Goal: Transaction & Acquisition: Purchase product/service

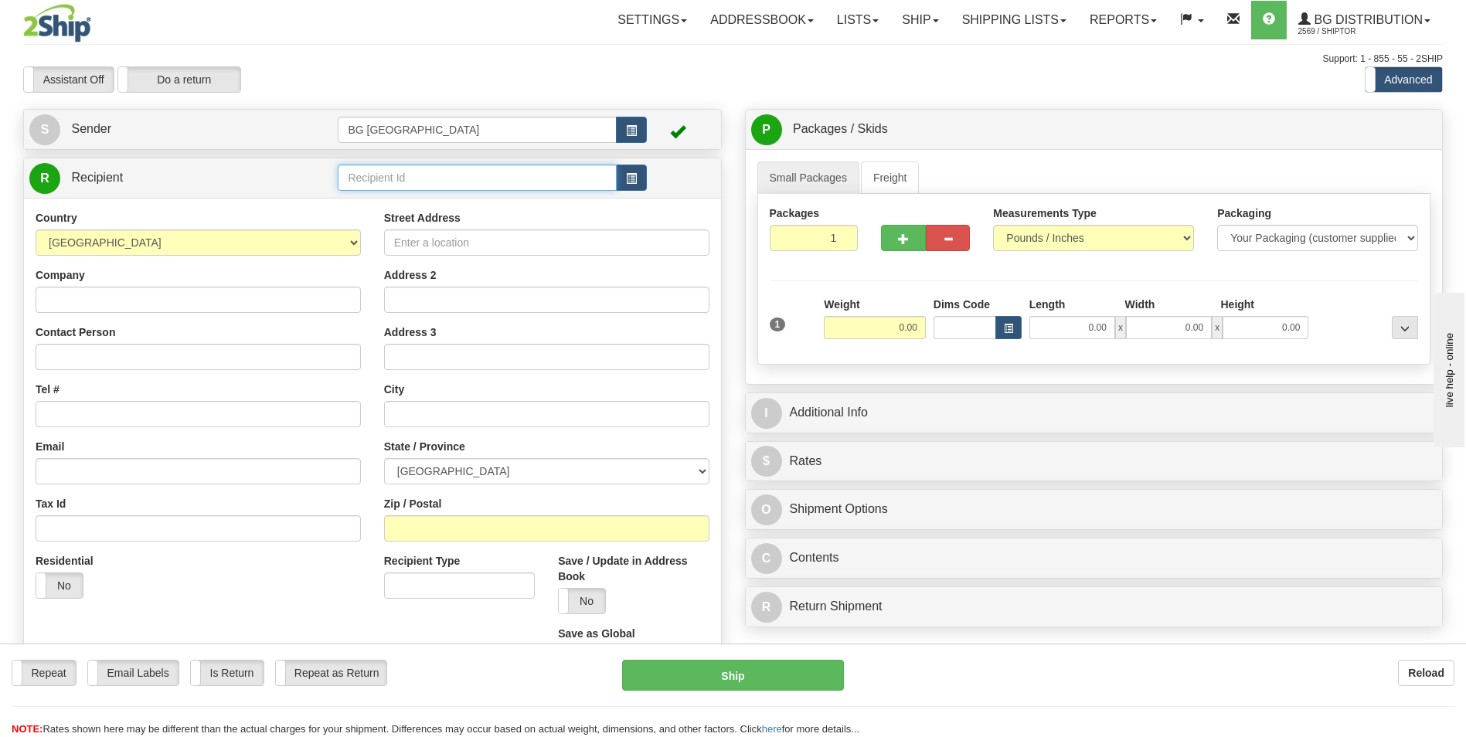
click at [447, 173] on input "text" at bounding box center [477, 178] width 278 height 26
click at [418, 207] on div "60057" at bounding box center [473, 201] width 263 height 17
type input "60057"
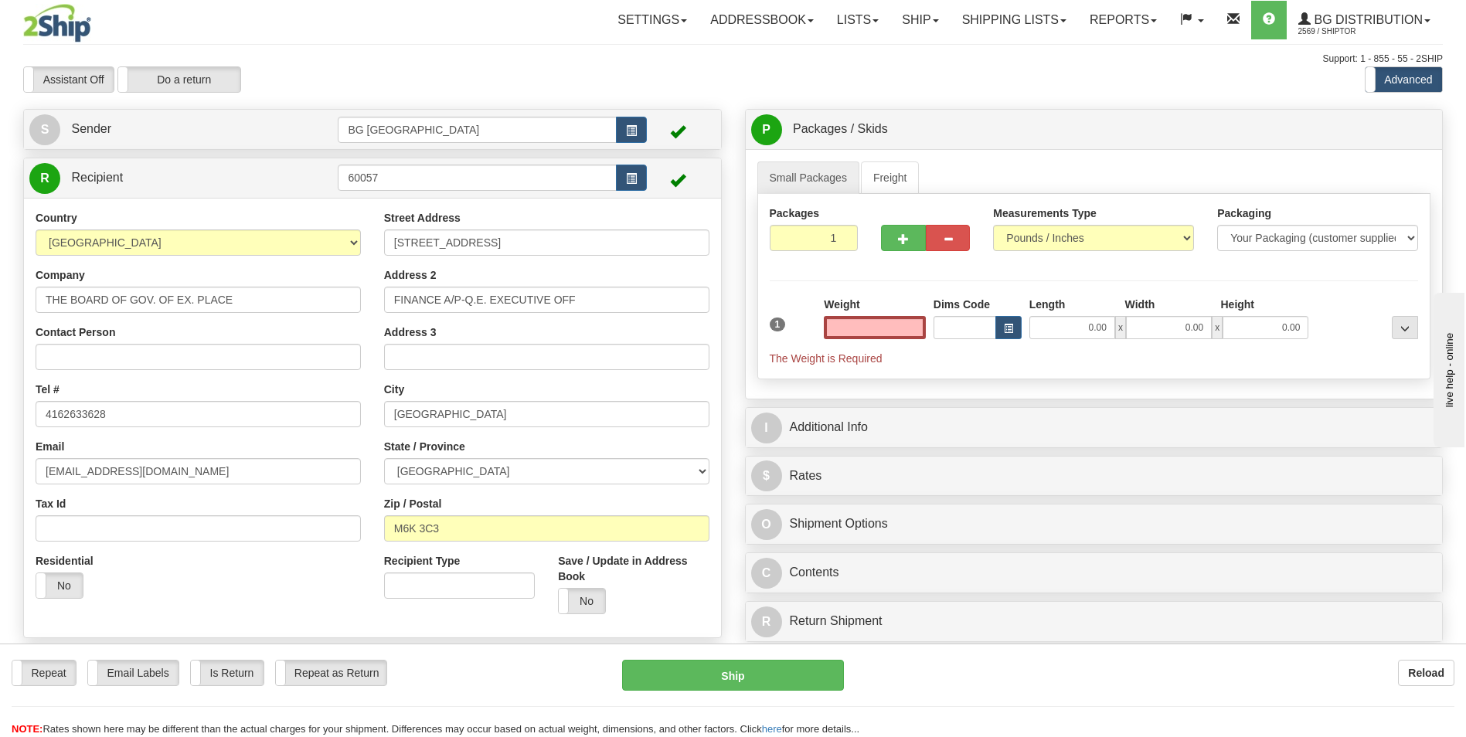
type input "0.00"
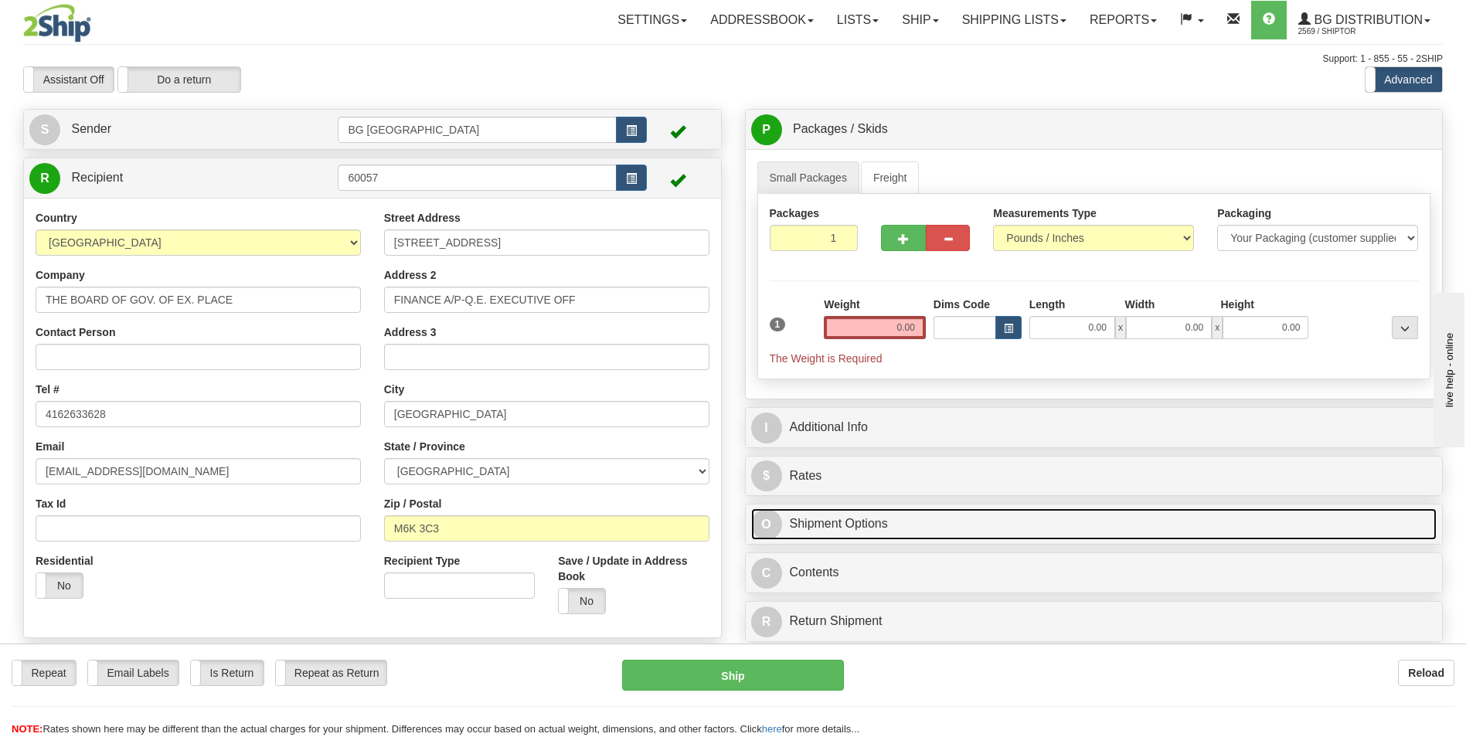
click at [1407, 511] on link "O Shipment Options" at bounding box center [1094, 524] width 686 height 32
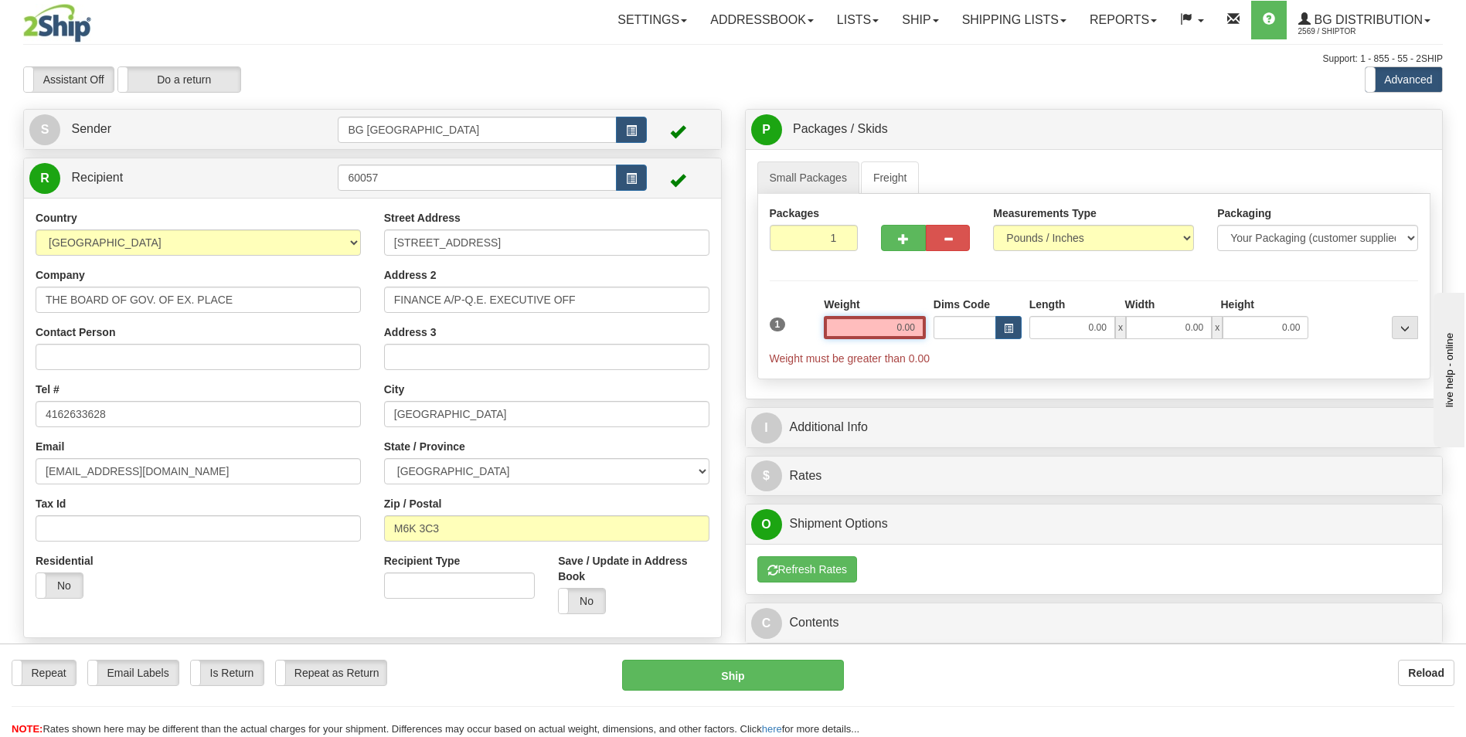
click at [872, 330] on input "0.00" at bounding box center [875, 327] width 102 height 23
drag, startPoint x: 884, startPoint y: 318, endPoint x: 950, endPoint y: 327, distance: 67.0
click at [950, 327] on div "1 Weight 0.00 Dims Code 0.00" at bounding box center [1094, 332] width 657 height 70
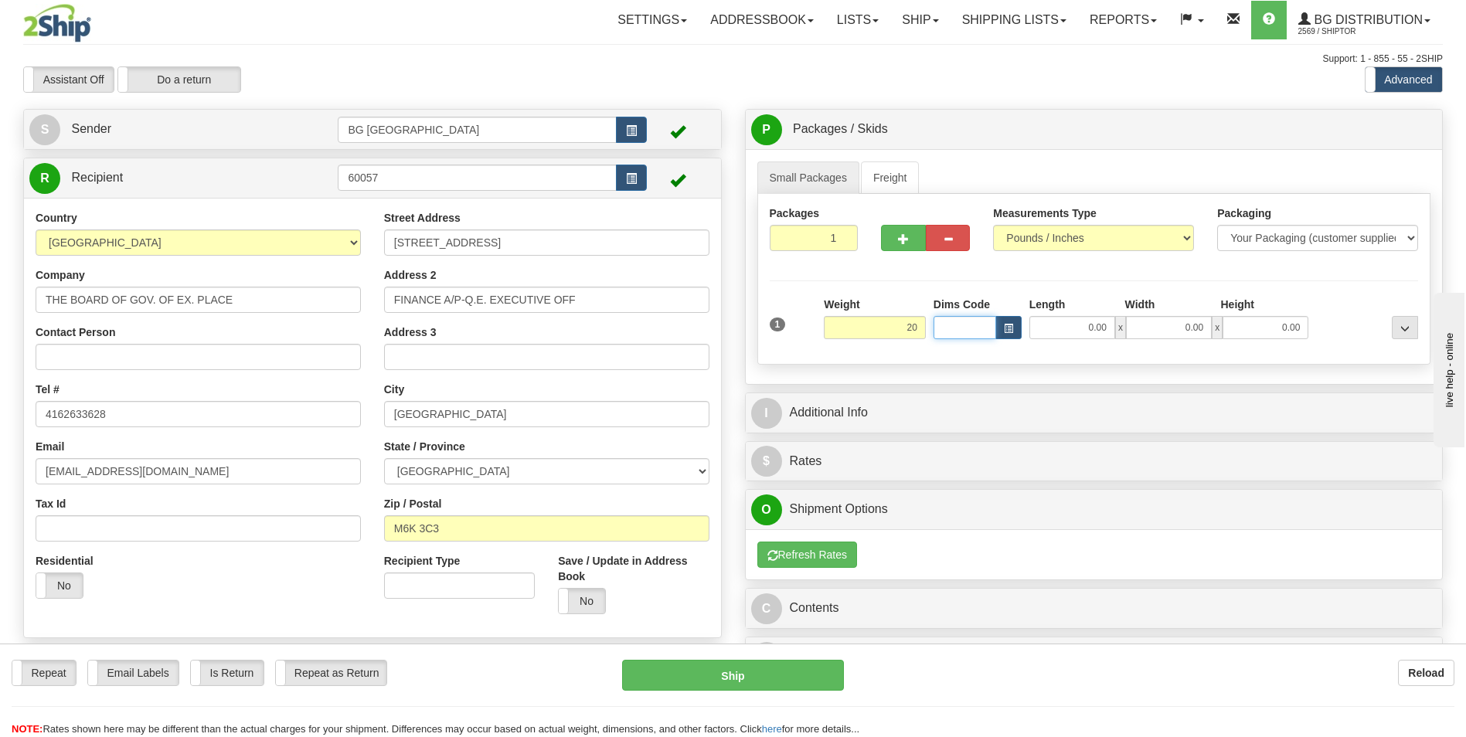
type input "20.00"
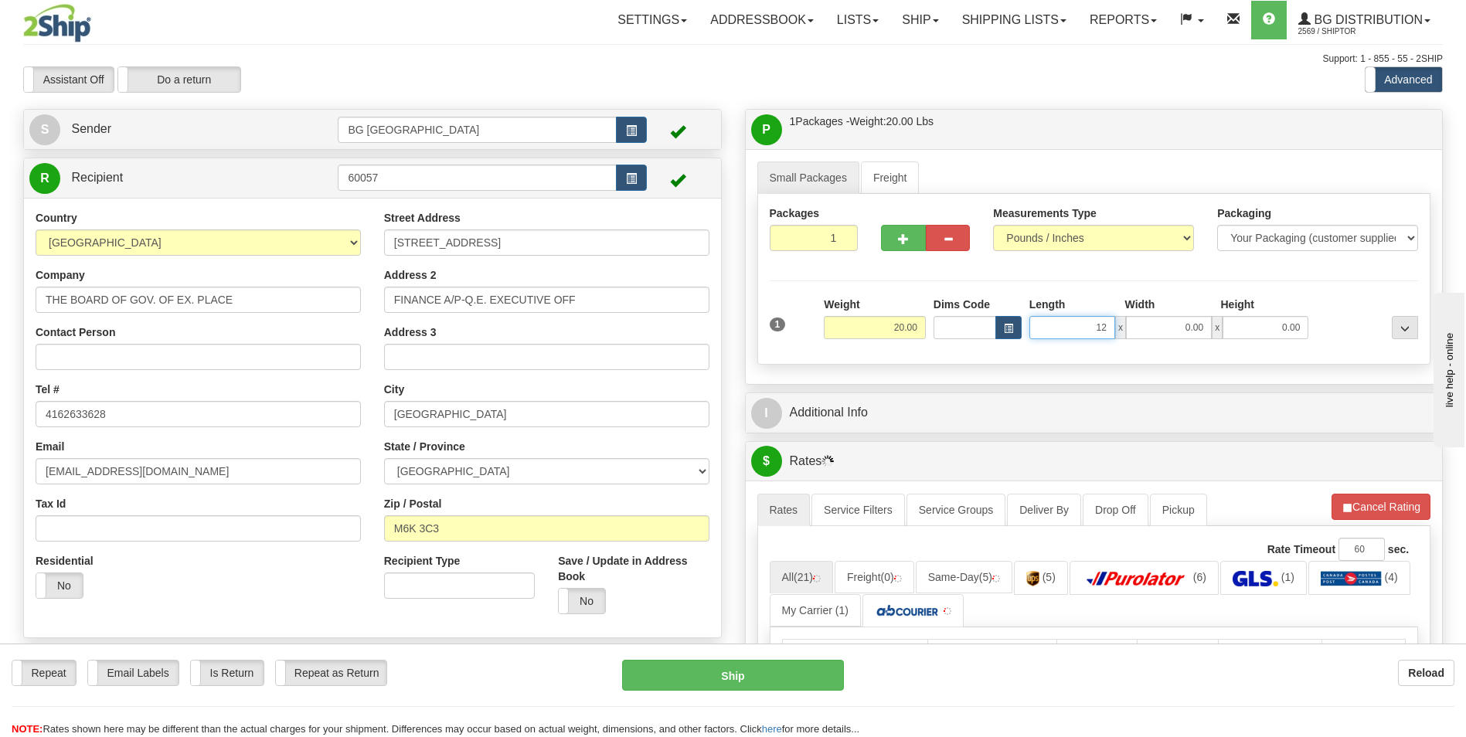
type input "12.00"
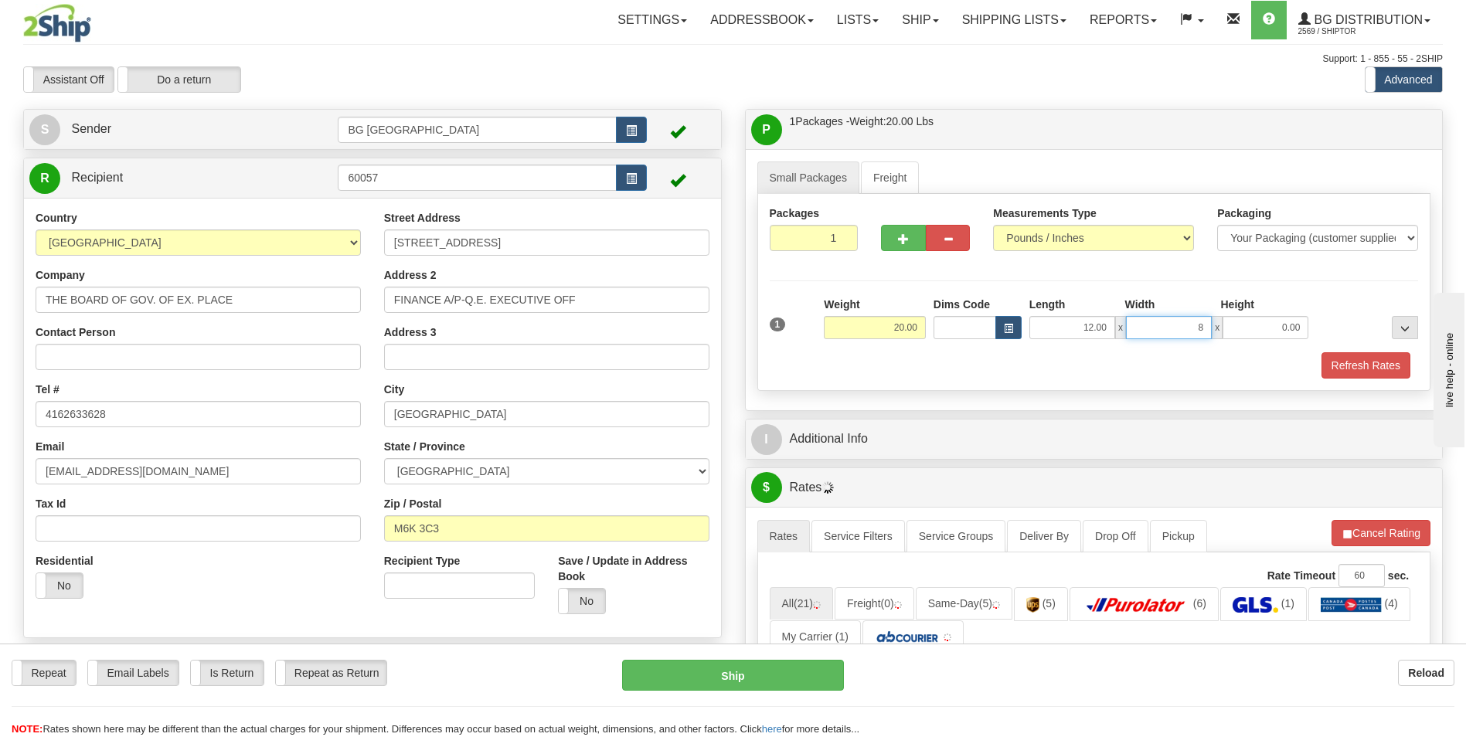
type input "8.00"
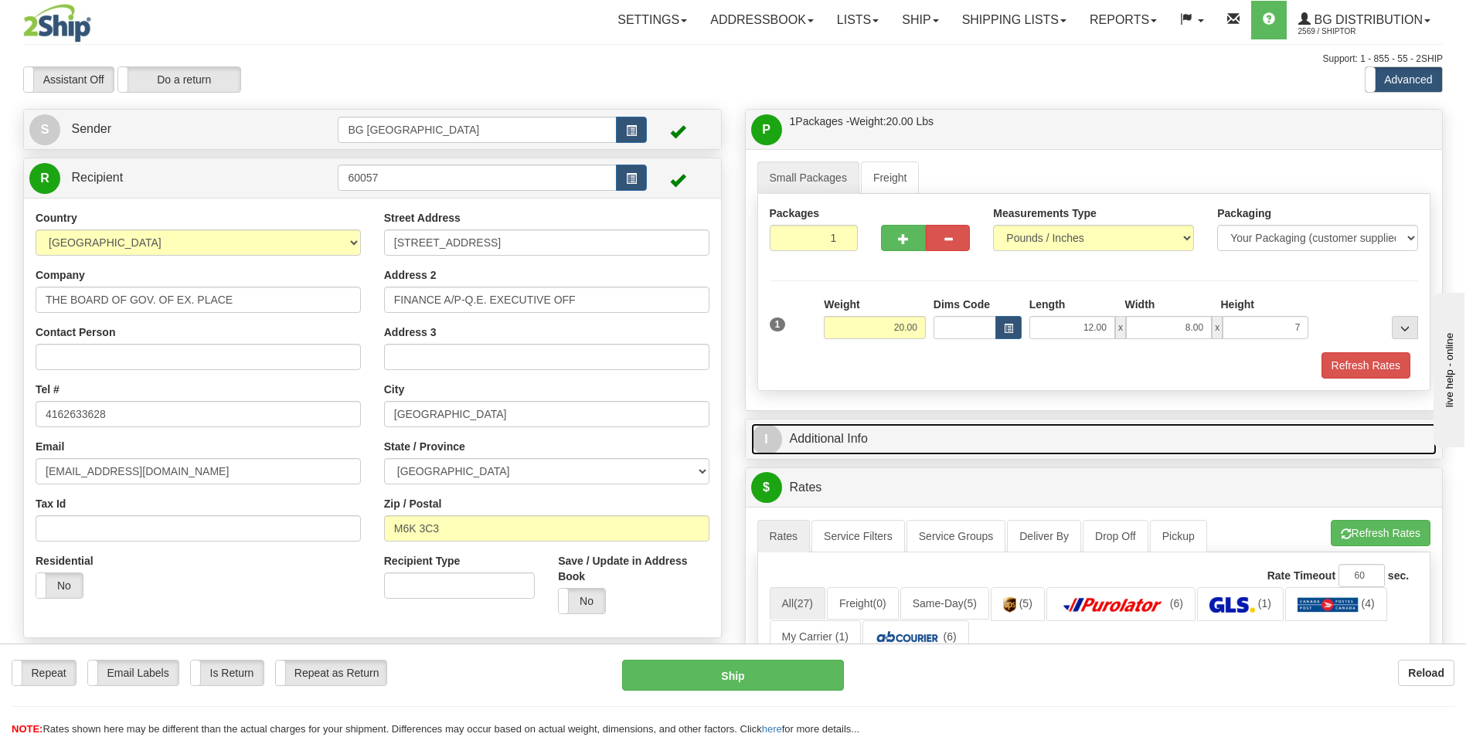
type input "7.00"
click at [940, 440] on link "I Additional Info" at bounding box center [1094, 439] width 686 height 32
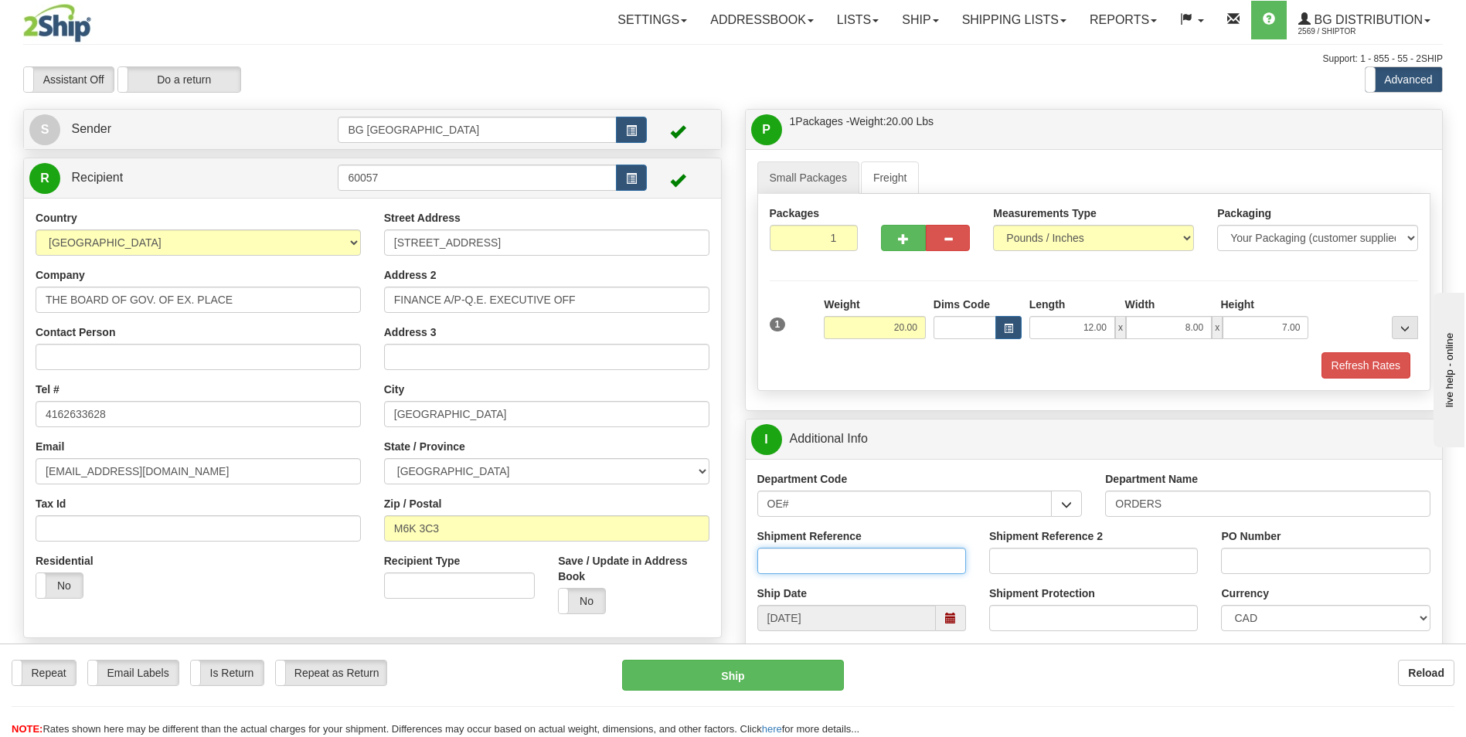
click at [903, 563] on input "Shipment Reference" at bounding box center [861, 561] width 209 height 26
type input "70183132-00"
type input "p"
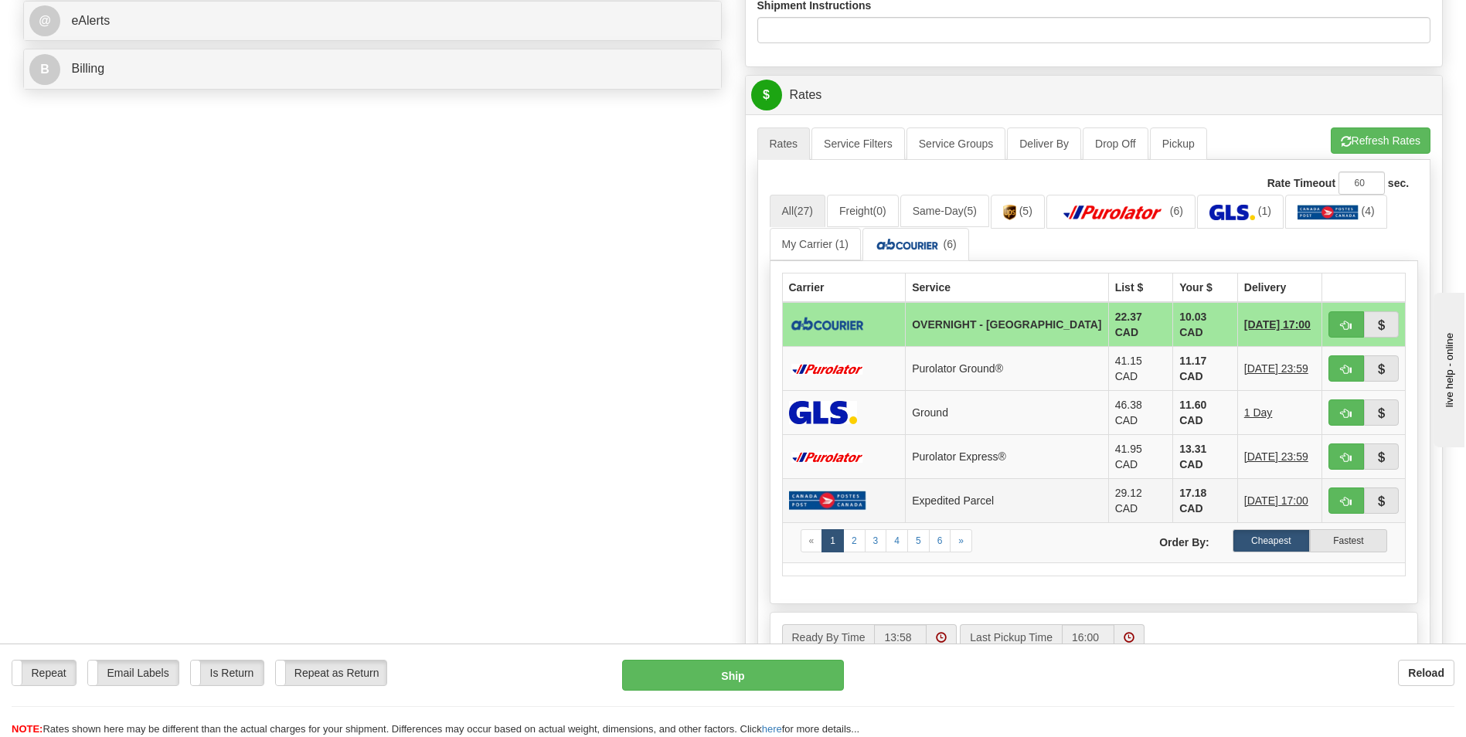
scroll to position [695, 0]
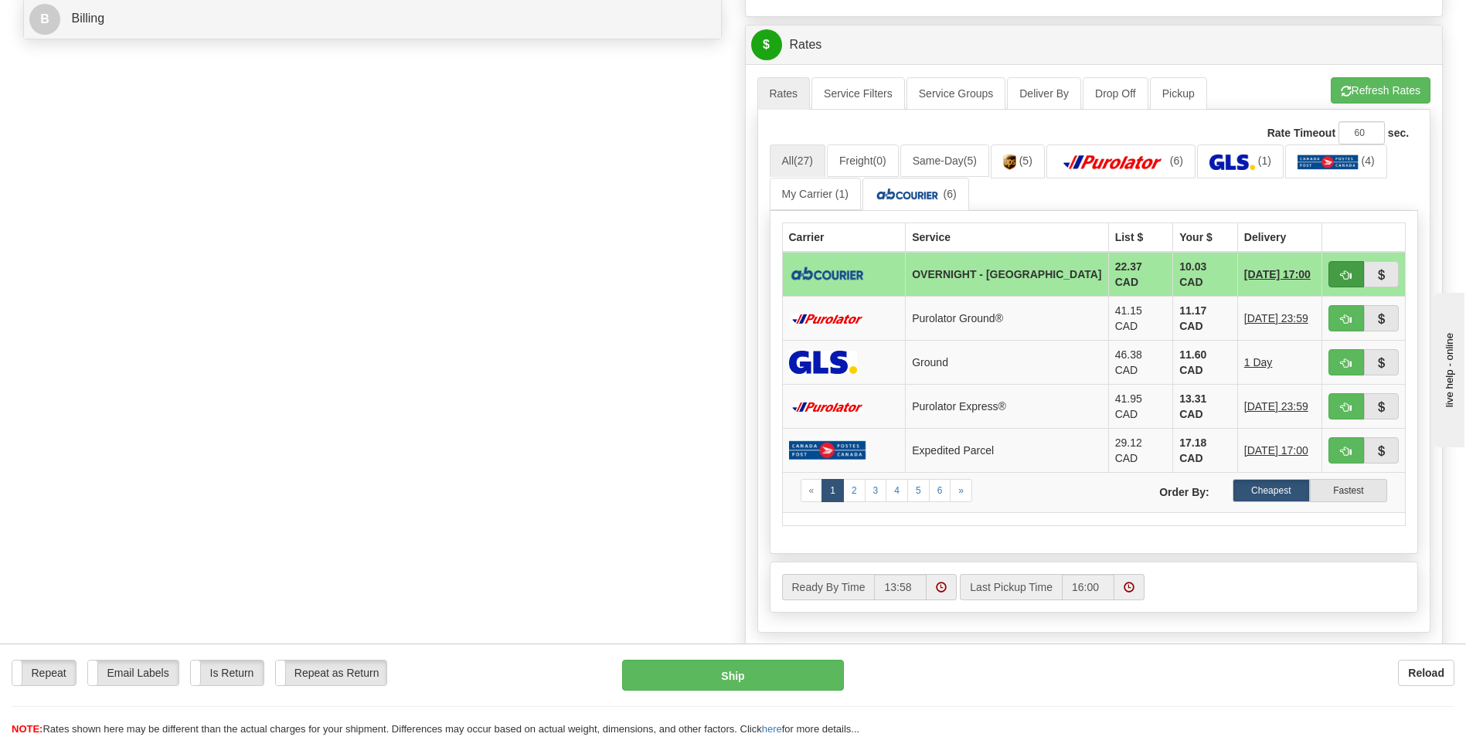
type input "PO001186-7258"
click at [1353, 268] on button "button" at bounding box center [1346, 274] width 36 height 26
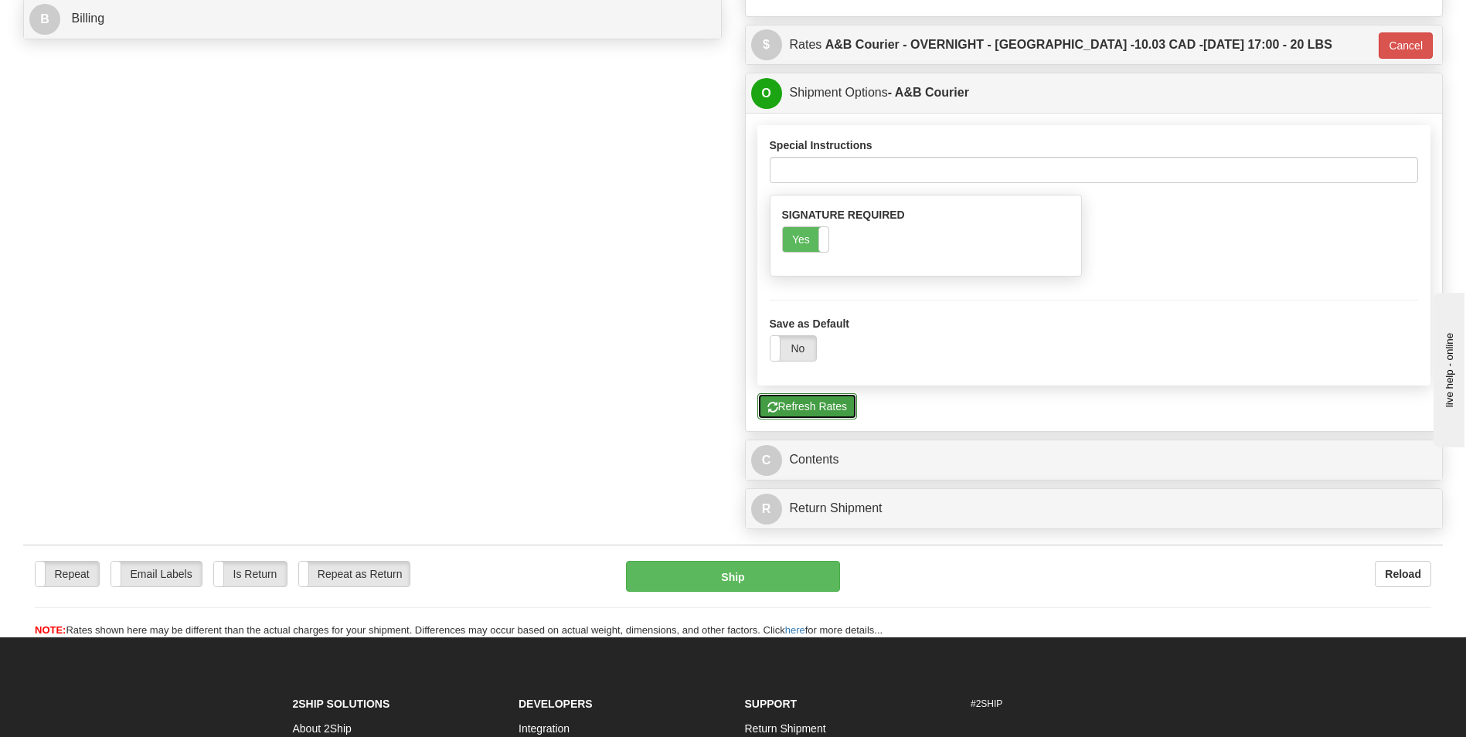
click at [829, 411] on button "Refresh Rates" at bounding box center [807, 406] width 100 height 26
type input "4"
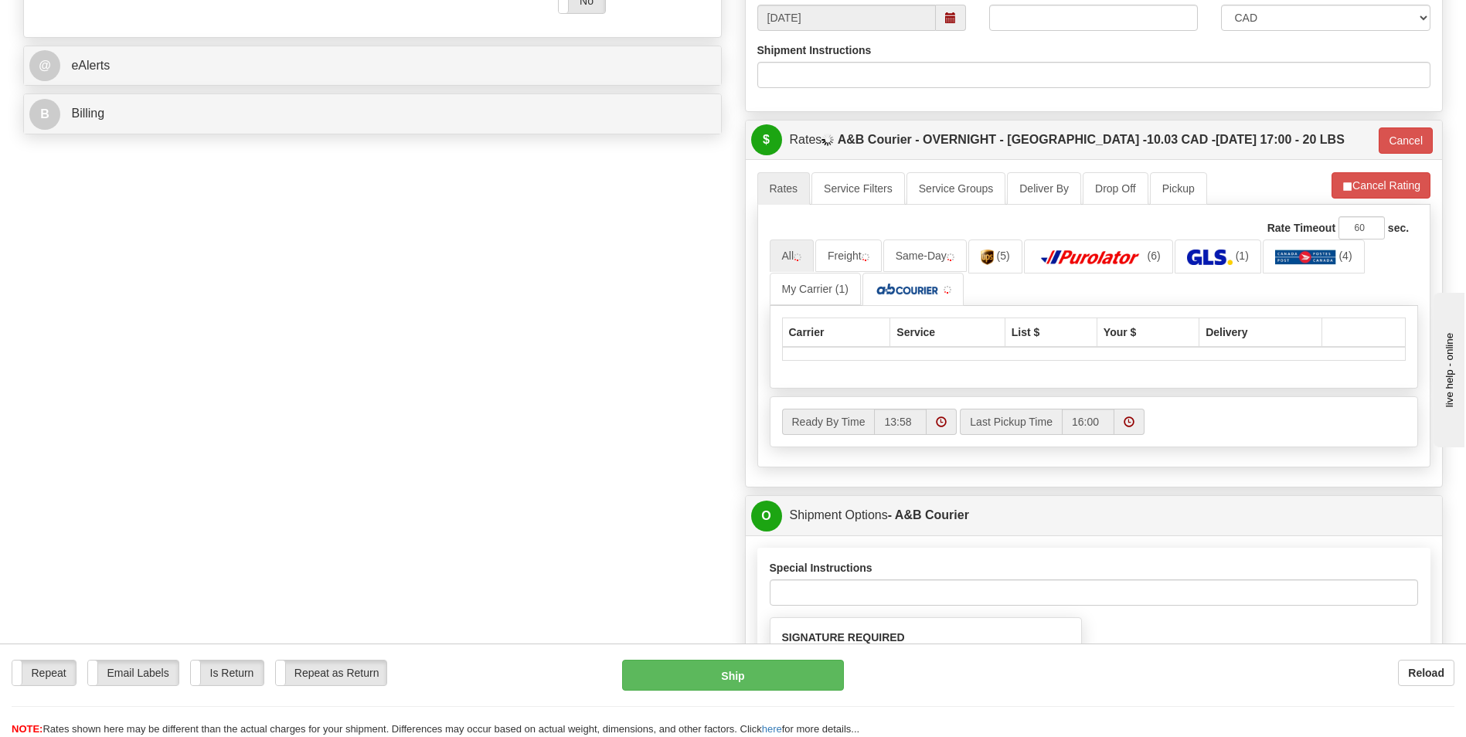
scroll to position [541, 0]
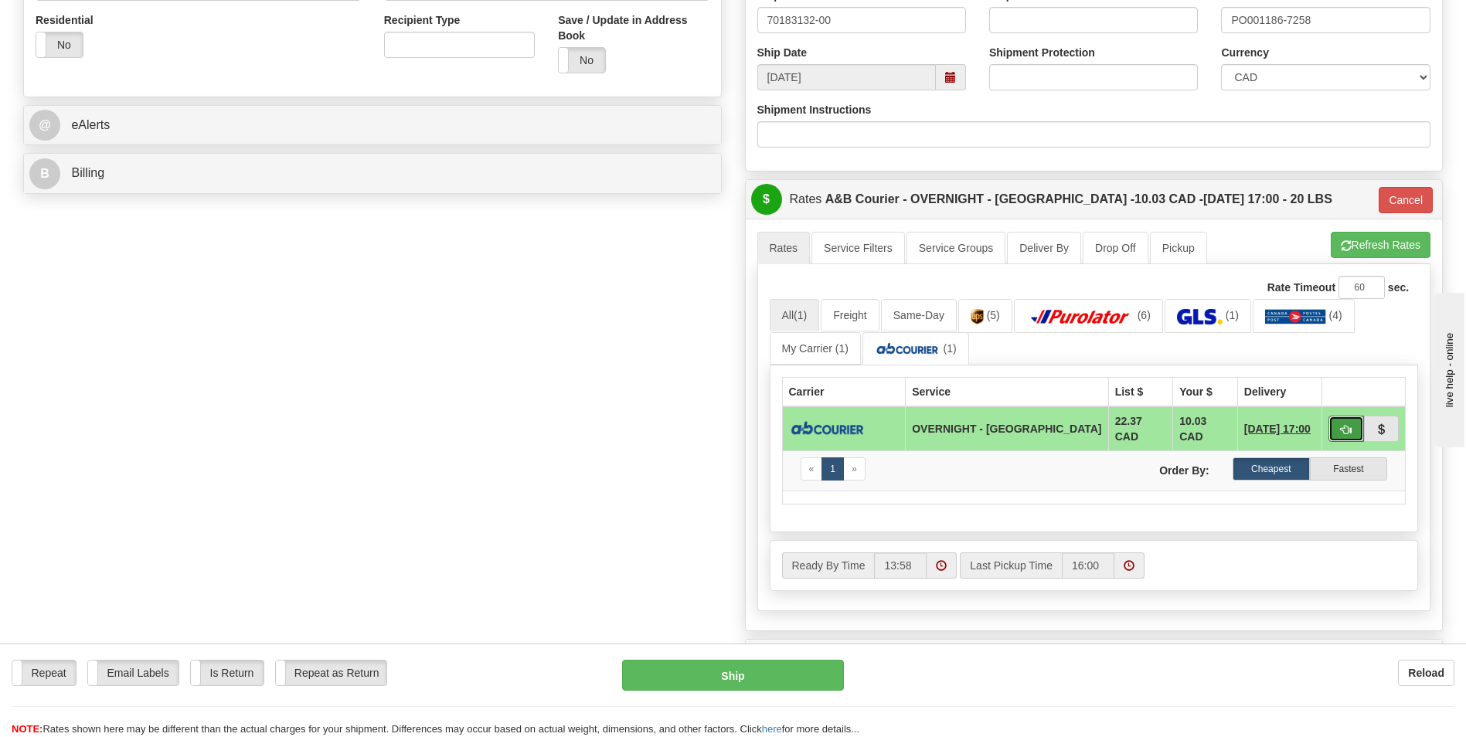
click at [1347, 426] on span "button" at bounding box center [1345, 430] width 11 height 10
click at [786, 670] on button "Ship" at bounding box center [732, 675] width 221 height 31
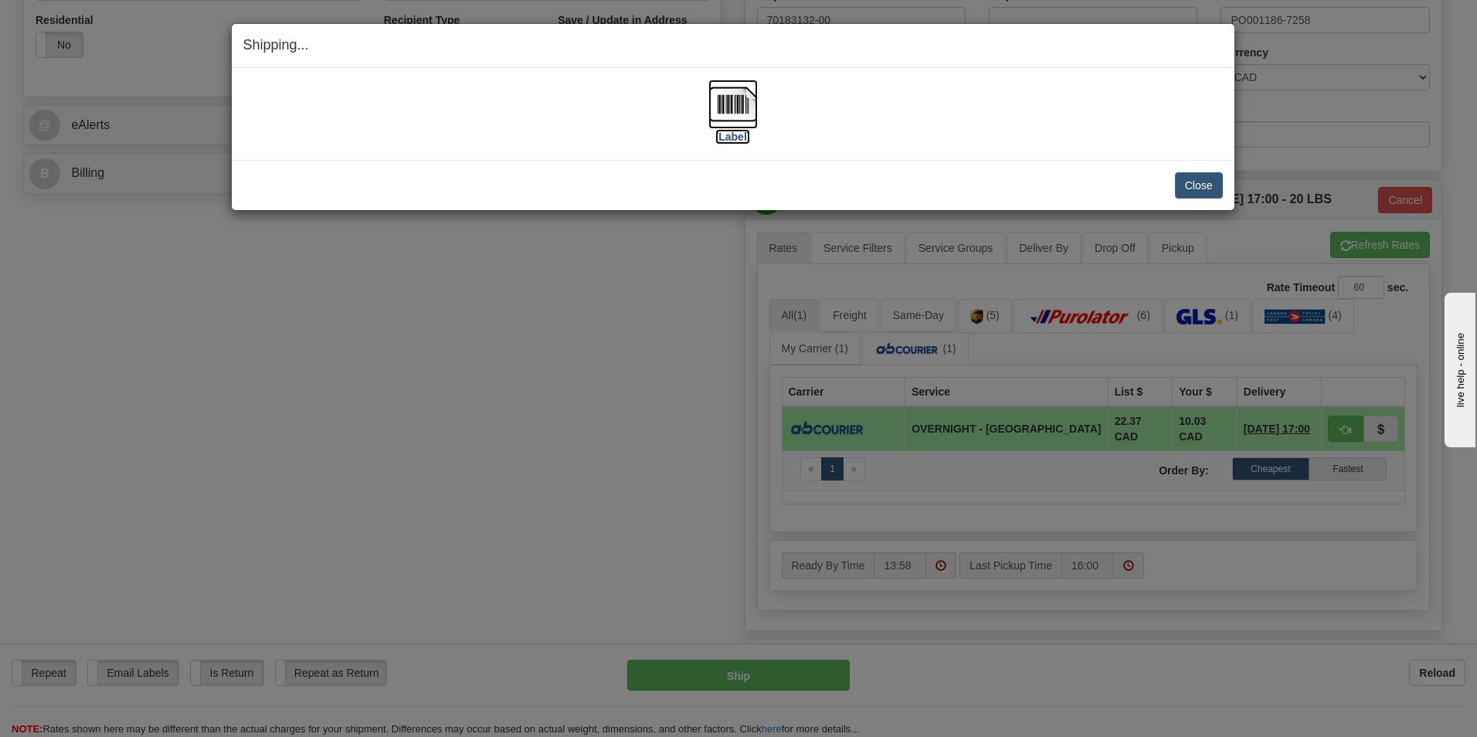
click at [733, 143] on label "[Label]" at bounding box center [733, 136] width 36 height 15
drag, startPoint x: 1197, startPoint y: 185, endPoint x: 1161, endPoint y: 183, distance: 35.6
click at [1196, 185] on button "Close" at bounding box center [1199, 185] width 48 height 26
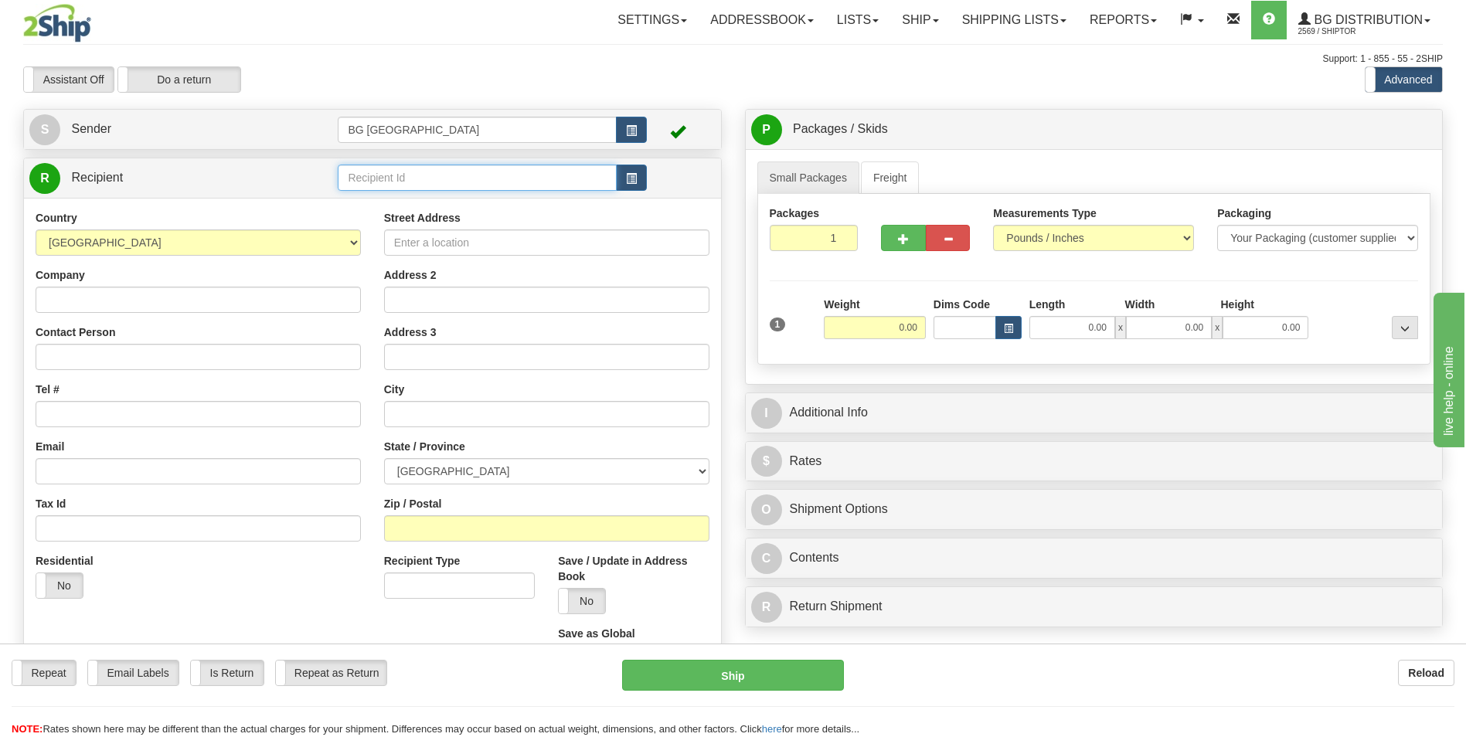
click at [413, 180] on input "text" at bounding box center [477, 178] width 278 height 26
click at [448, 203] on div "60181" at bounding box center [473, 201] width 263 height 17
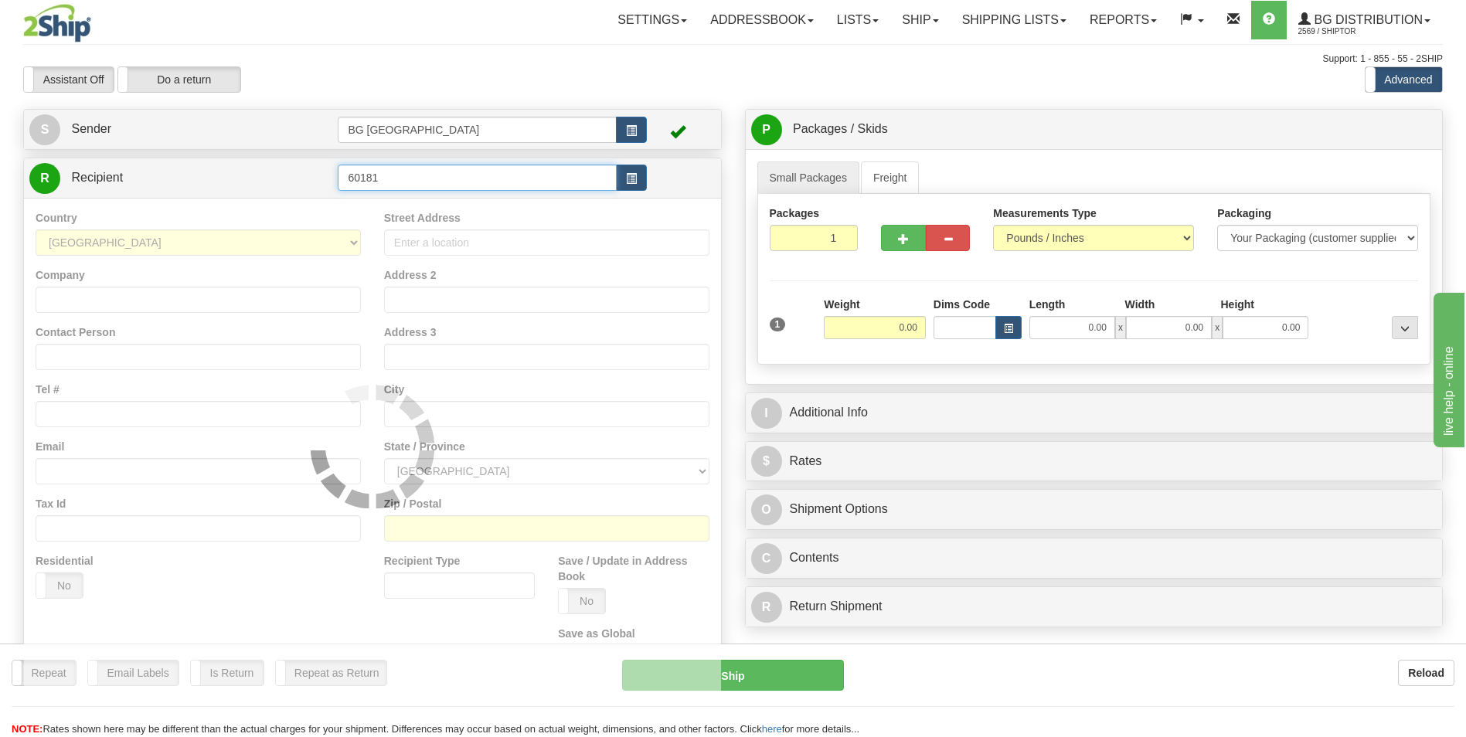
type input "60181"
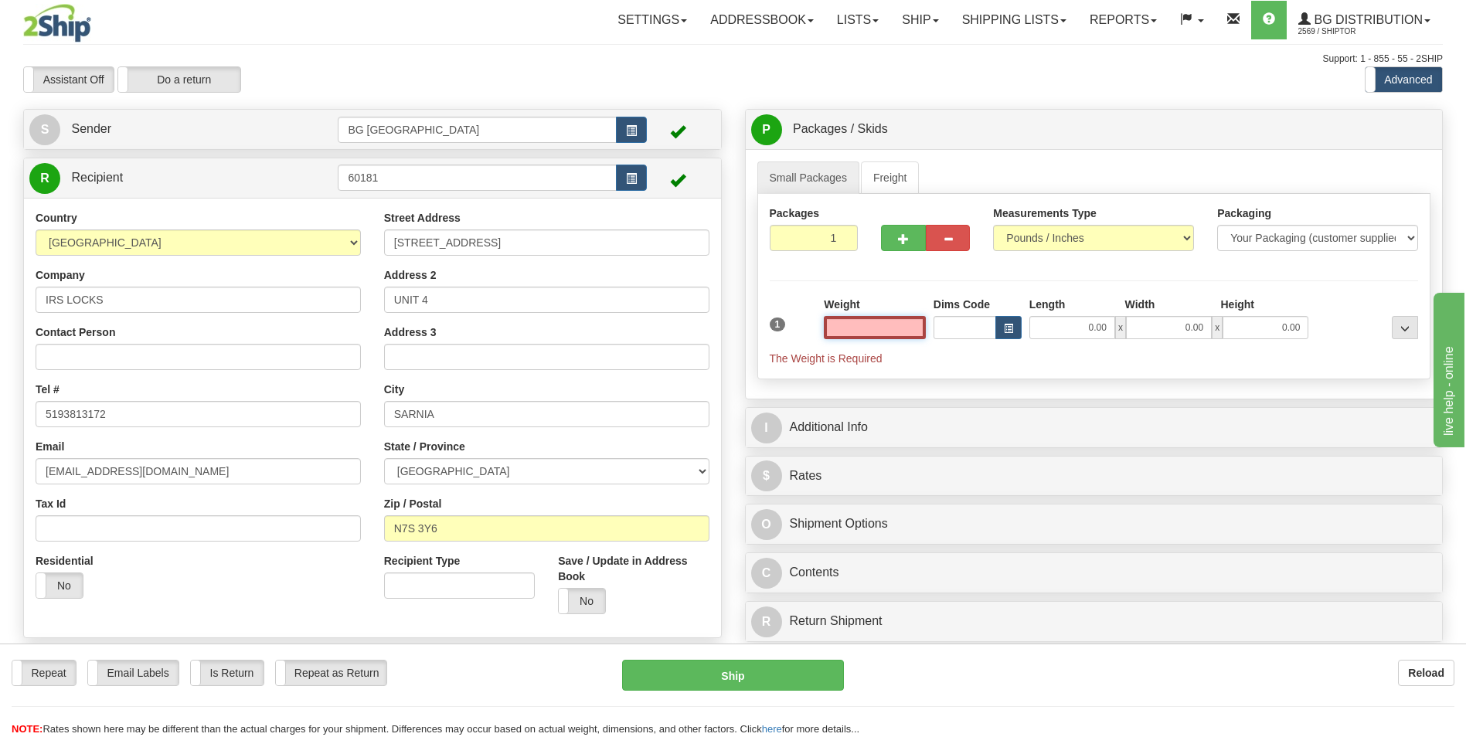
click at [886, 324] on input "text" at bounding box center [875, 327] width 102 height 23
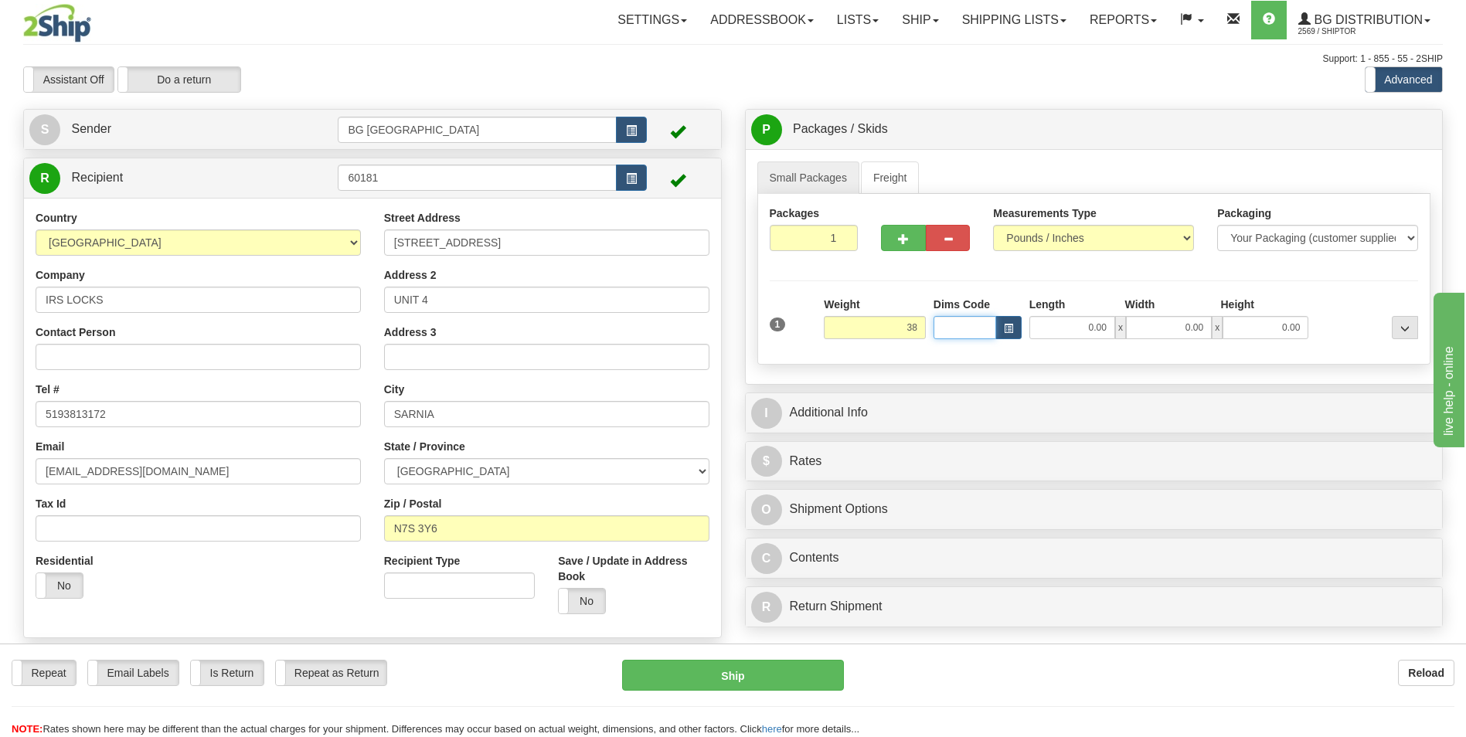
type input "38.00"
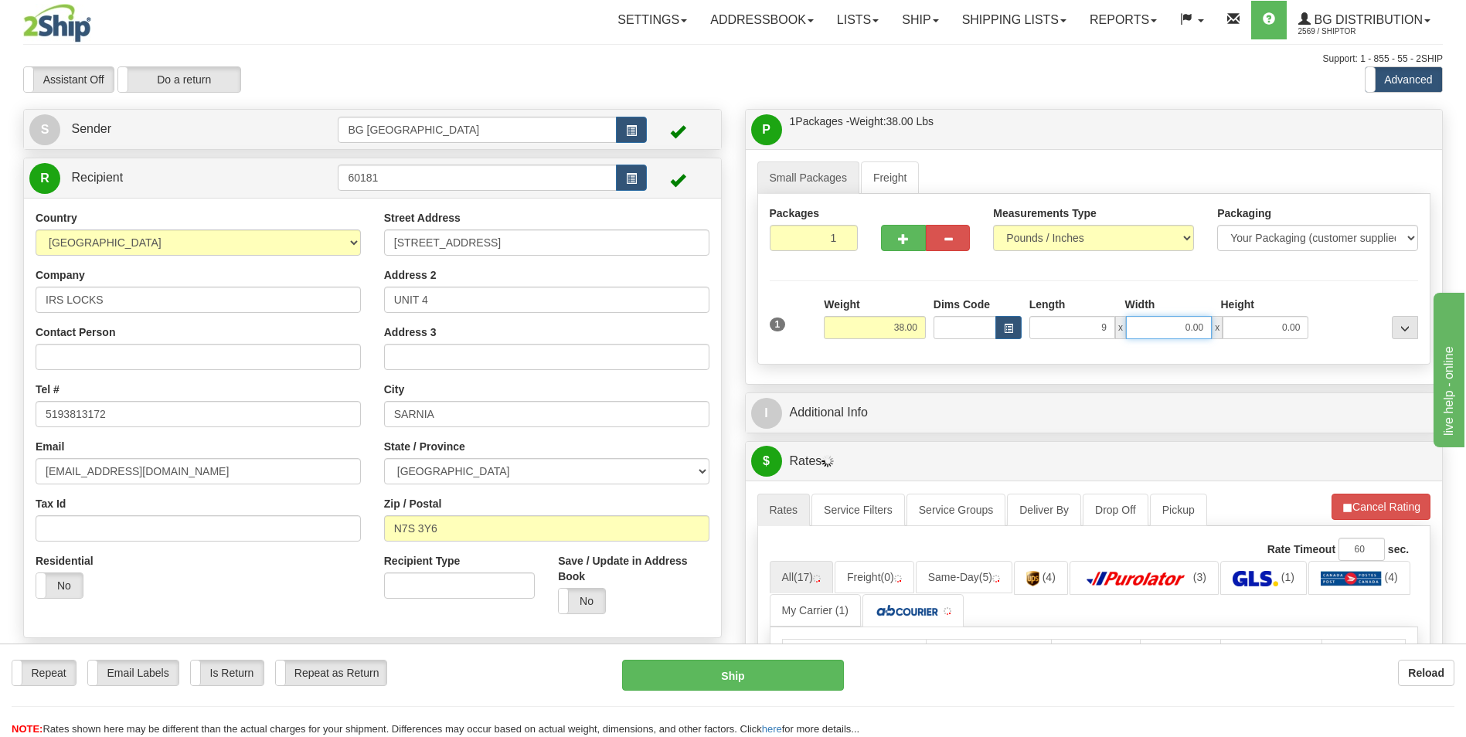
type input "9.00"
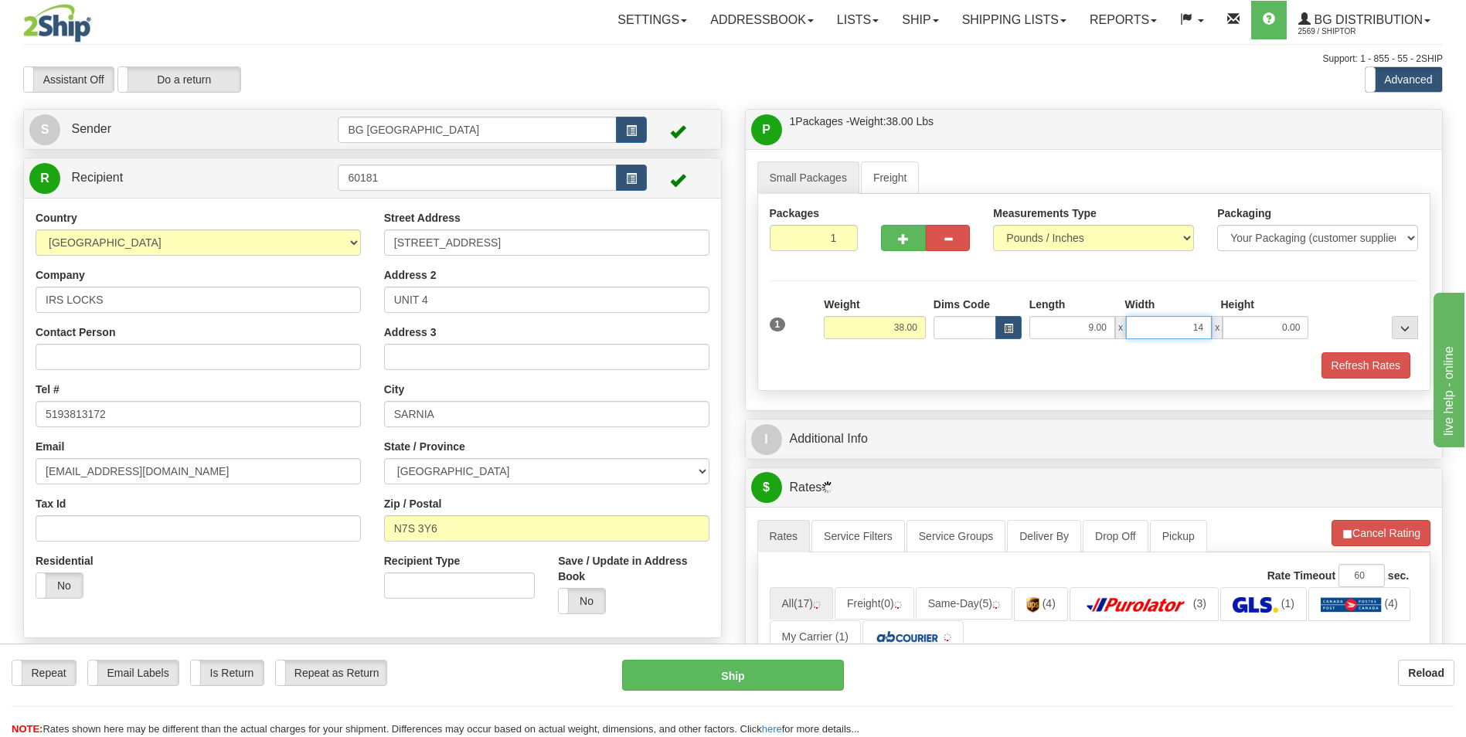
type input "14.00"
type input "8.00"
click at [1075, 331] on input "9.00" at bounding box center [1072, 327] width 86 height 23
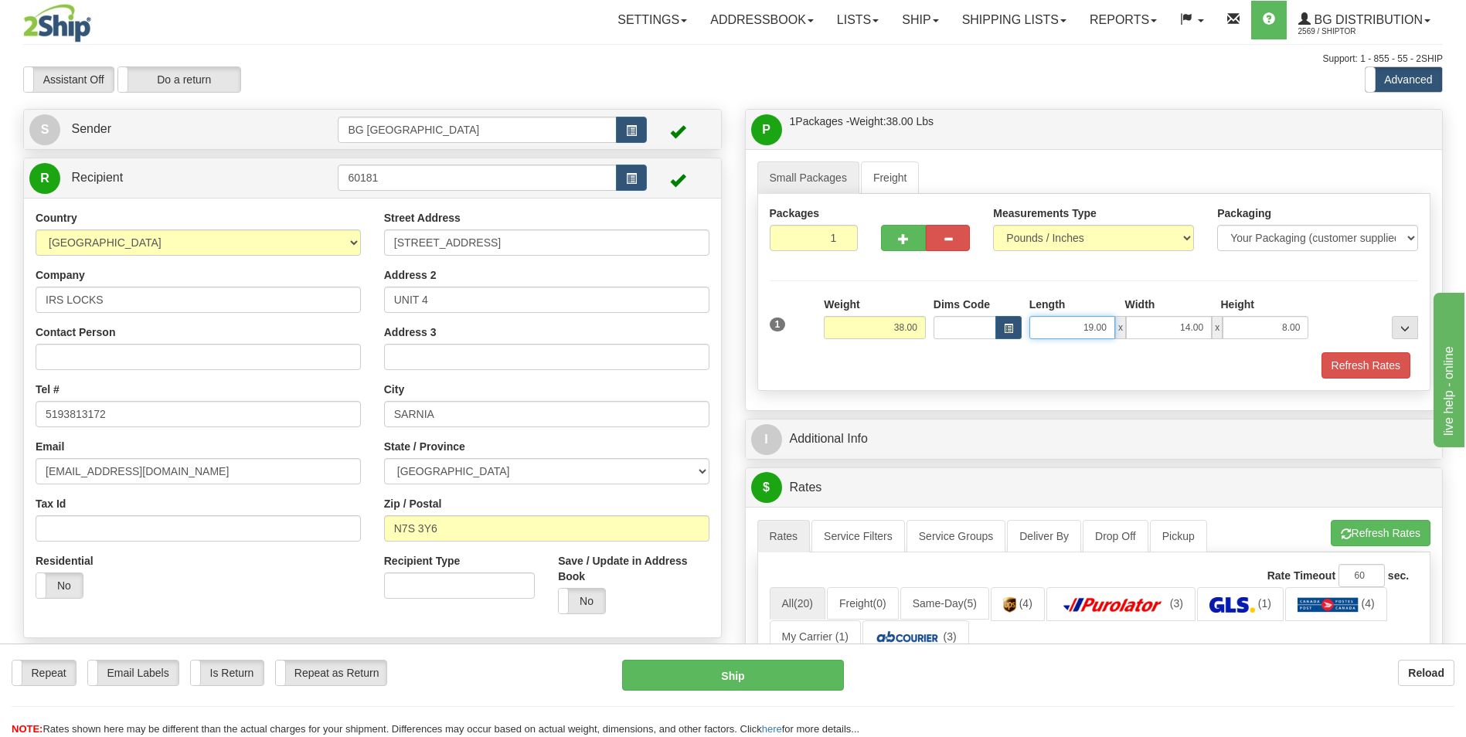
type input "19.00"
click at [975, 325] on input "Dims Code" at bounding box center [964, 327] width 63 height 23
click at [1084, 325] on input "19.00" at bounding box center [1072, 327] width 86 height 23
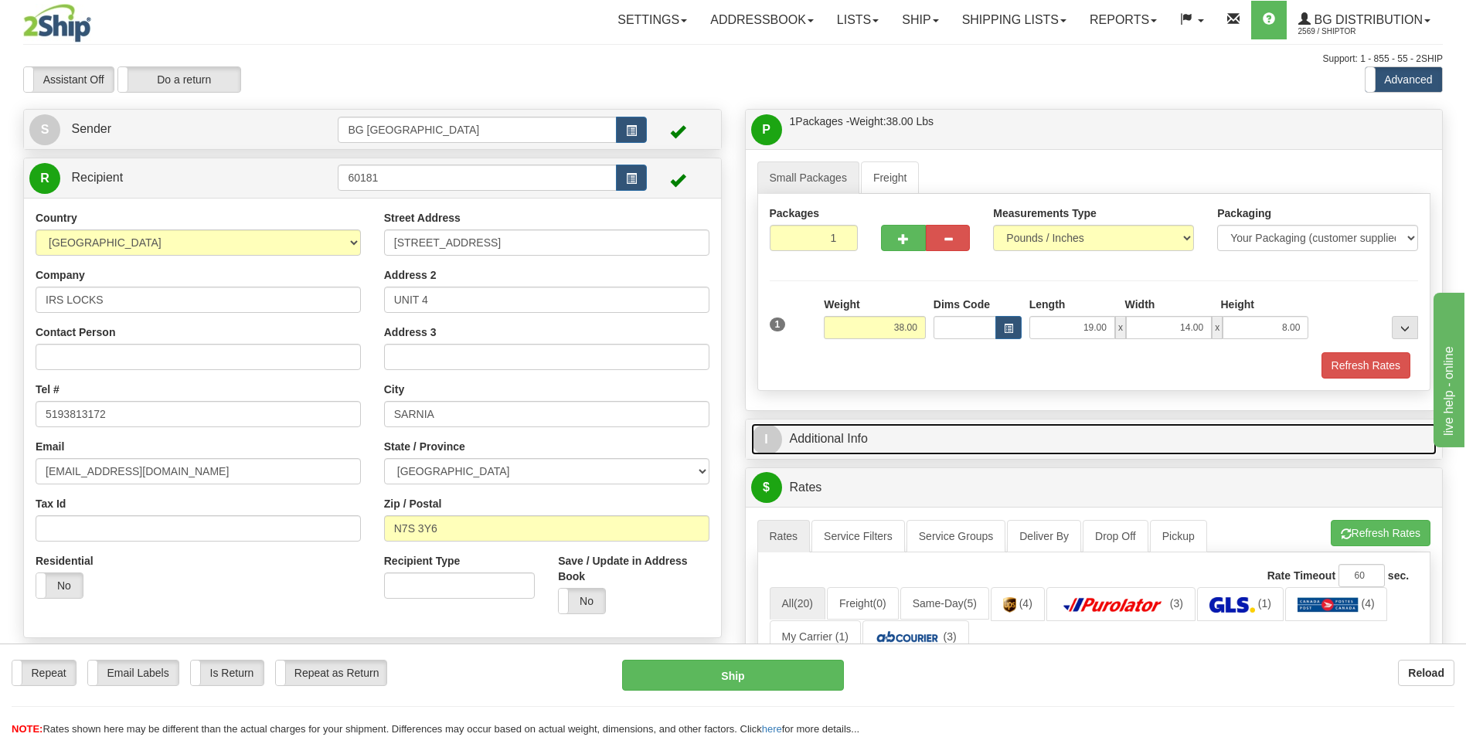
click at [888, 442] on link "I Additional Info" at bounding box center [1094, 439] width 686 height 32
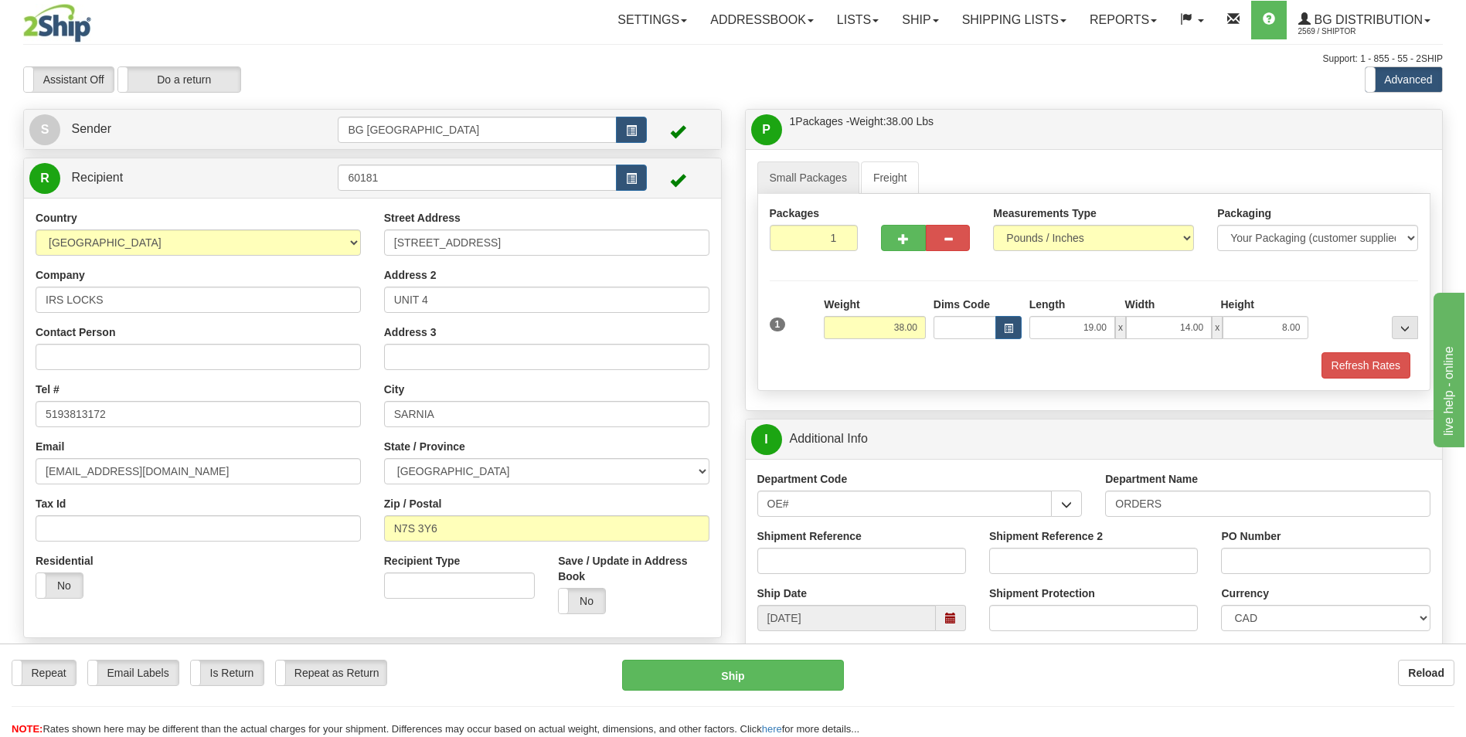
click at [902, 223] on div at bounding box center [925, 215] width 89 height 19
click at [906, 238] on span "button" at bounding box center [903, 239] width 11 height 10
type input "2"
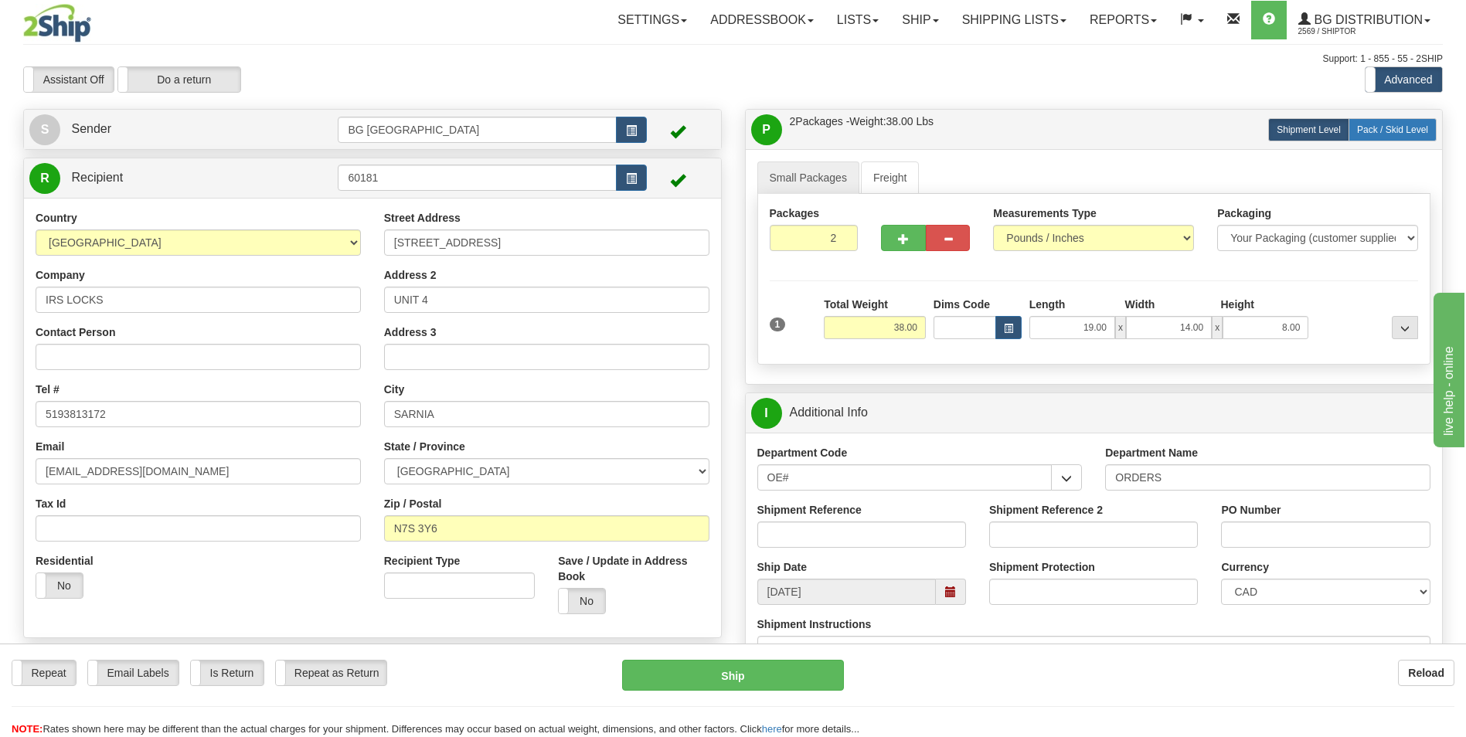
click at [1394, 127] on span "Pack / Skid Level" at bounding box center [1392, 129] width 71 height 11
radio input "true"
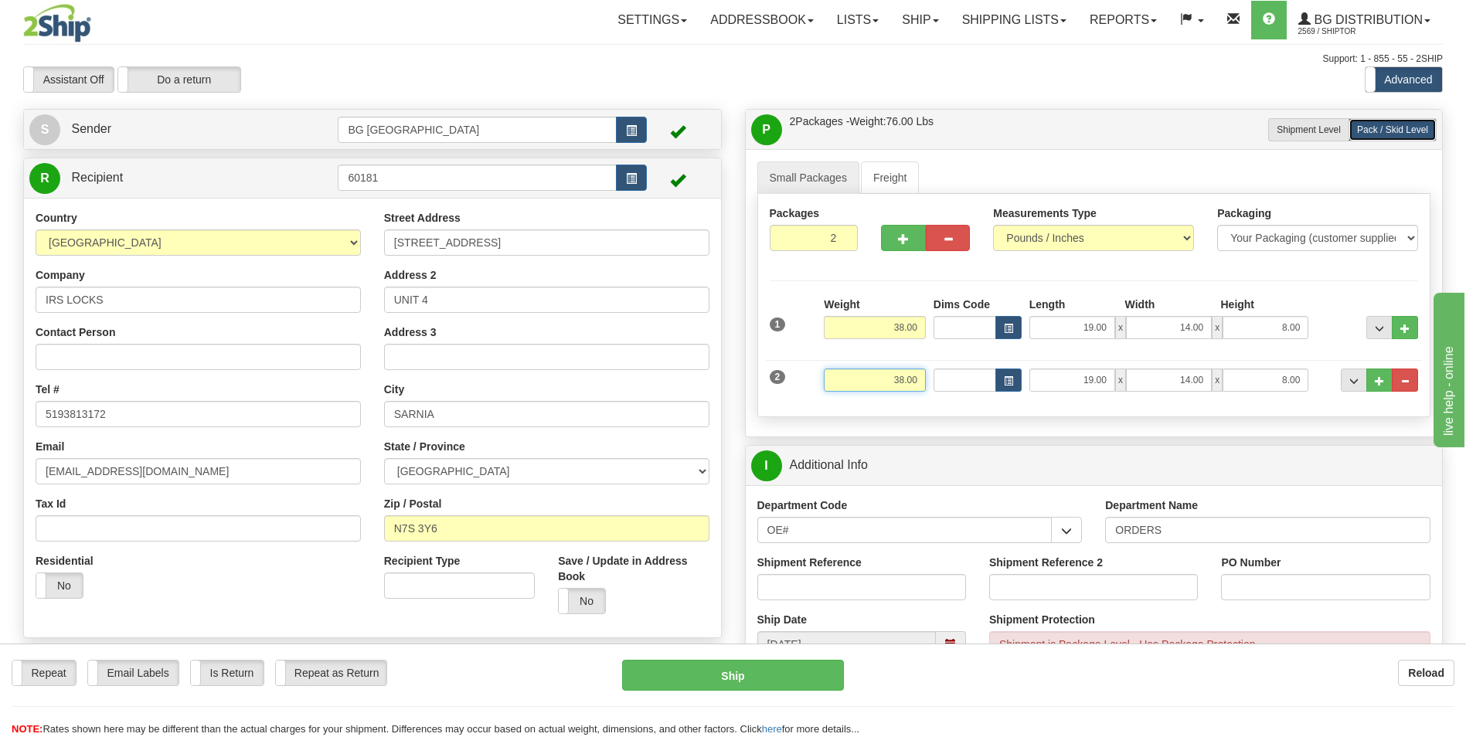
click at [891, 369] on input "38.00" at bounding box center [875, 380] width 102 height 23
drag, startPoint x: 877, startPoint y: 371, endPoint x: 953, endPoint y: 380, distance: 77.0
click at [953, 380] on div "2 Weight 38.00 Dims Code Length Width Height" at bounding box center [1094, 378] width 657 height 52
type input "27.00"
type input "14.00"
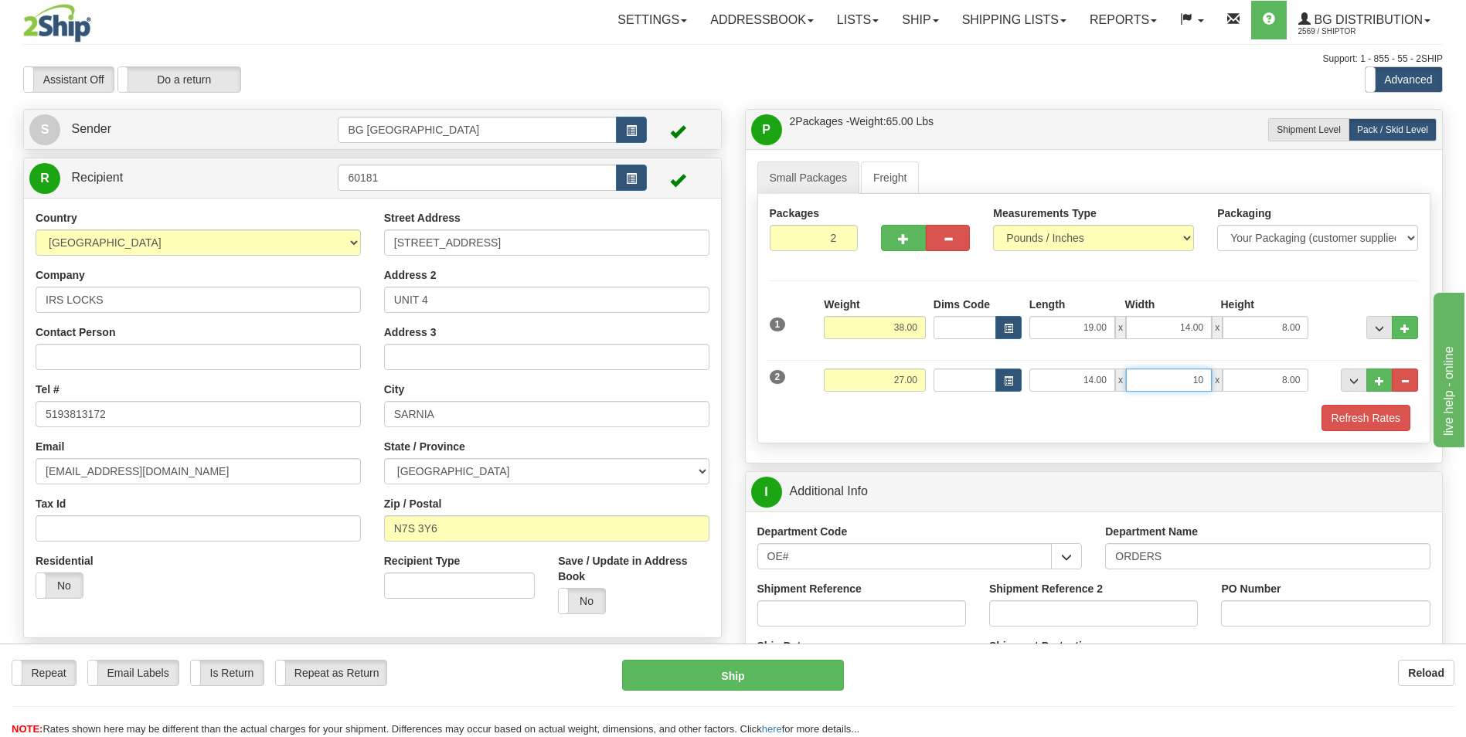
type input "10.00"
type input "12.00"
click at [1082, 280] on hr at bounding box center [1094, 280] width 649 height 1
click at [1321, 418] on button "Refresh Rates" at bounding box center [1365, 418] width 89 height 26
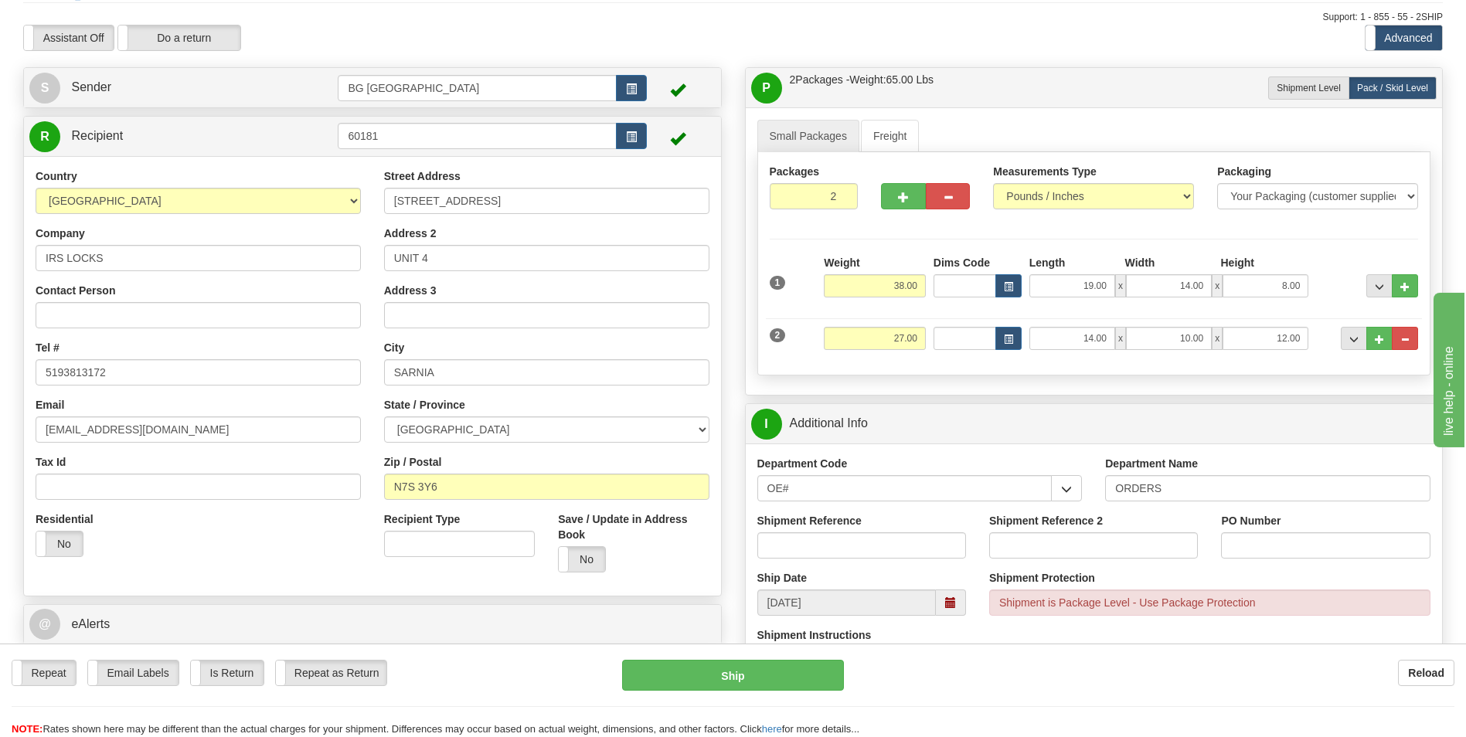
scroll to position [77, 0]
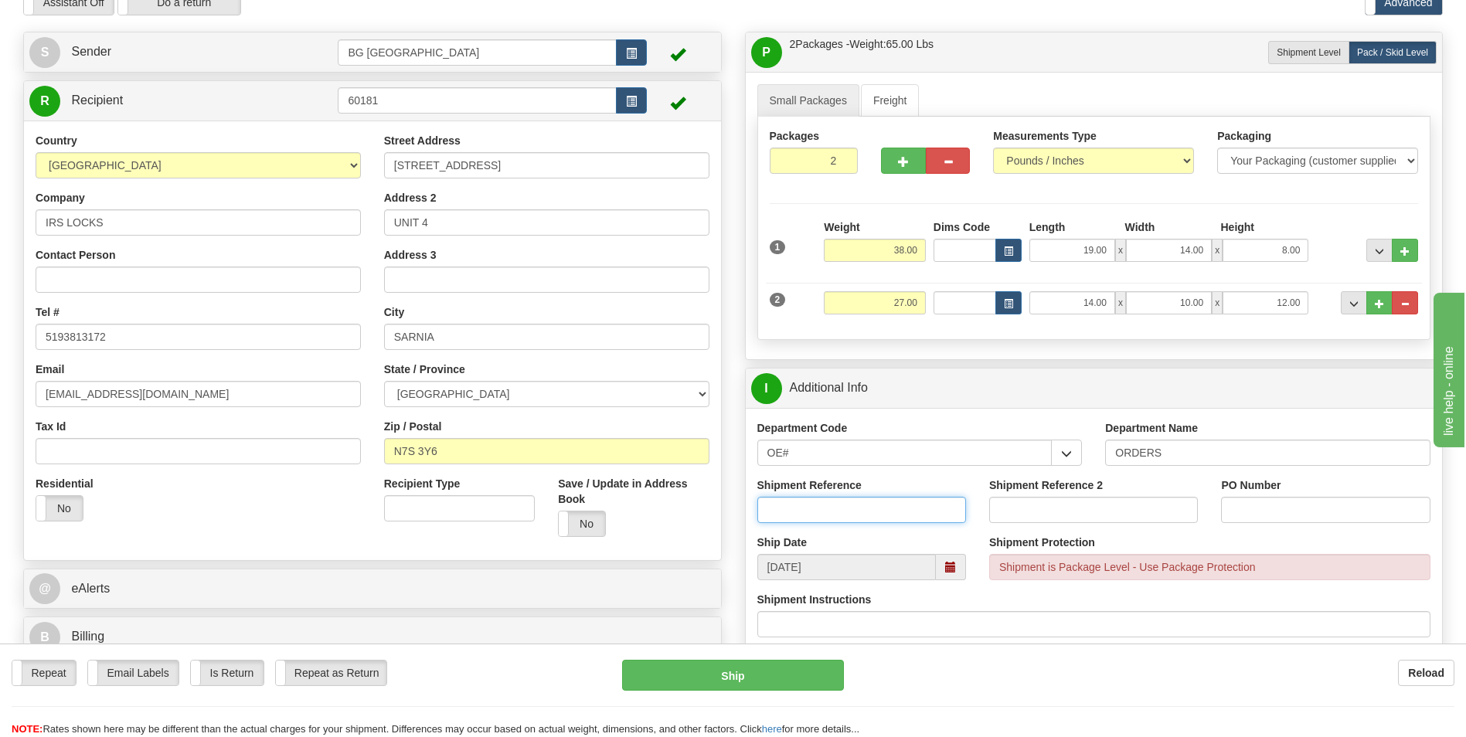
click at [878, 515] on input "Shipment Reference" at bounding box center [861, 510] width 209 height 26
type input "70183413-00"
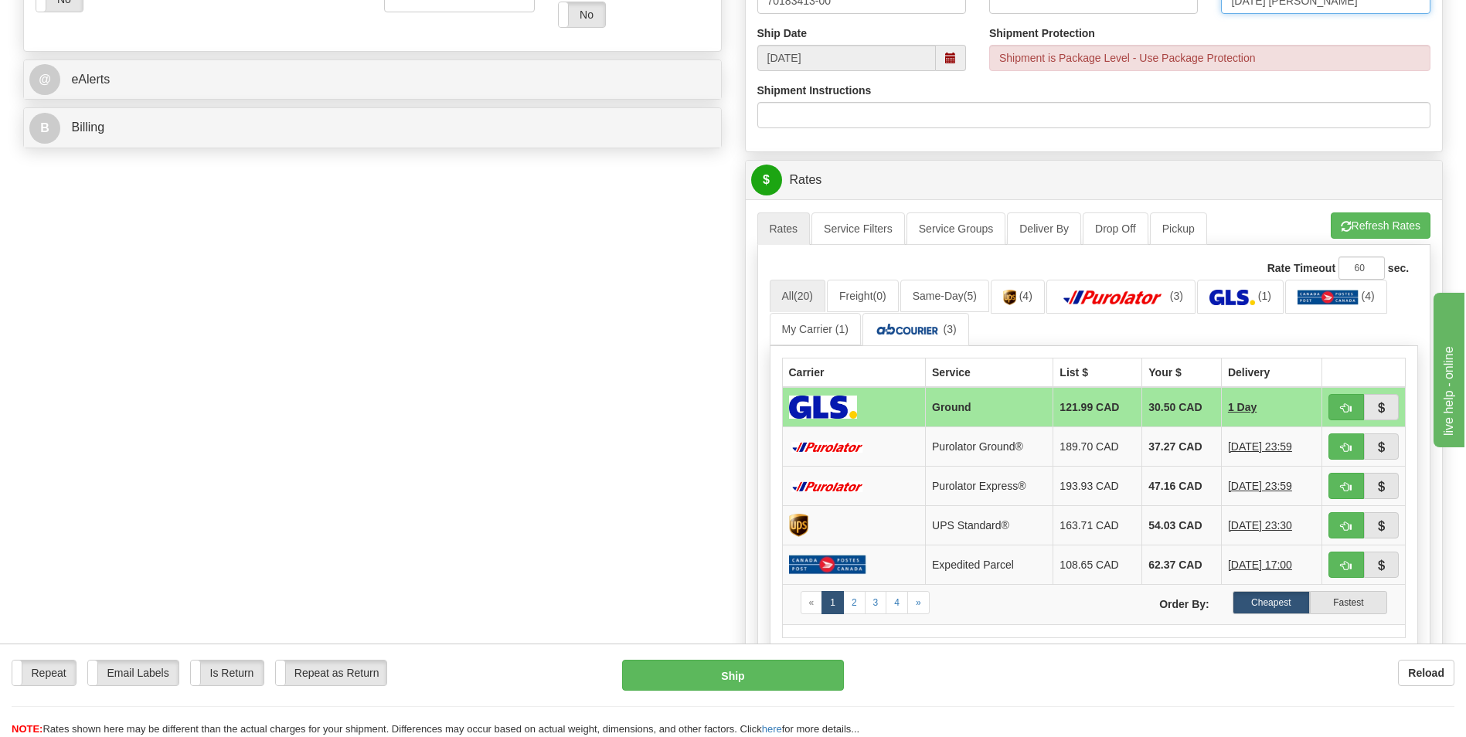
scroll to position [618, 0]
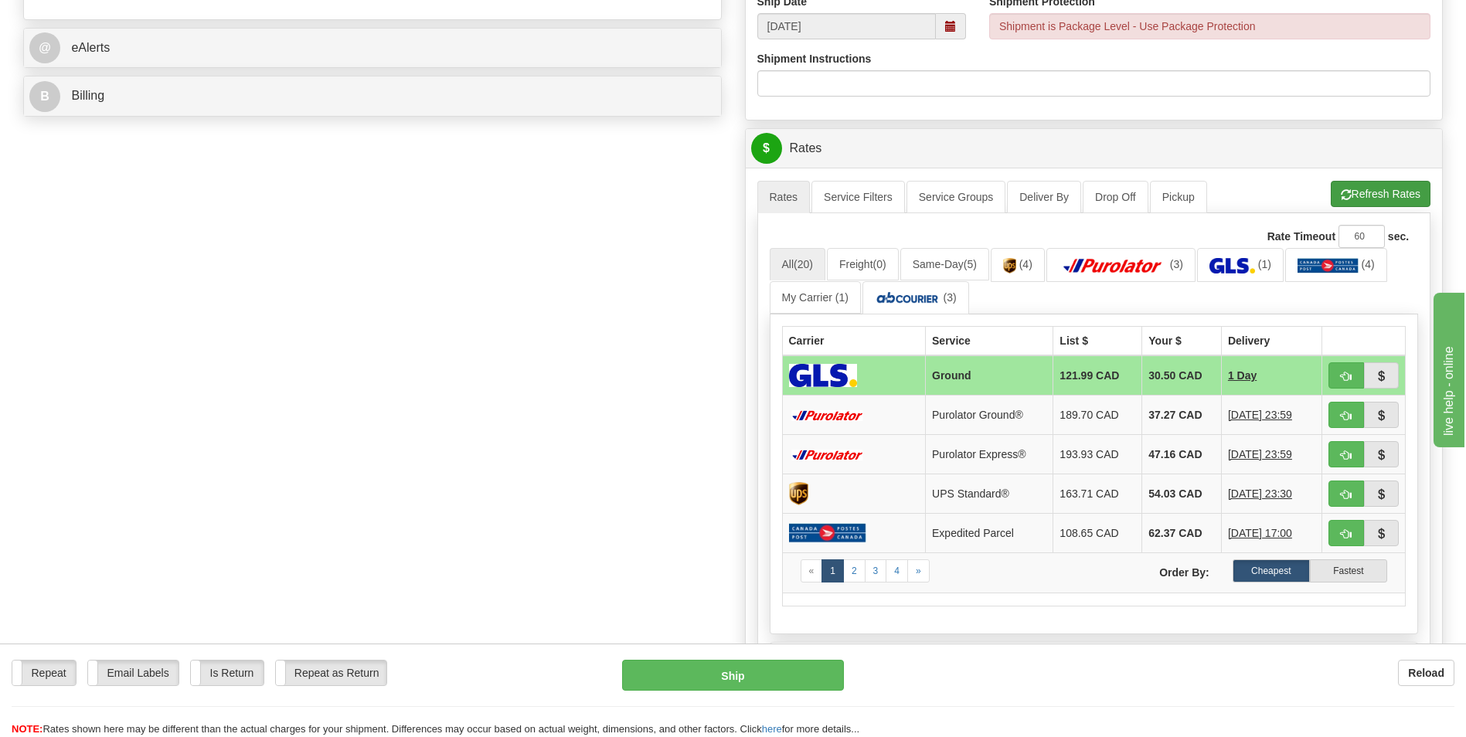
type input "2025/08/29 JESSE"
click at [1387, 190] on button "Refresh Rates" at bounding box center [1380, 194] width 100 height 26
click at [1352, 418] on button "button" at bounding box center [1346, 415] width 36 height 26
type input "260"
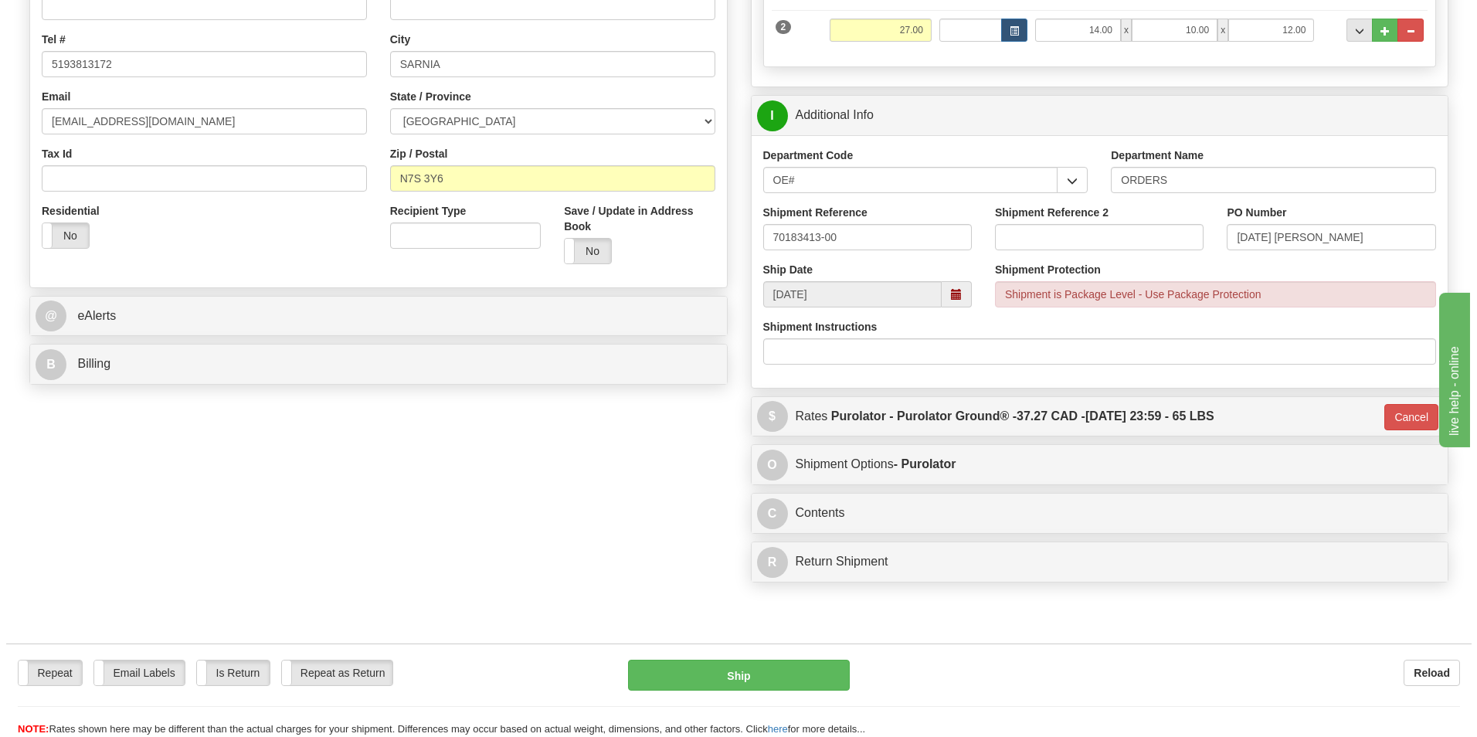
scroll to position [386, 0]
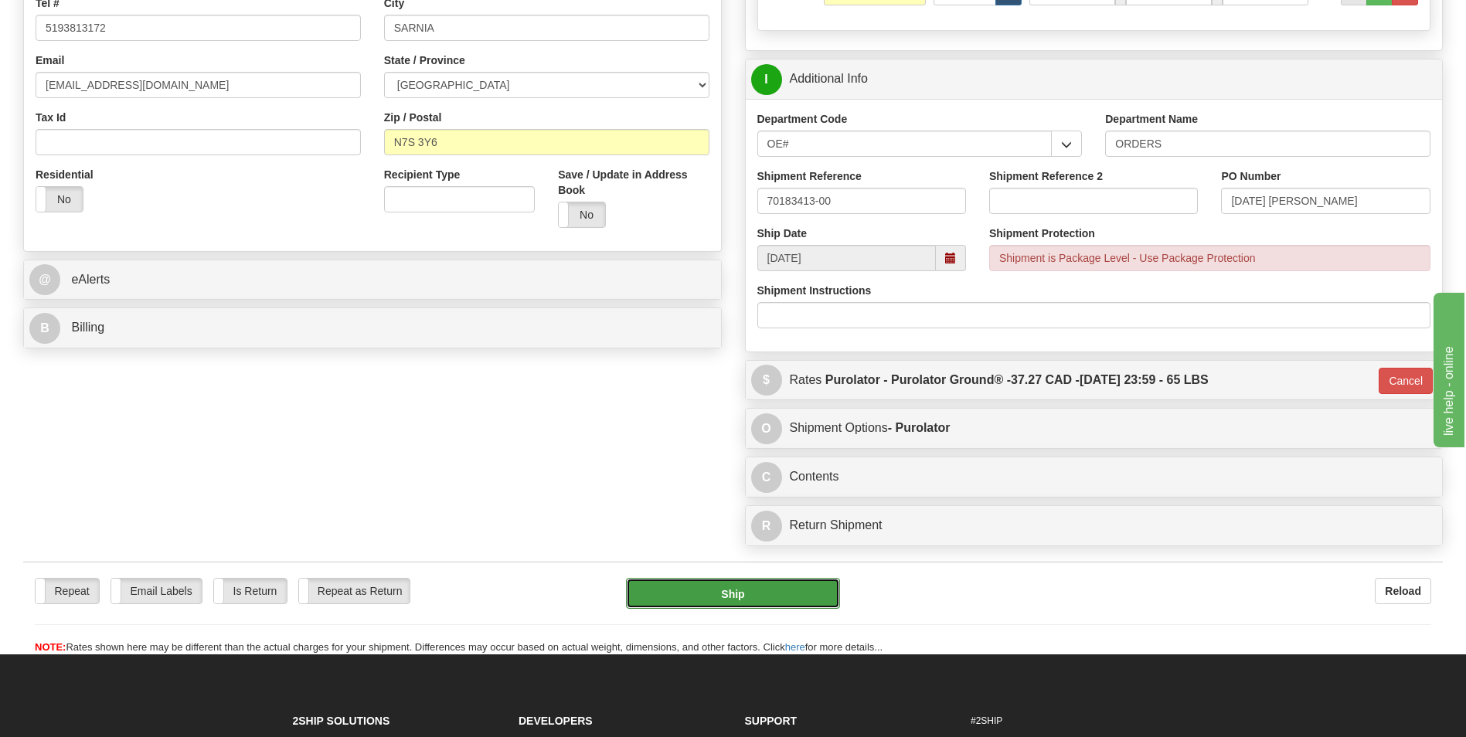
click at [775, 599] on button "Ship" at bounding box center [732, 593] width 213 height 31
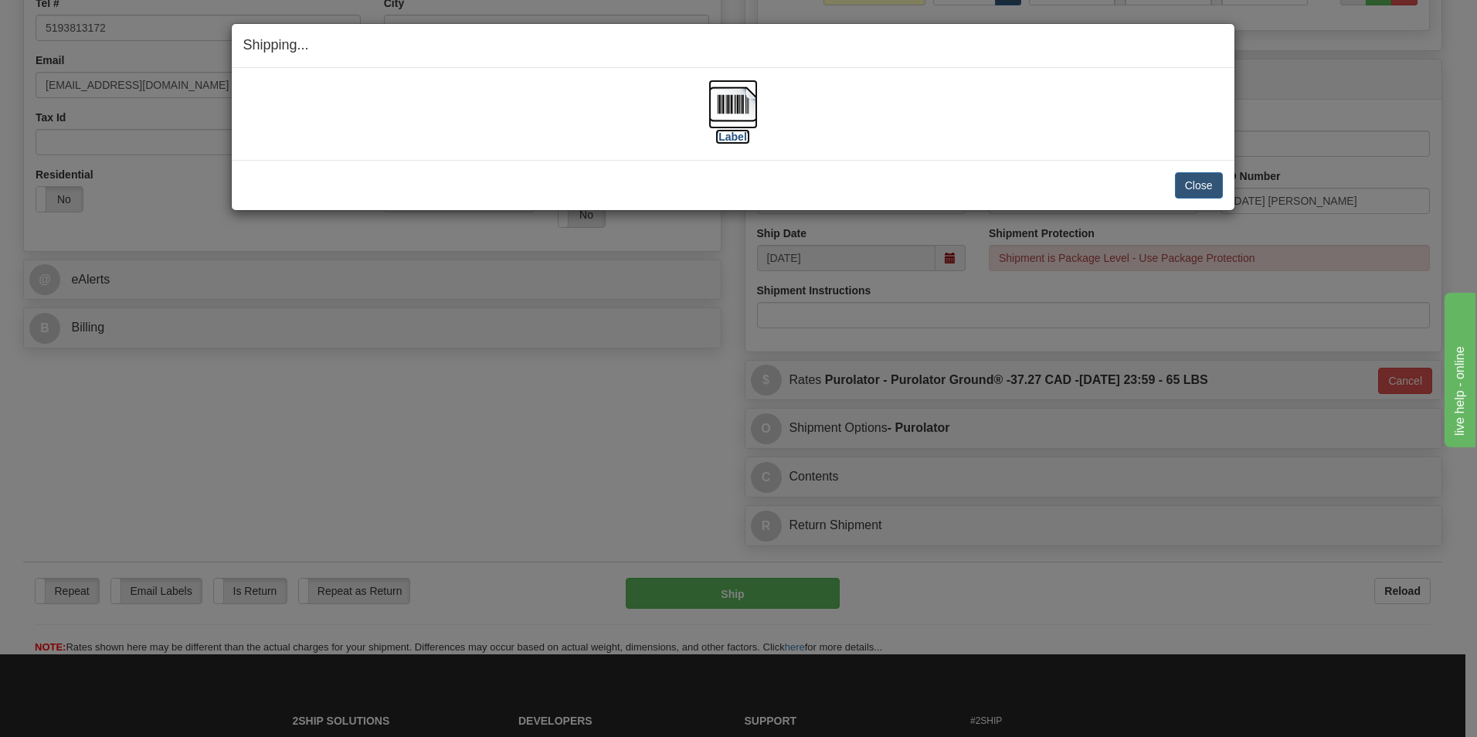
click at [732, 137] on label "[Label]" at bounding box center [733, 136] width 36 height 15
click at [1210, 185] on button "Close" at bounding box center [1199, 185] width 48 height 26
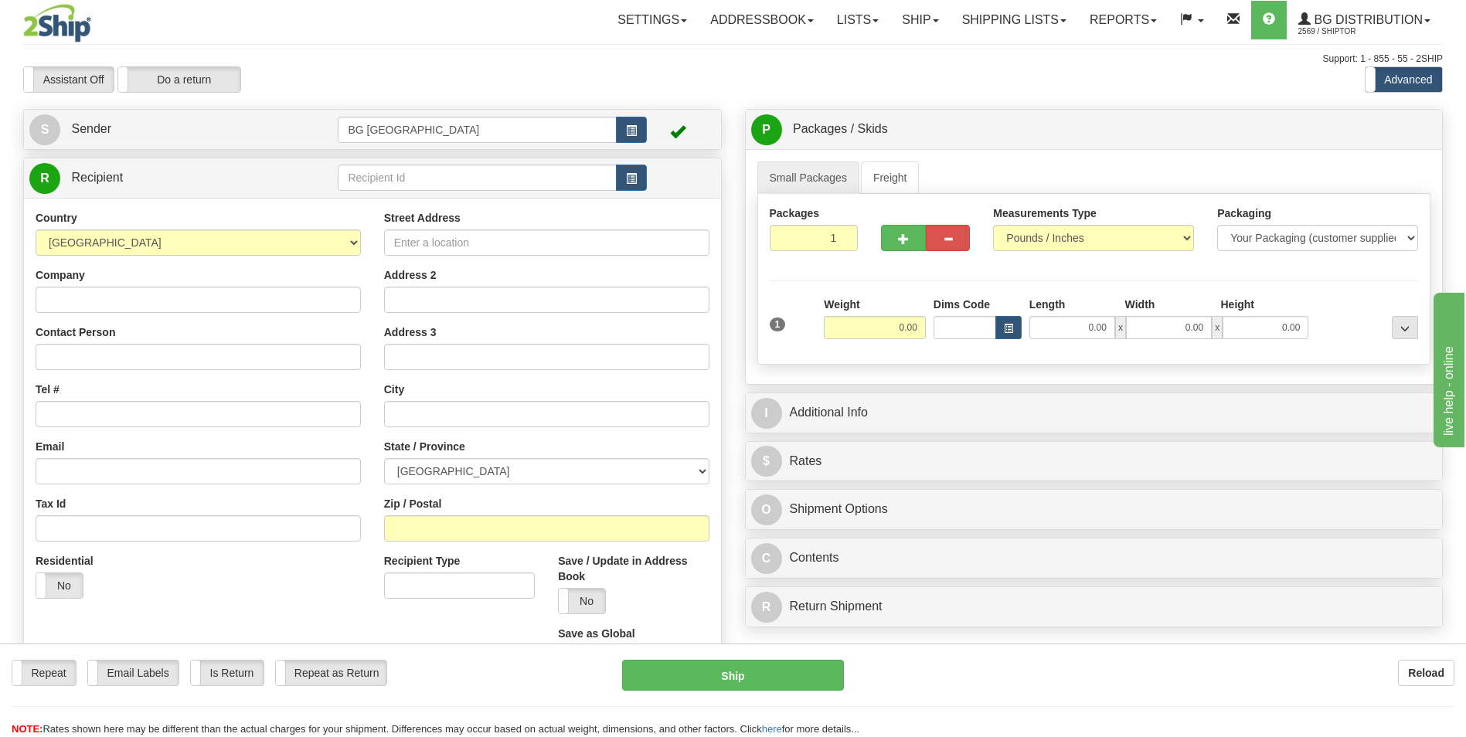
click at [511, 163] on td at bounding box center [492, 178] width 308 height 32
click at [509, 178] on input "text" at bounding box center [477, 178] width 278 height 26
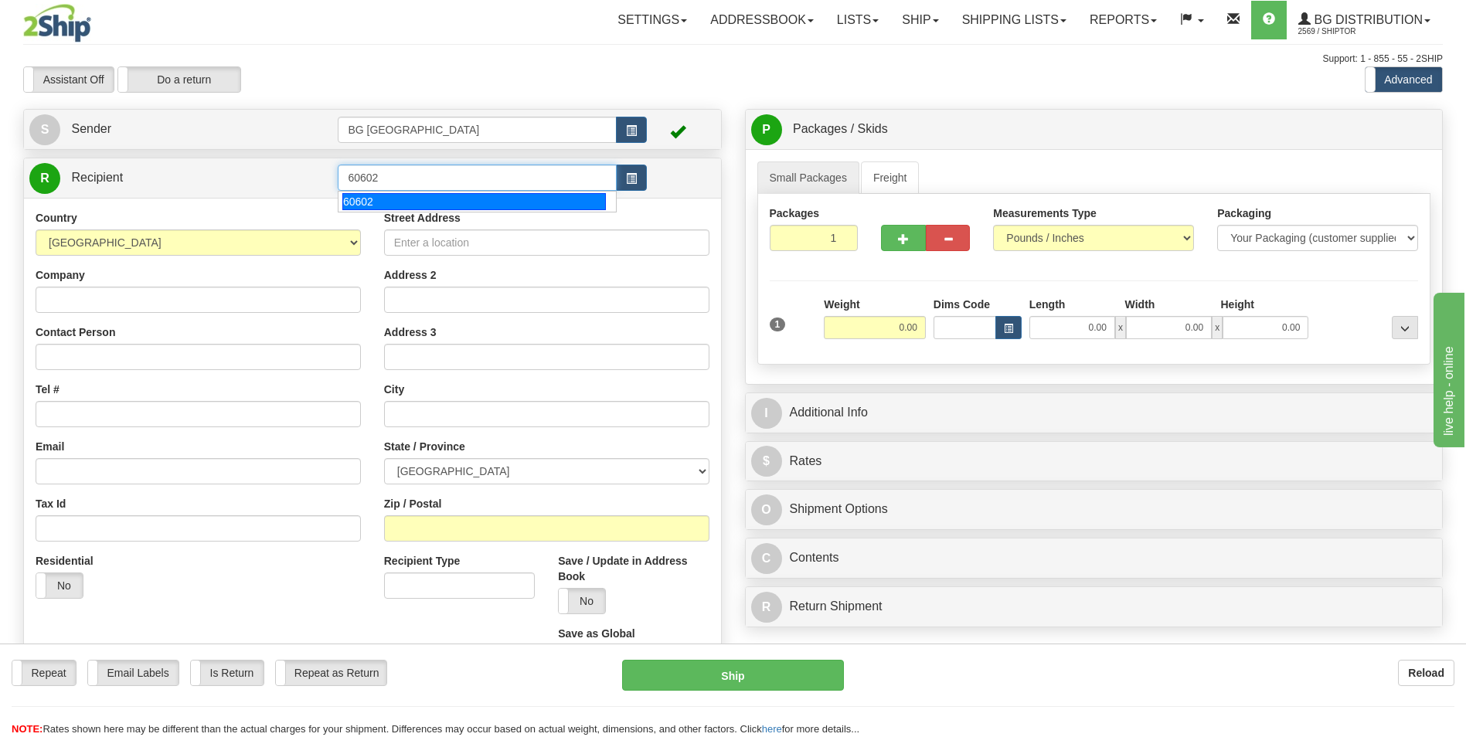
click at [505, 202] on div "60602" at bounding box center [473, 201] width 263 height 17
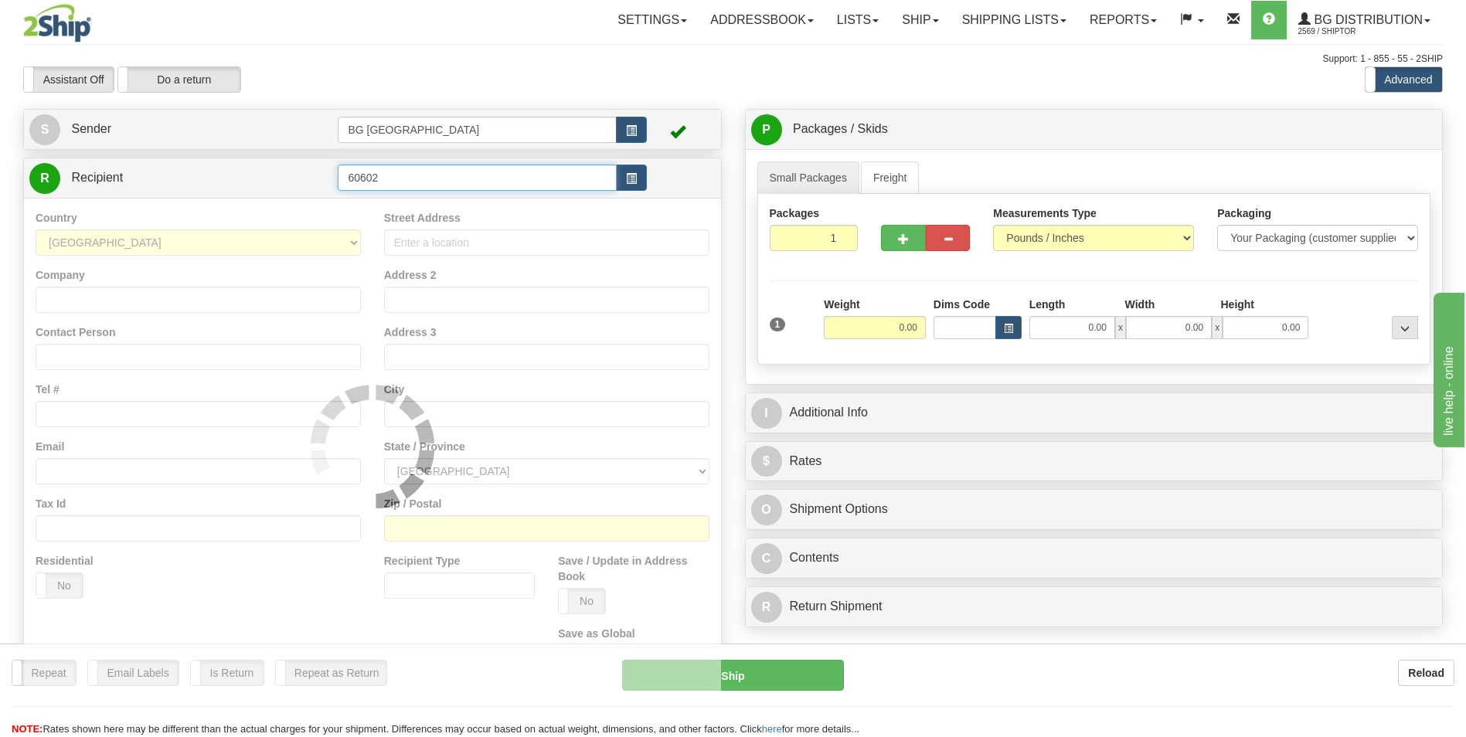
type input "60602"
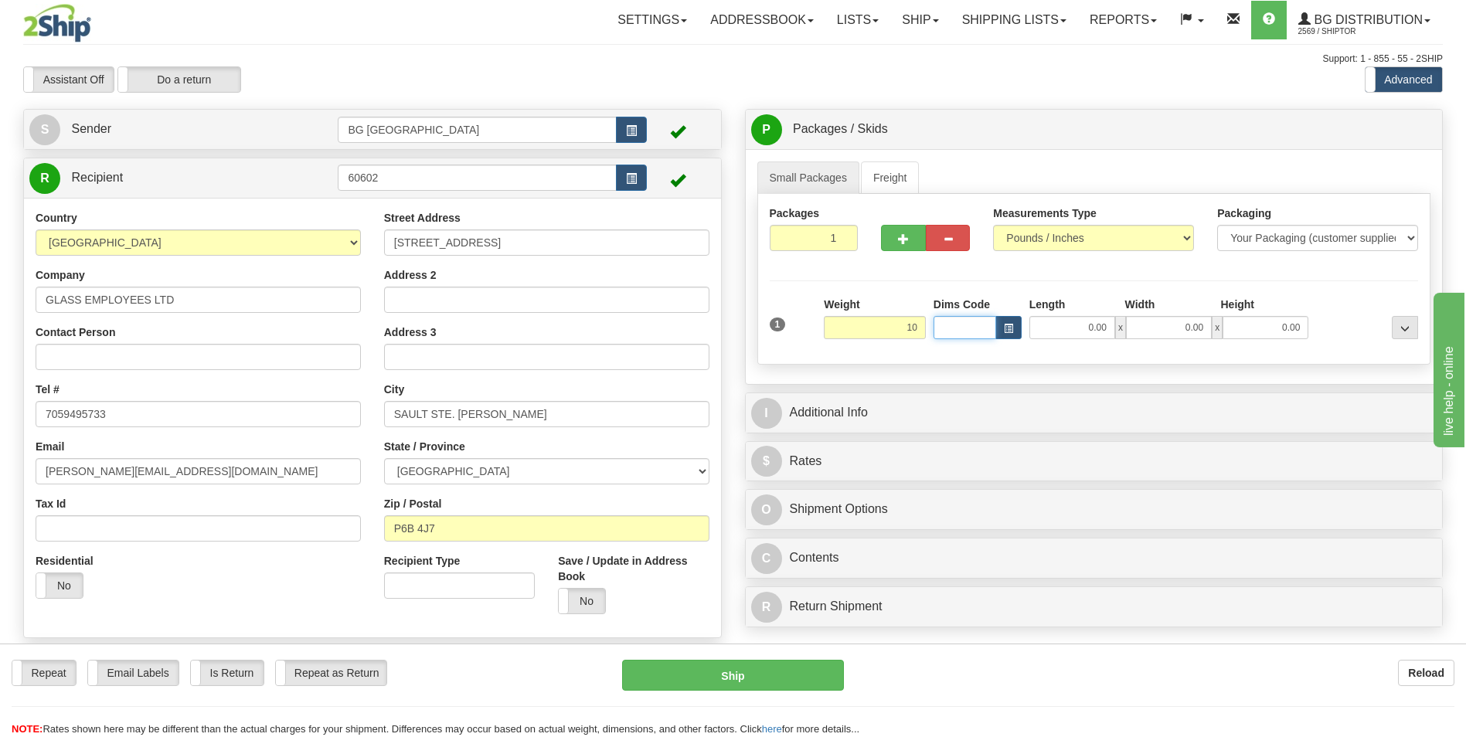
type input "10.00"
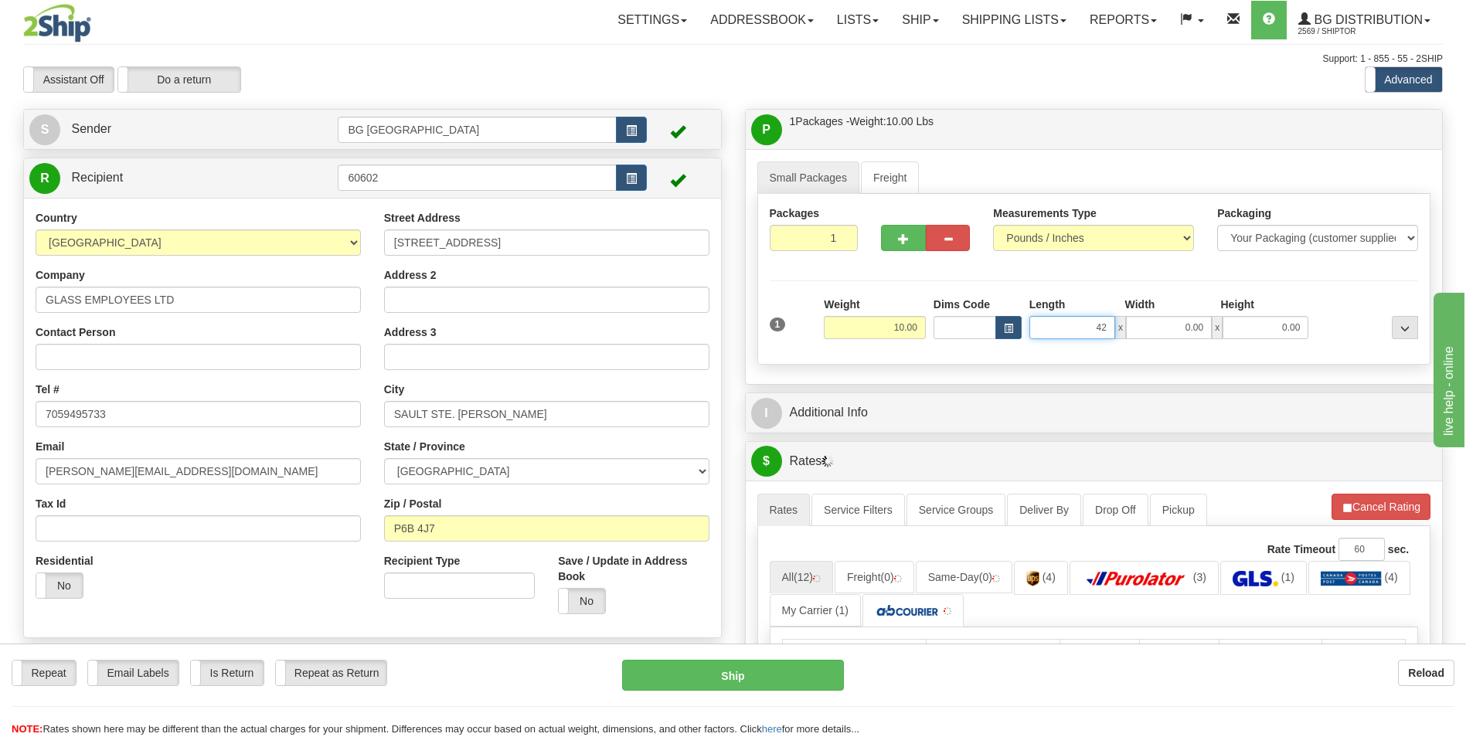
type input "42.00"
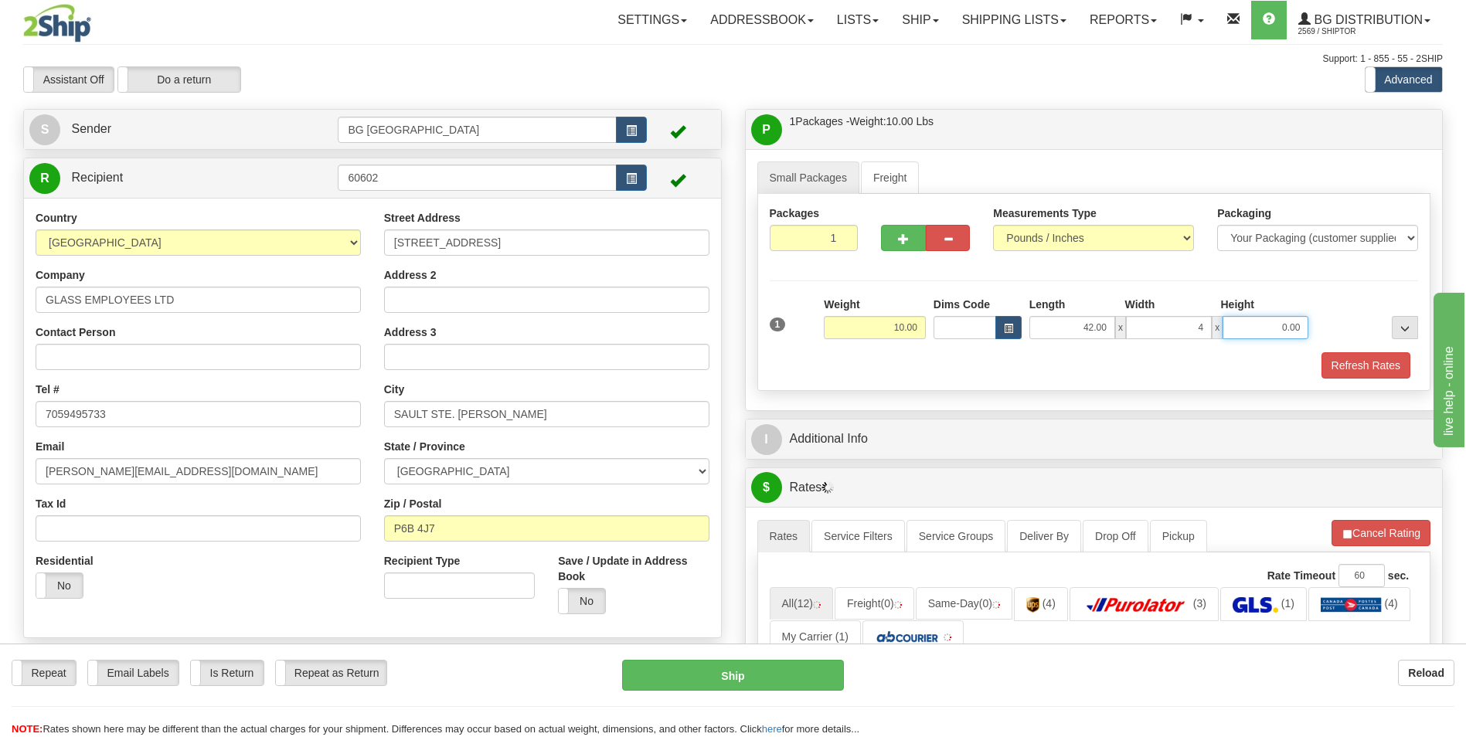
type input "4.00"
type input "3.00"
click at [899, 236] on span "button" at bounding box center [903, 239] width 11 height 10
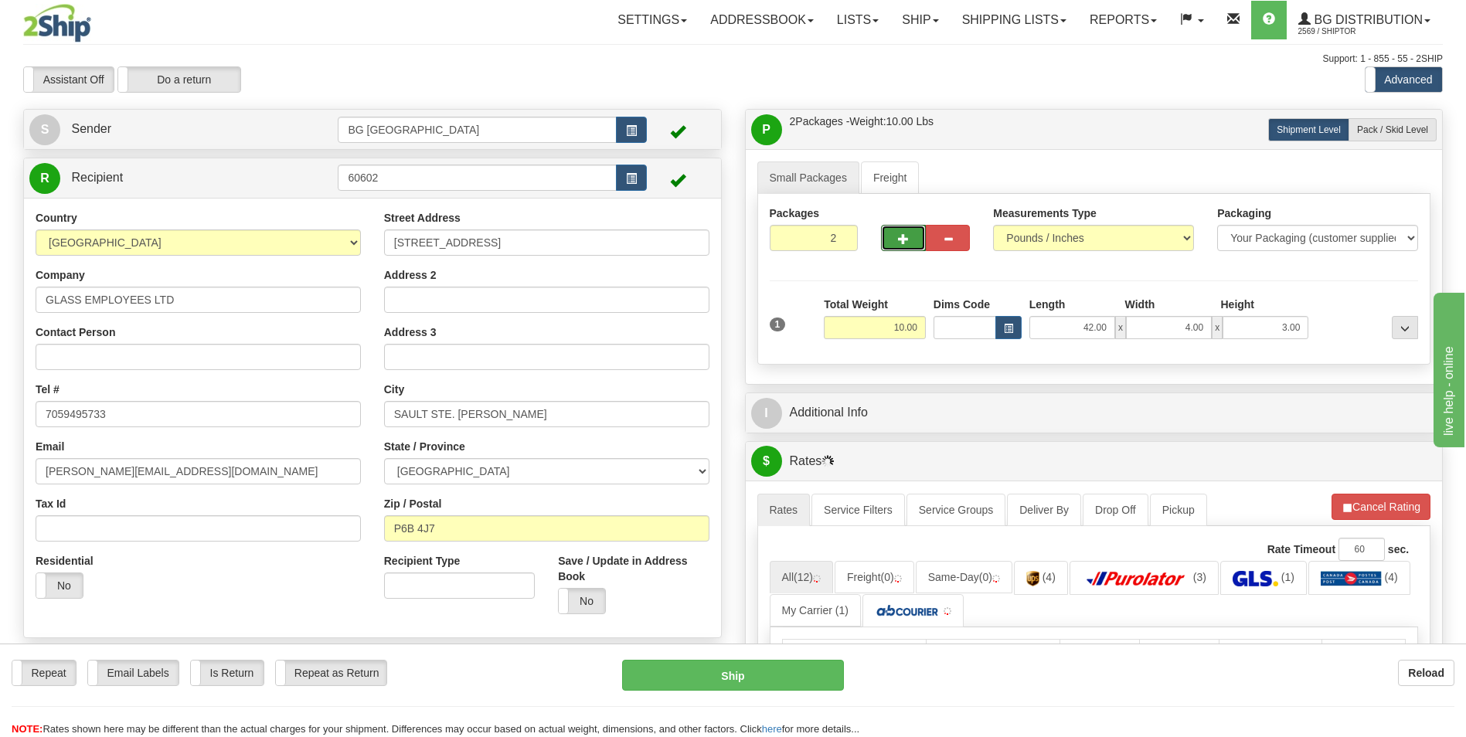
click at [899, 236] on span "button" at bounding box center [903, 239] width 11 height 10
type input "3"
click at [1398, 130] on span "Pack / Skid Level" at bounding box center [1392, 129] width 71 height 11
radio input "true"
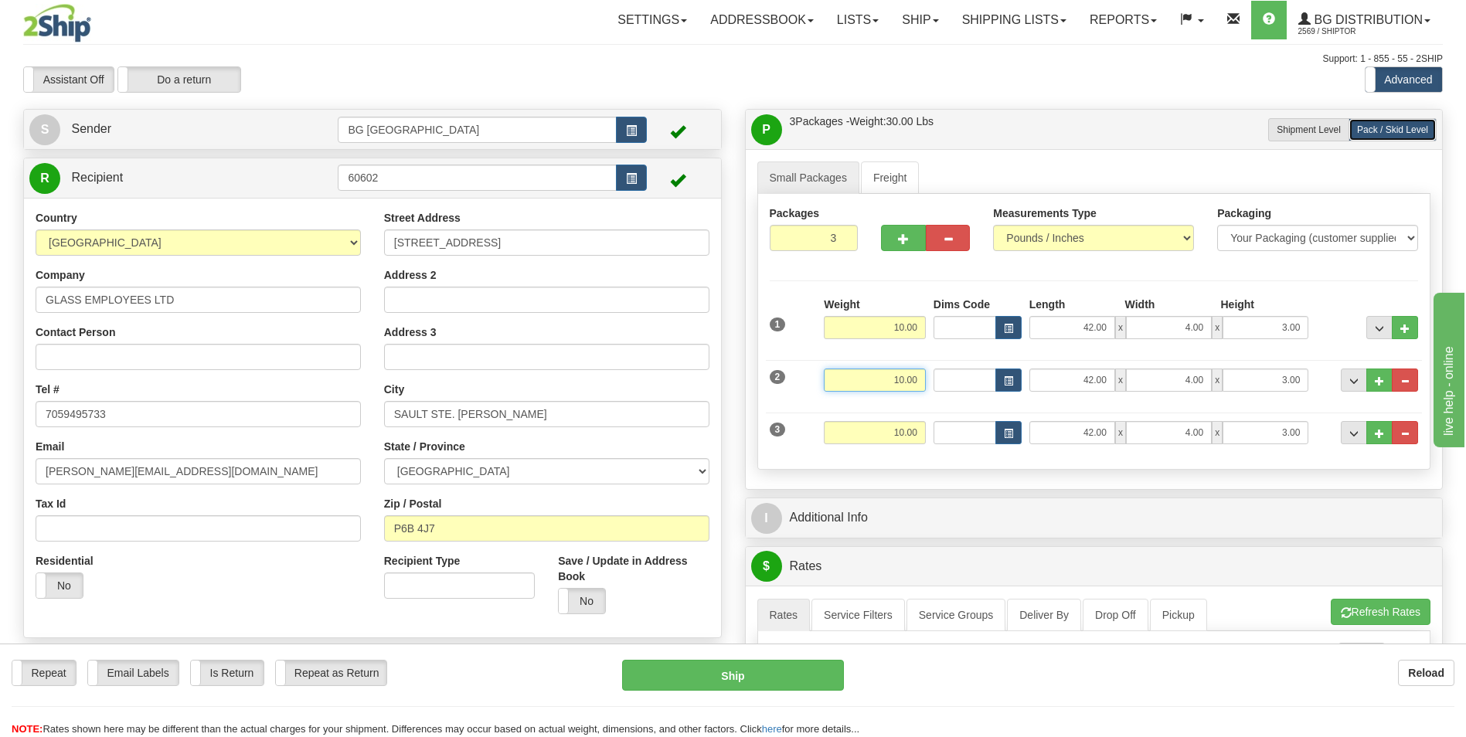
click at [882, 380] on input "10.00" at bounding box center [875, 380] width 102 height 23
type input "30.00"
type input "11.00"
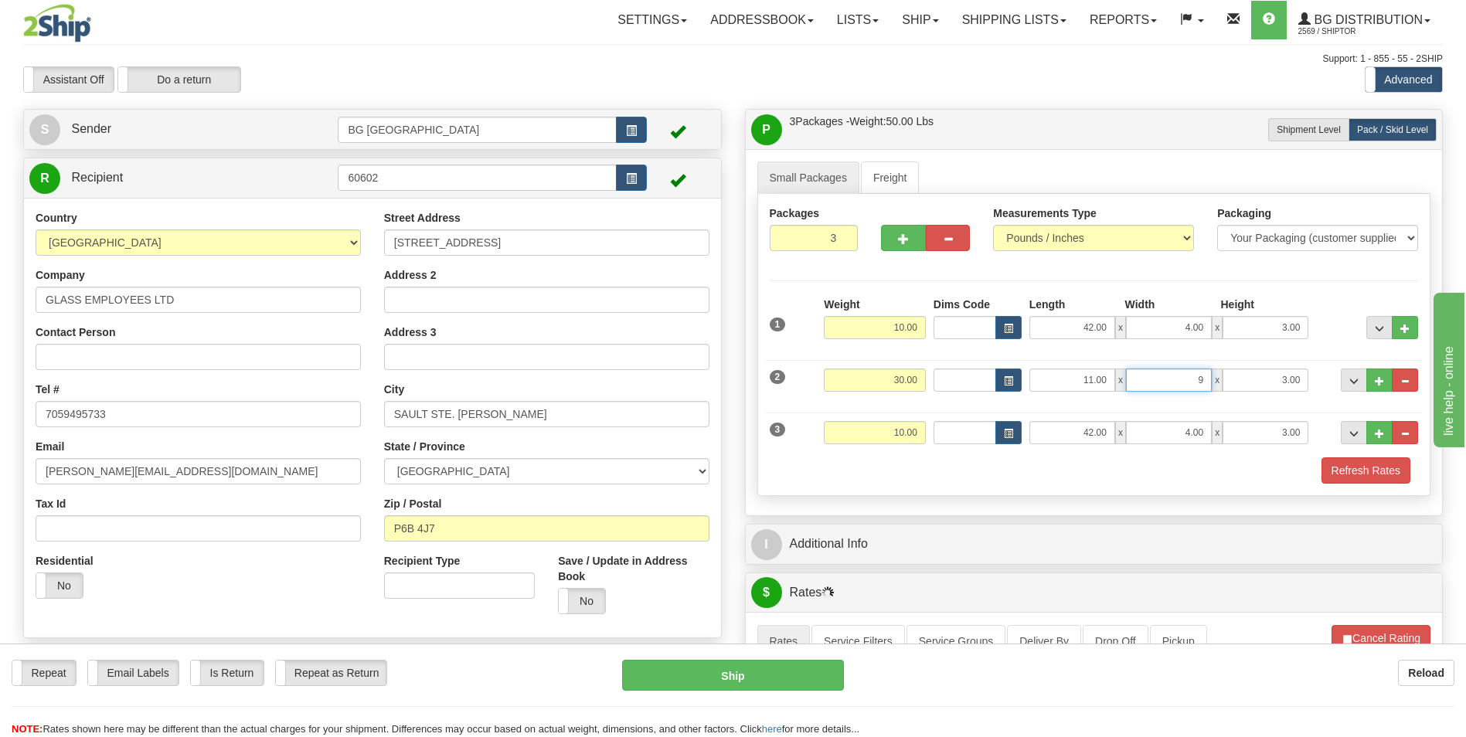
type input "9.00"
type input "6.00"
click at [881, 431] on input "10.00" at bounding box center [875, 432] width 102 height 23
type input "40.00"
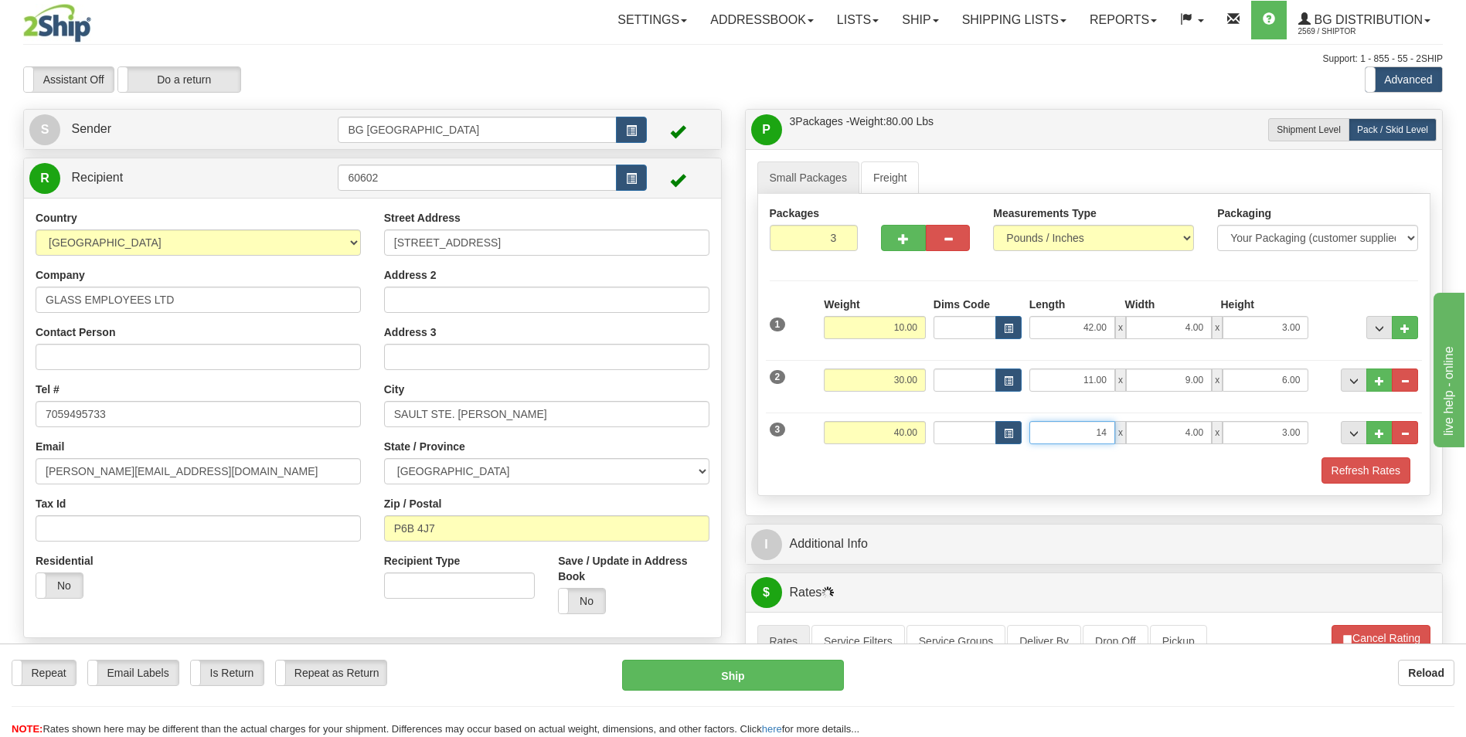
type input "14.00"
type input "12.00"
type input "10.00"
click at [931, 470] on div "Refresh Rates" at bounding box center [1094, 470] width 657 height 26
click at [1357, 472] on button "Refresh Rates" at bounding box center [1365, 470] width 89 height 26
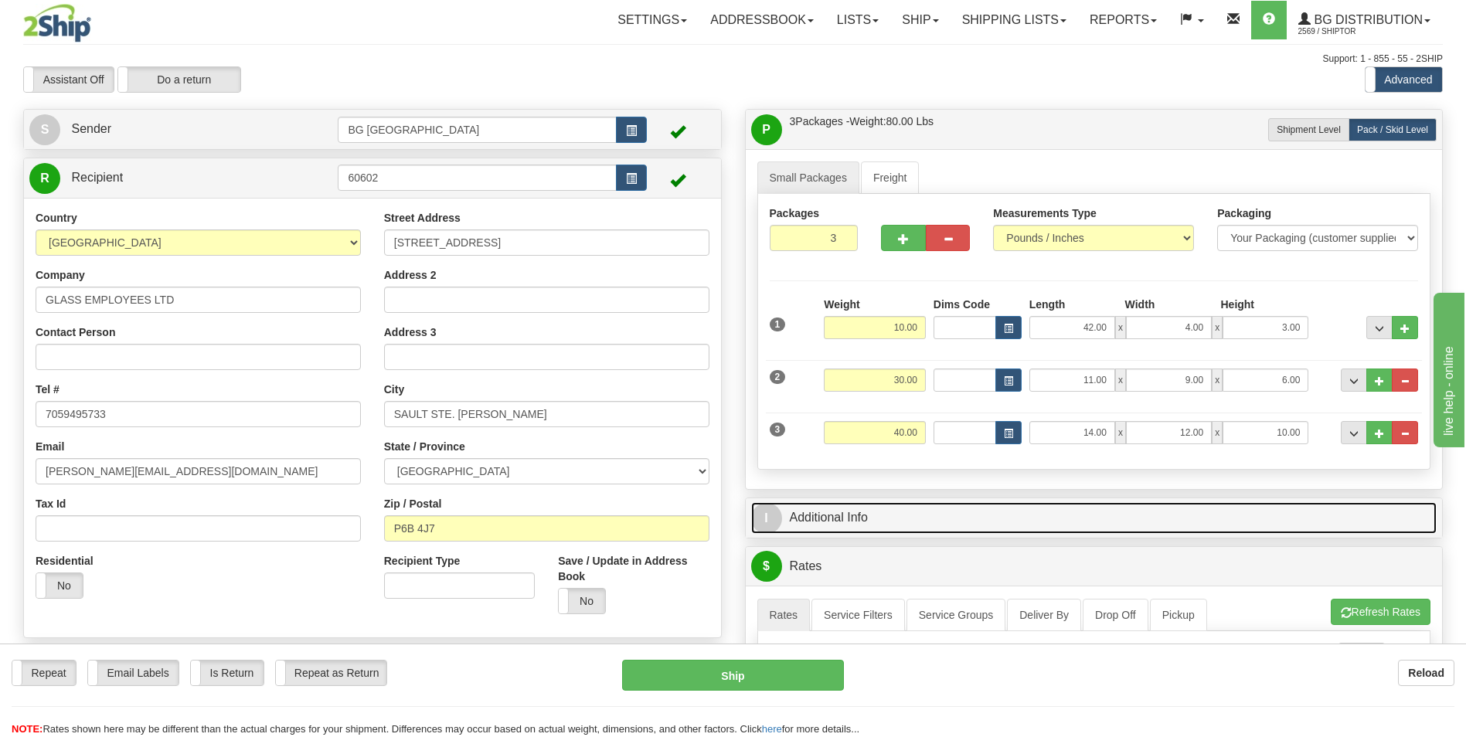
click at [977, 503] on link "I Additional Info" at bounding box center [1094, 518] width 686 height 32
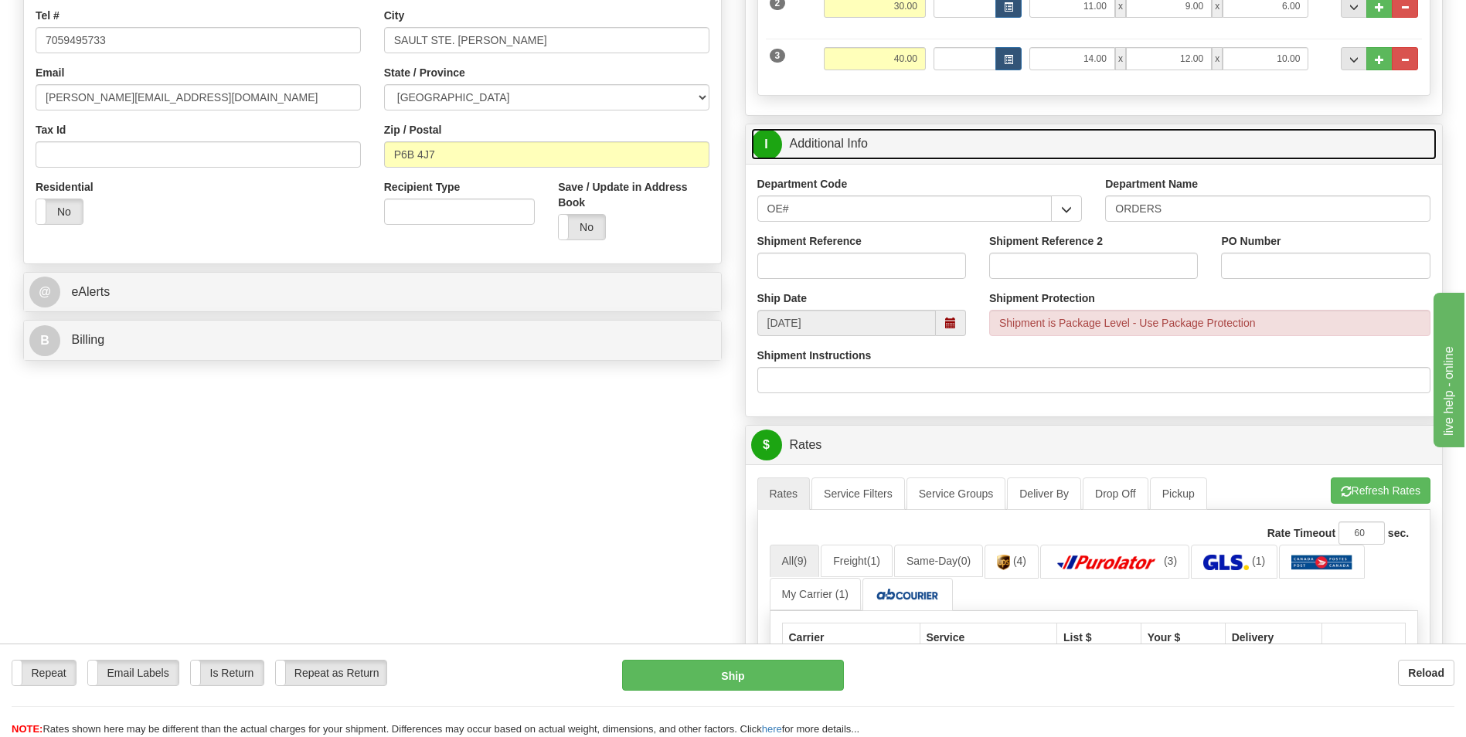
scroll to position [386, 0]
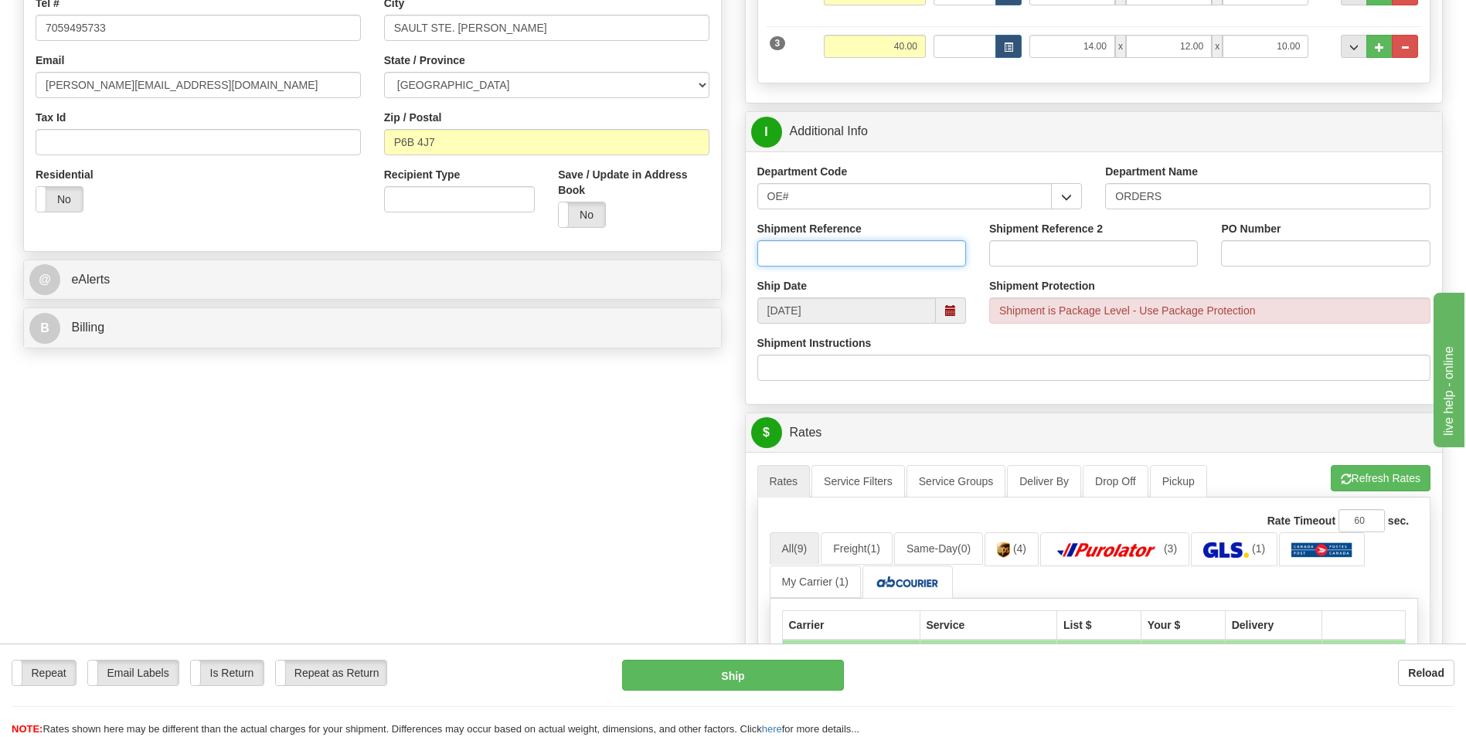
click at [825, 251] on input "Shipment Reference" at bounding box center [861, 253] width 209 height 26
type input "70183271-00"
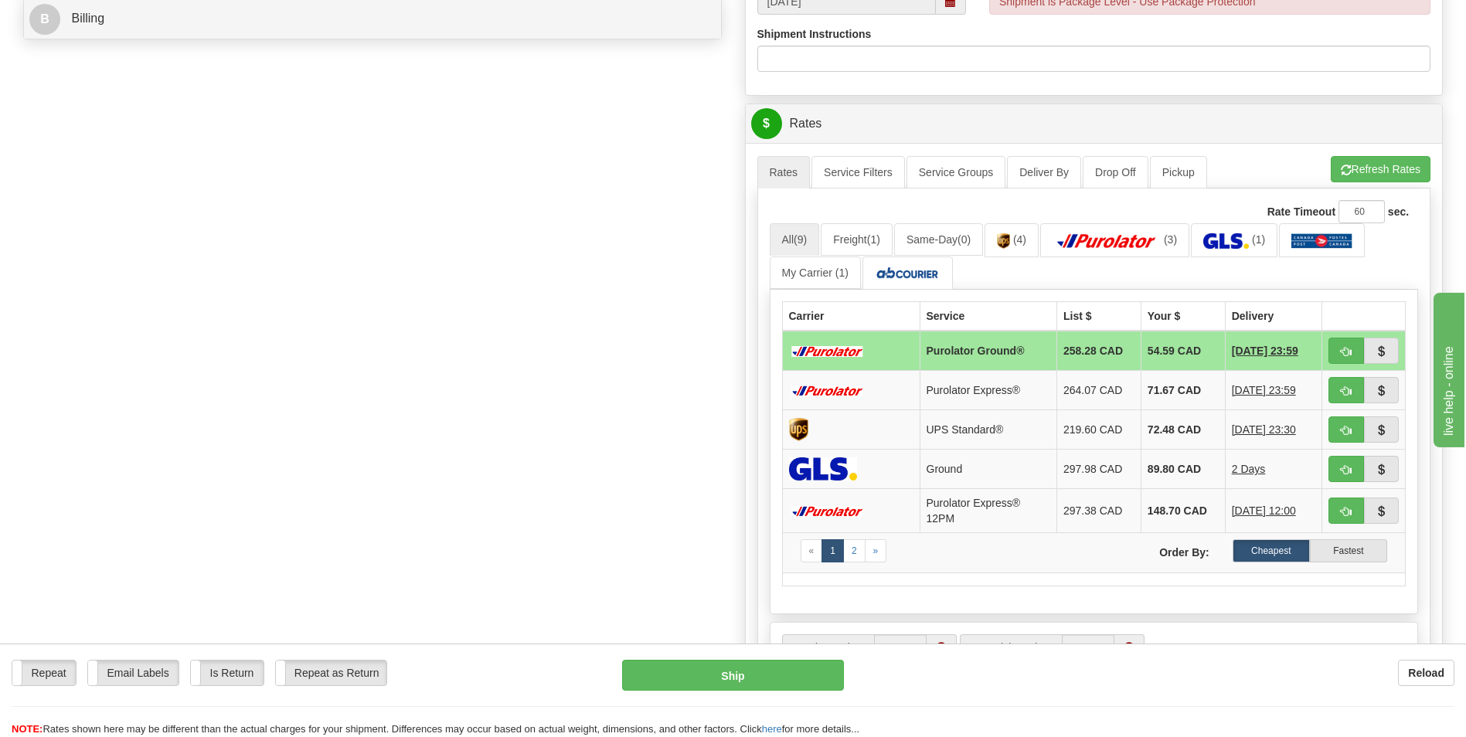
scroll to position [773, 0]
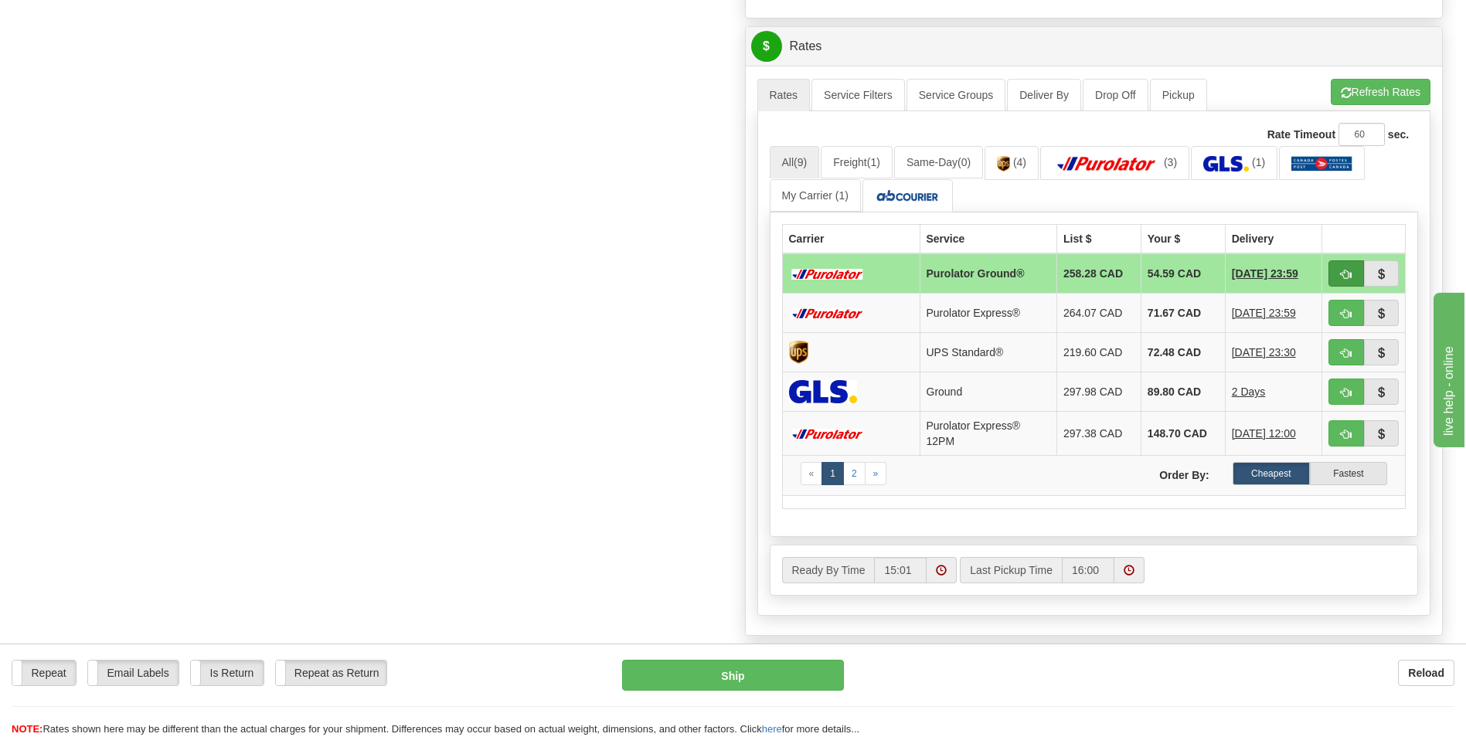
type input "5989.0"
click at [1350, 272] on span "button" at bounding box center [1345, 275] width 11 height 10
type input "260"
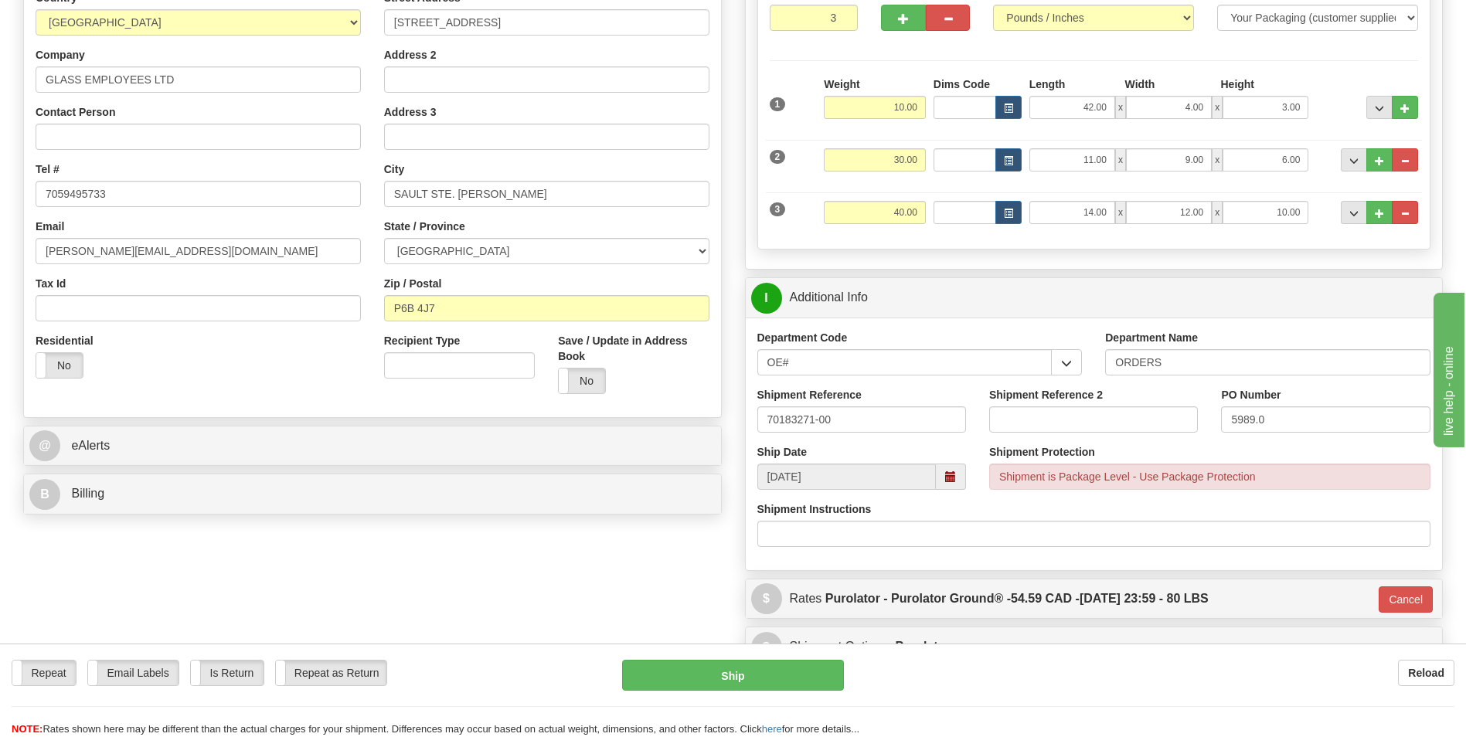
scroll to position [309, 0]
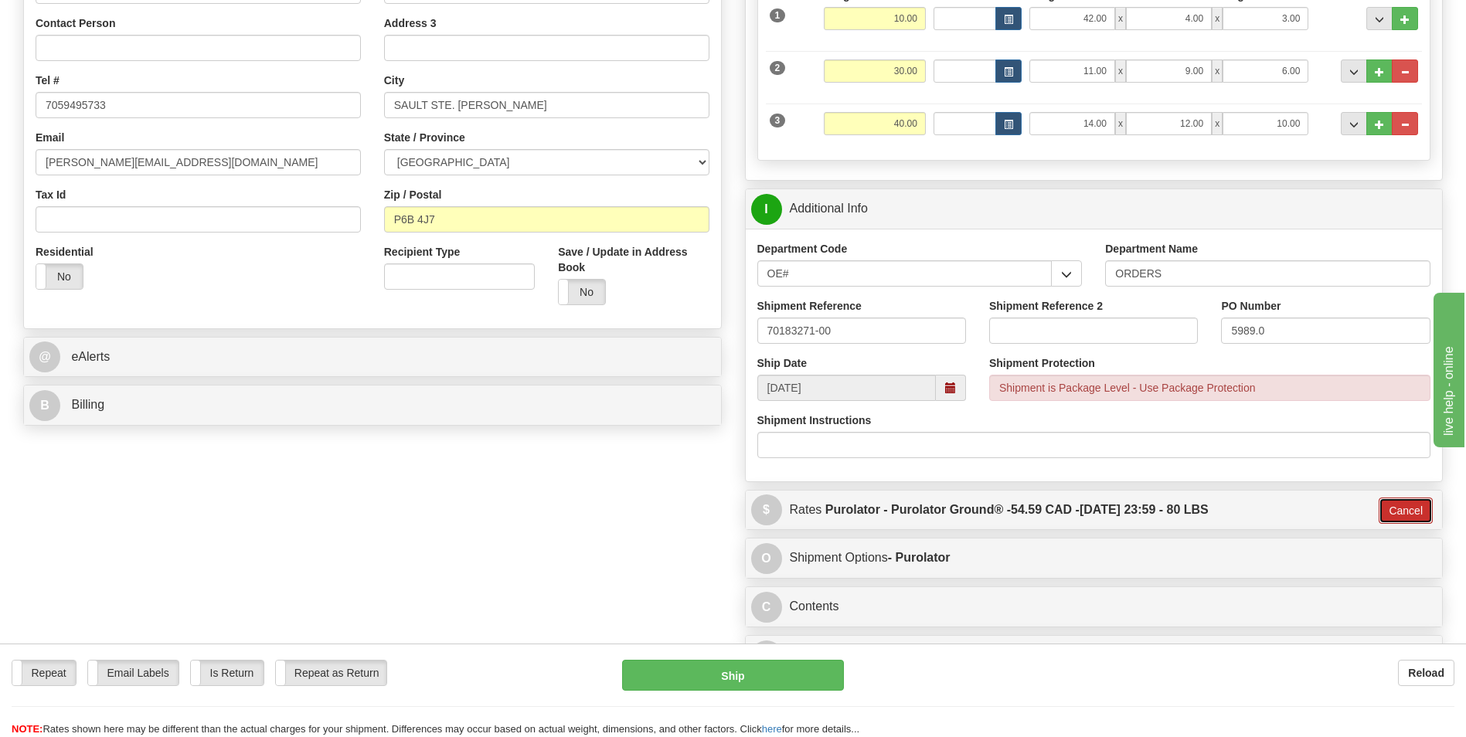
click at [1390, 501] on button "Cancel" at bounding box center [1405, 511] width 54 height 26
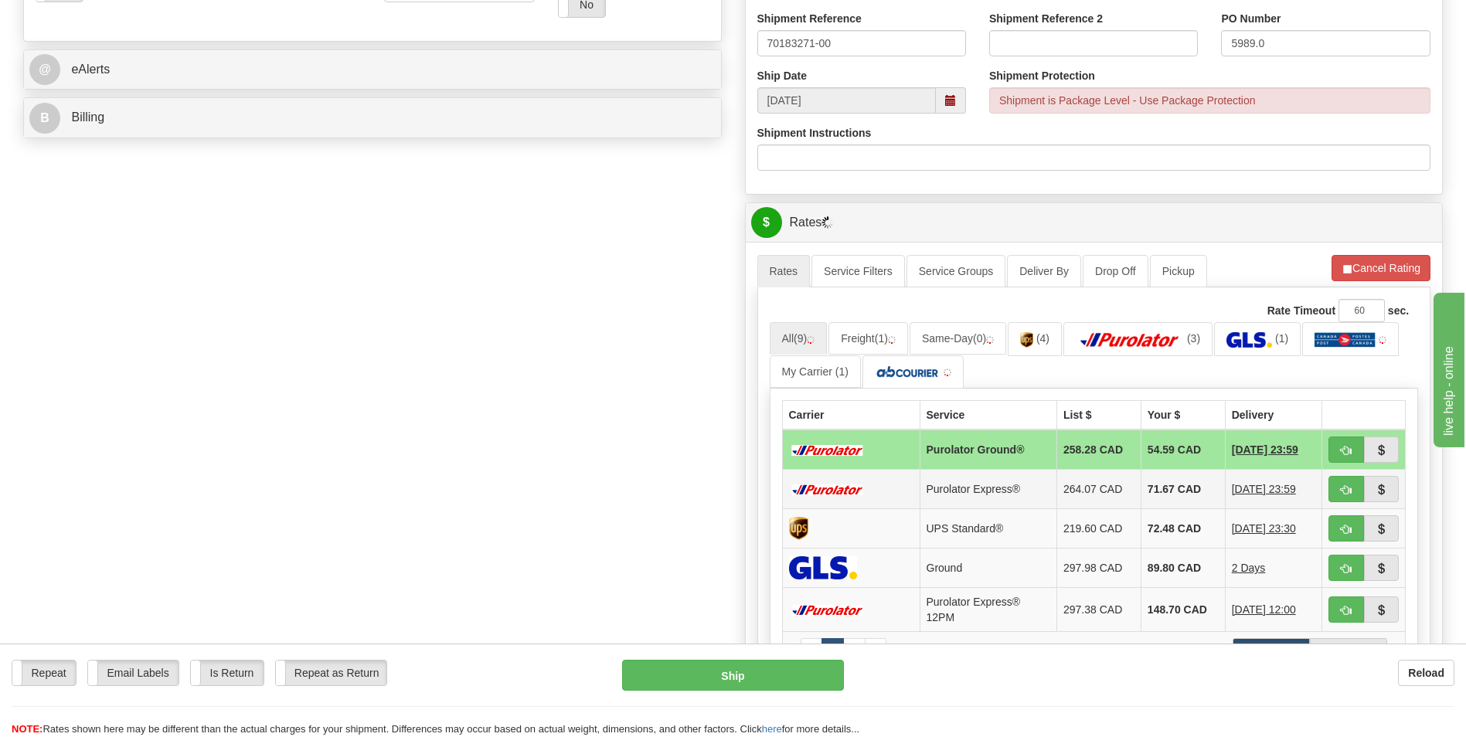
scroll to position [618, 0]
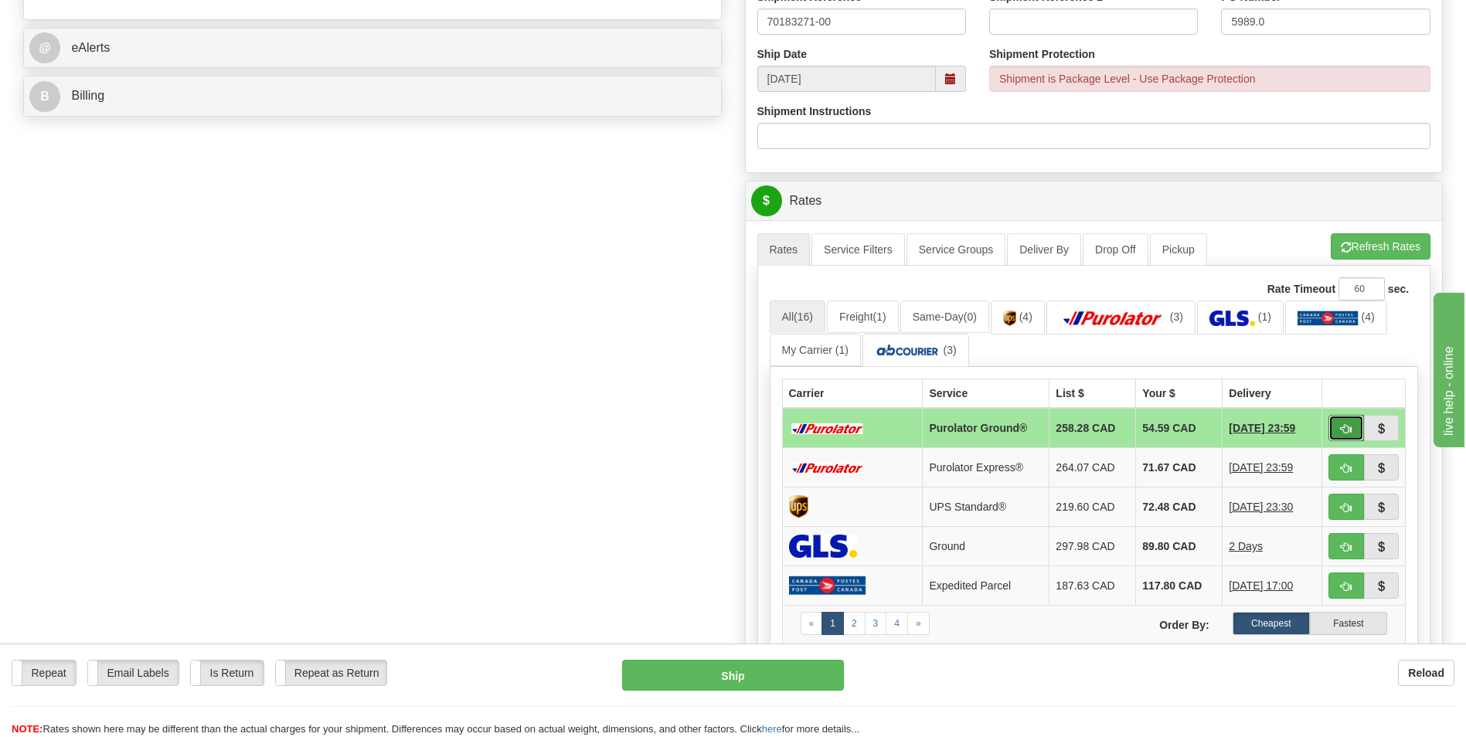
click at [1347, 425] on span "button" at bounding box center [1345, 429] width 11 height 10
type input "260"
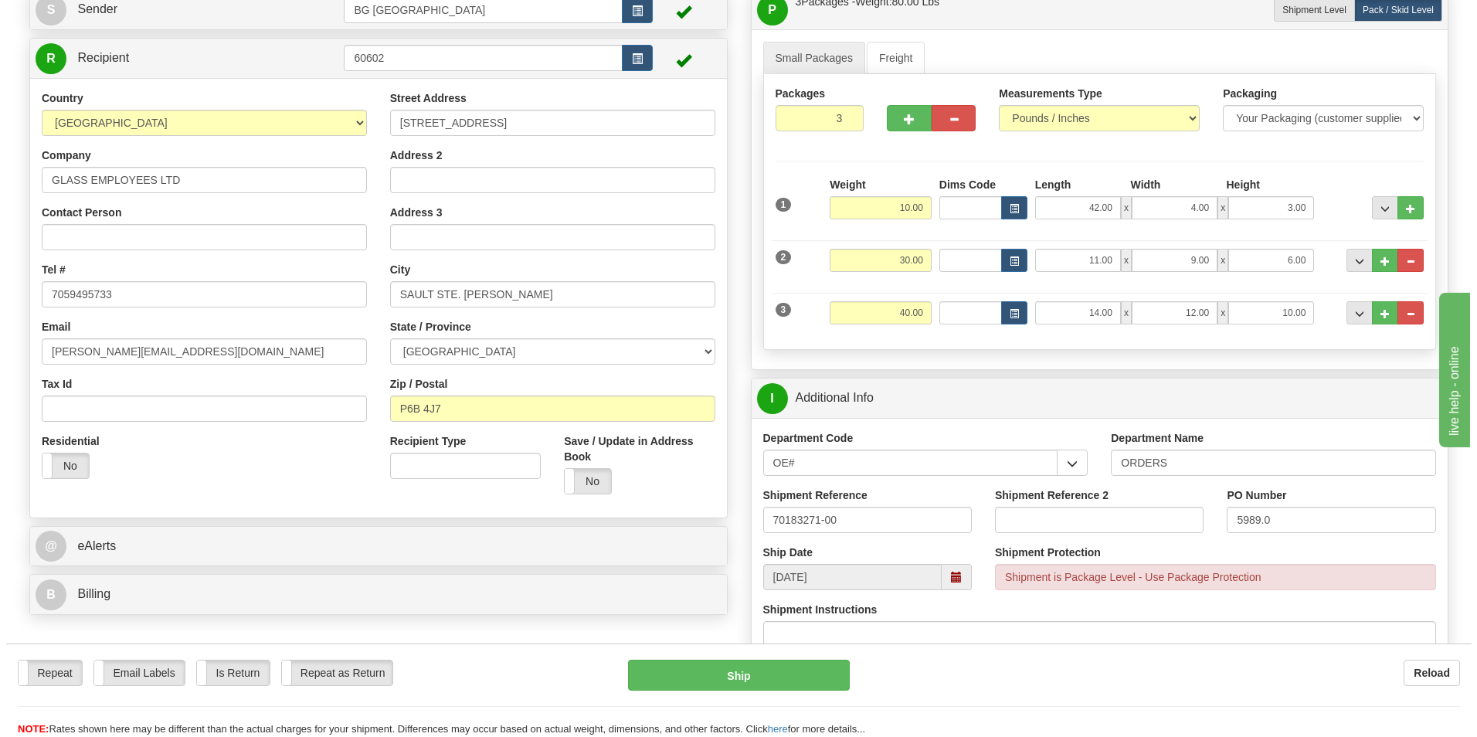
scroll to position [155, 0]
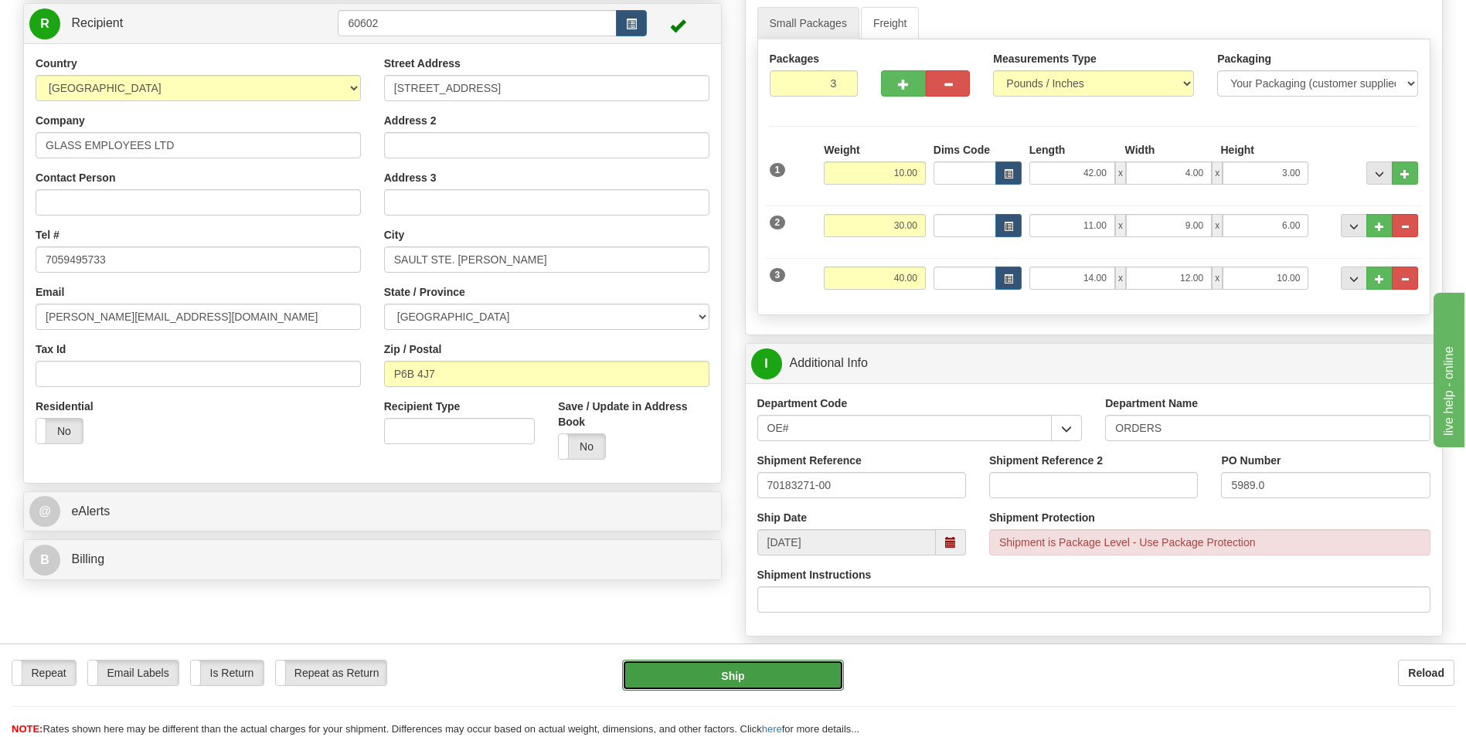
click at [749, 672] on button "Ship" at bounding box center [732, 675] width 221 height 31
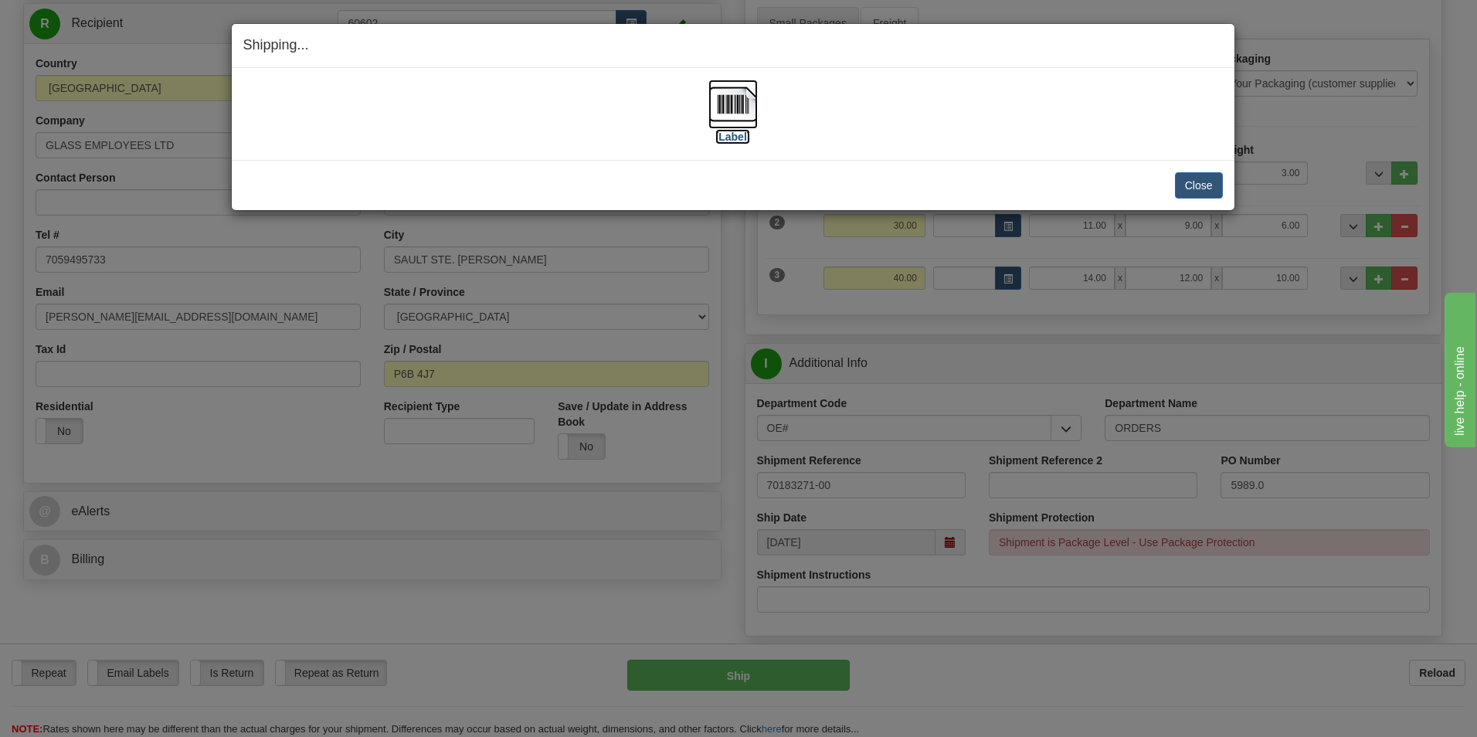
click at [733, 132] on label "[Label]" at bounding box center [733, 136] width 36 height 15
click at [1194, 181] on button "Close" at bounding box center [1199, 185] width 48 height 26
click at [1217, 182] on button "Close" at bounding box center [1199, 185] width 48 height 26
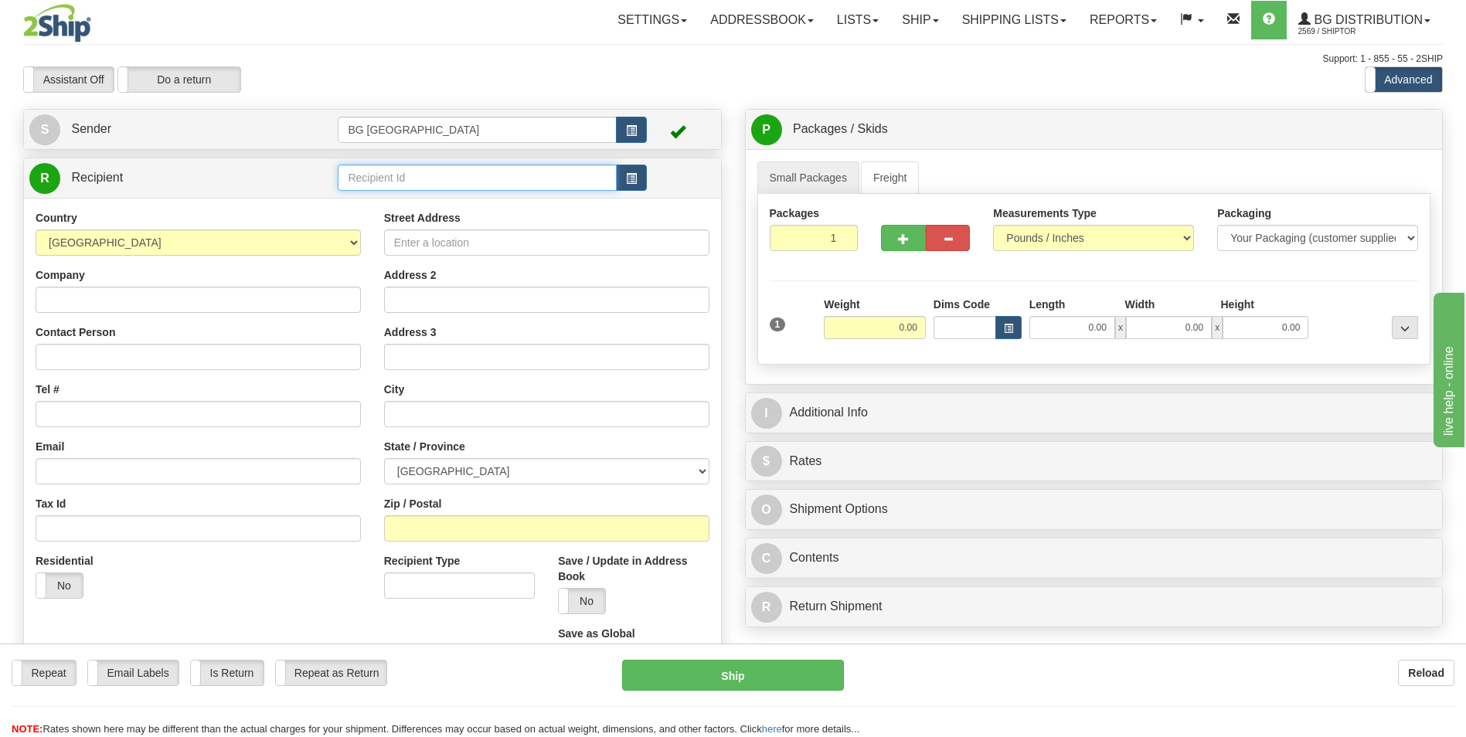
click at [471, 177] on input "text" at bounding box center [477, 178] width 278 height 26
click at [467, 208] on div "60426" at bounding box center [473, 201] width 263 height 17
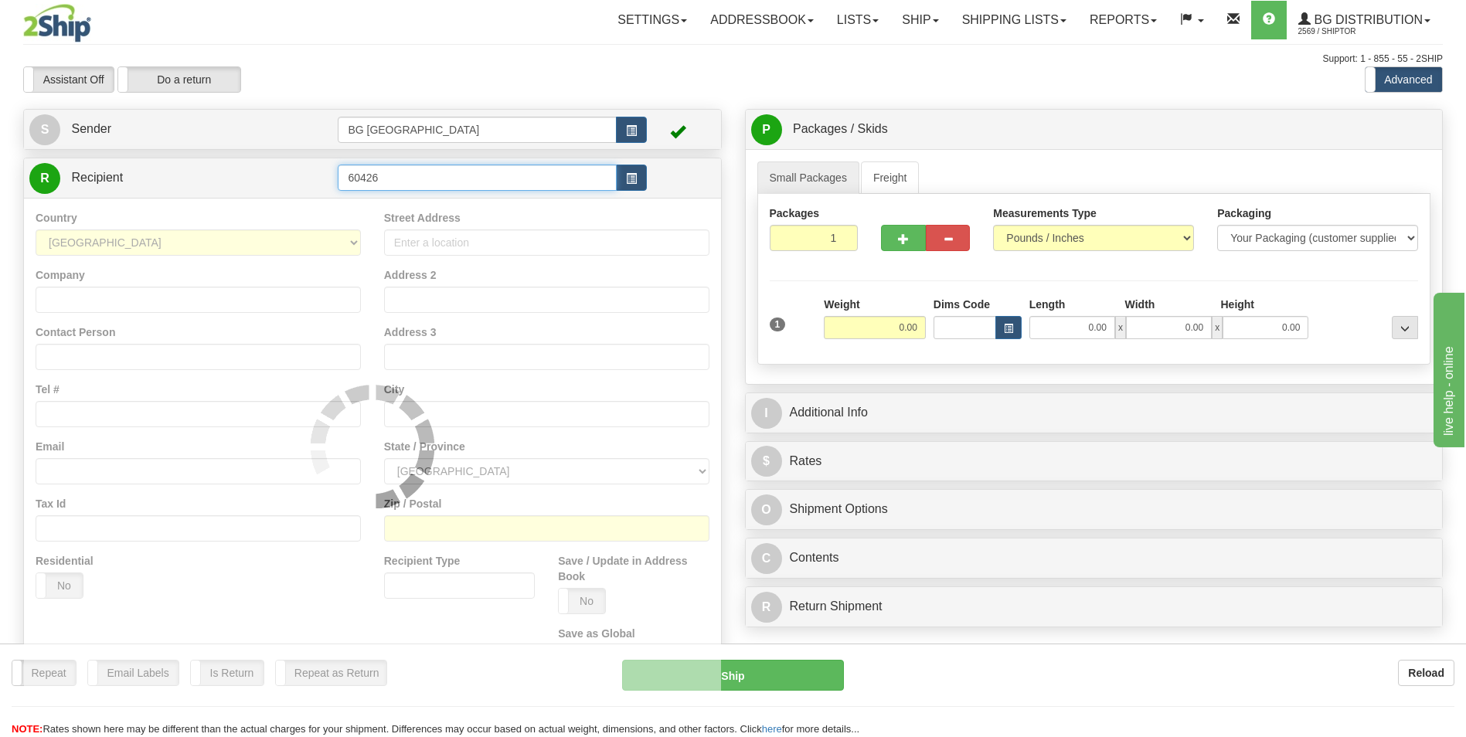
type input "60426"
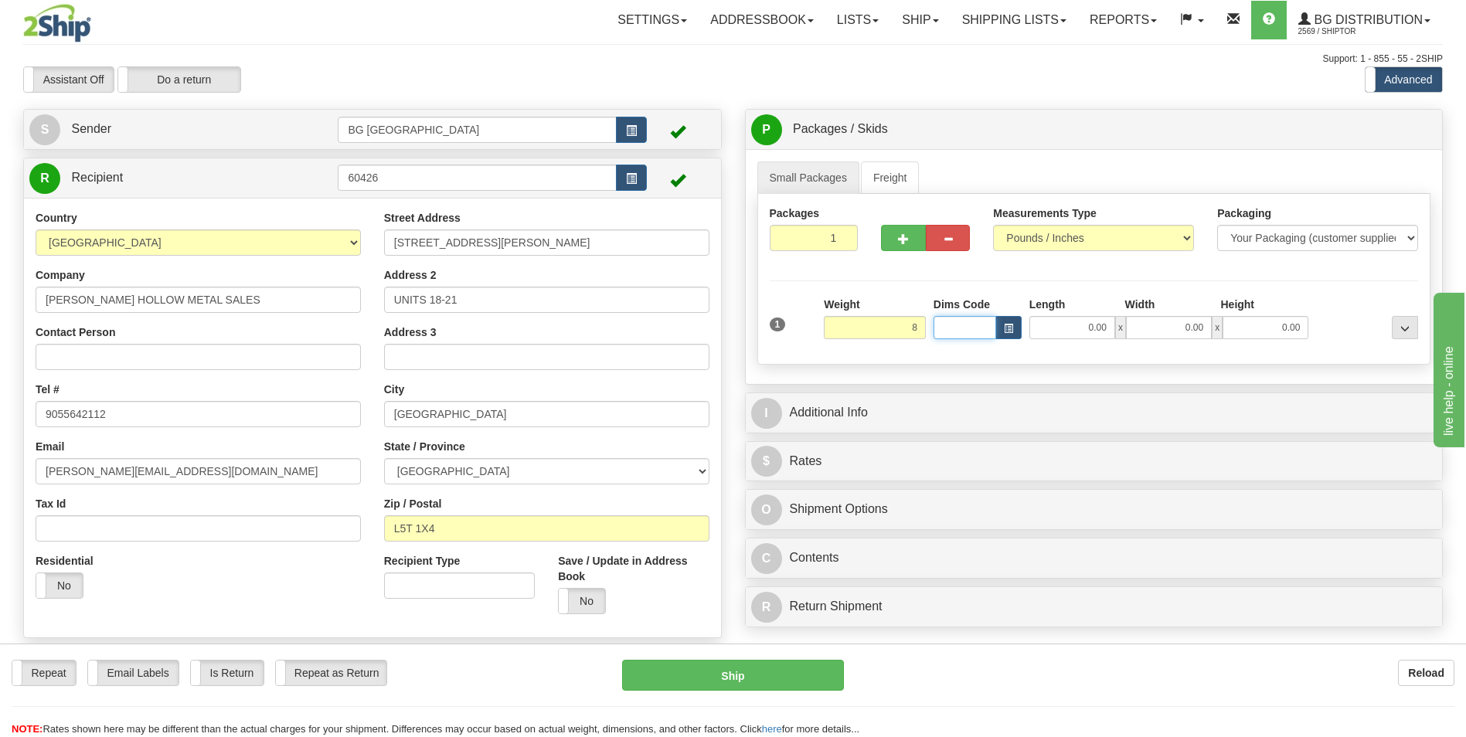
type input "8.00"
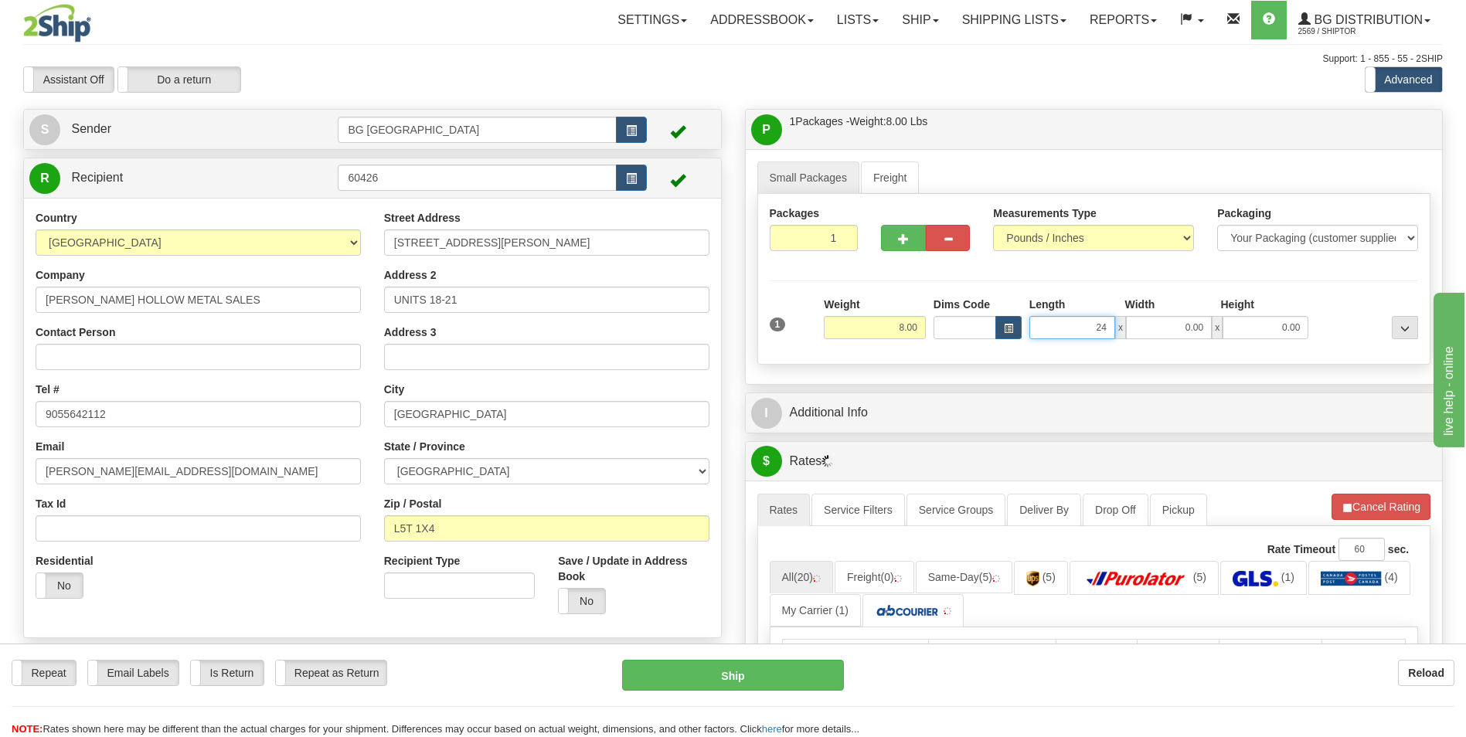
type input "24.00"
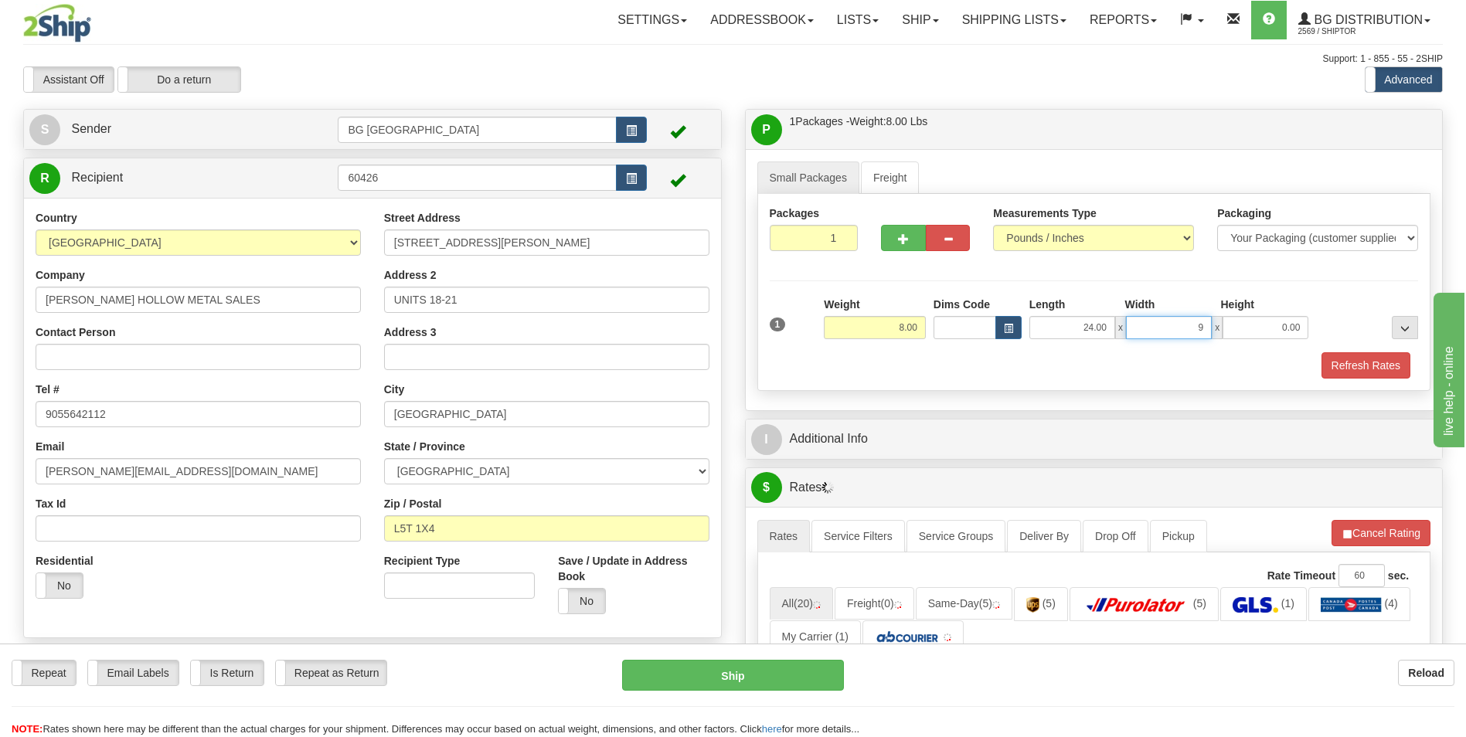
type input "9.00"
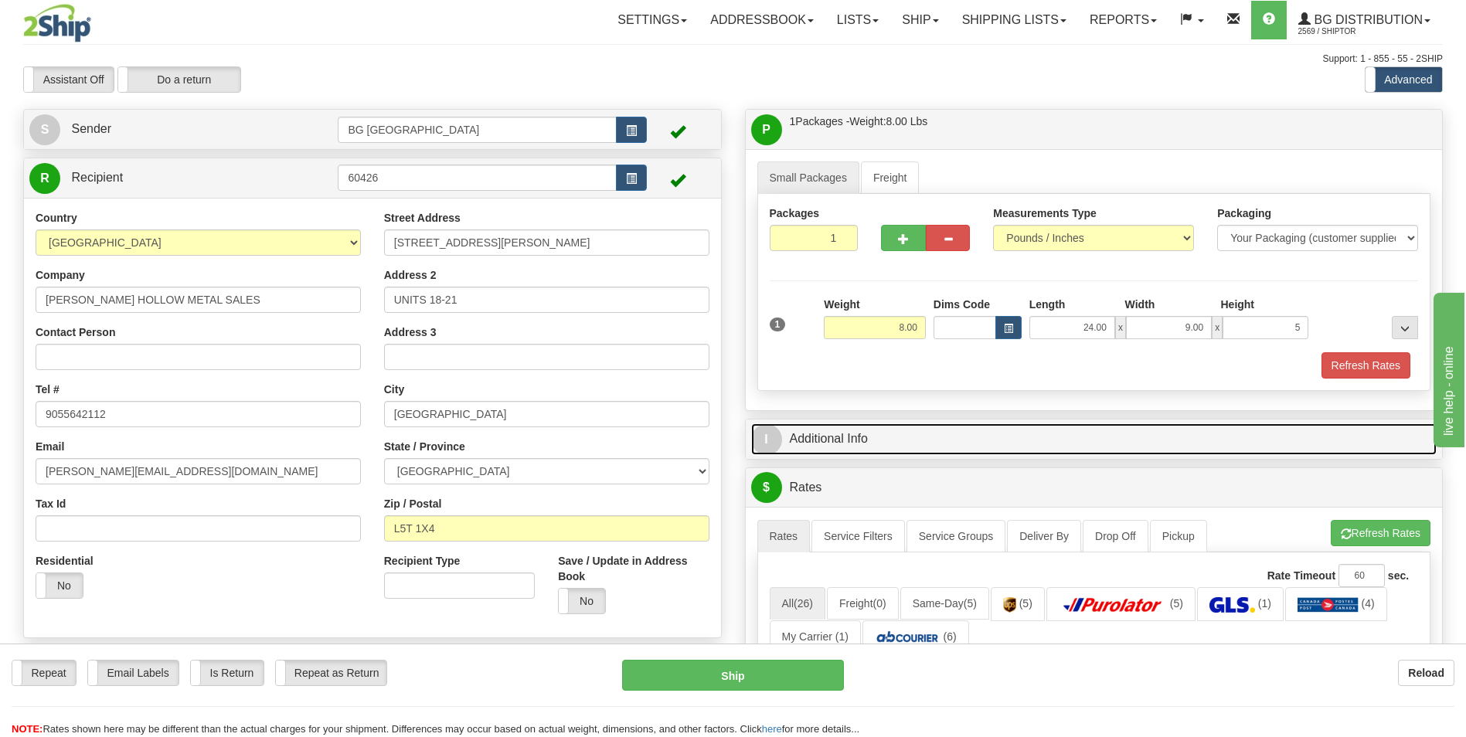
type input "5.00"
click at [959, 446] on link "I Additional Info" at bounding box center [1094, 439] width 686 height 32
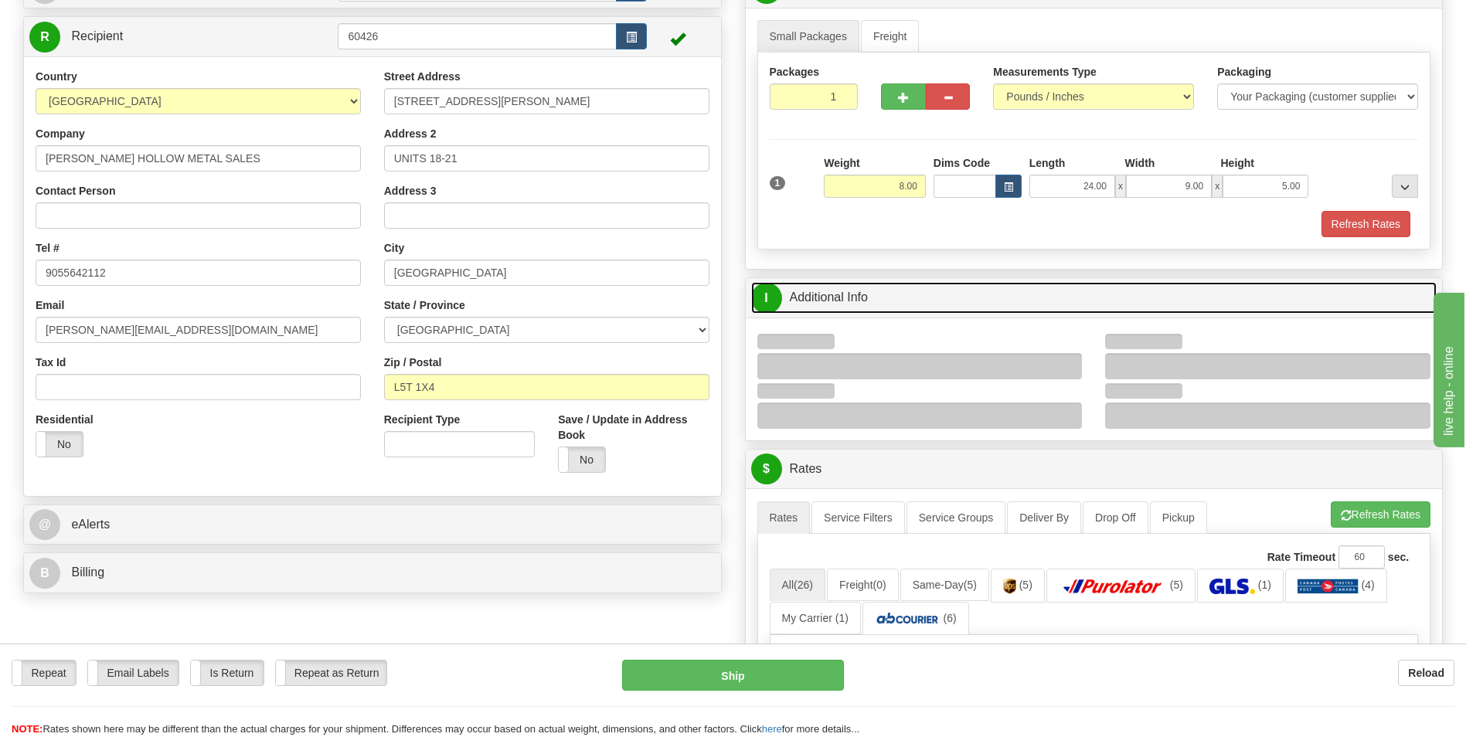
scroll to position [155, 0]
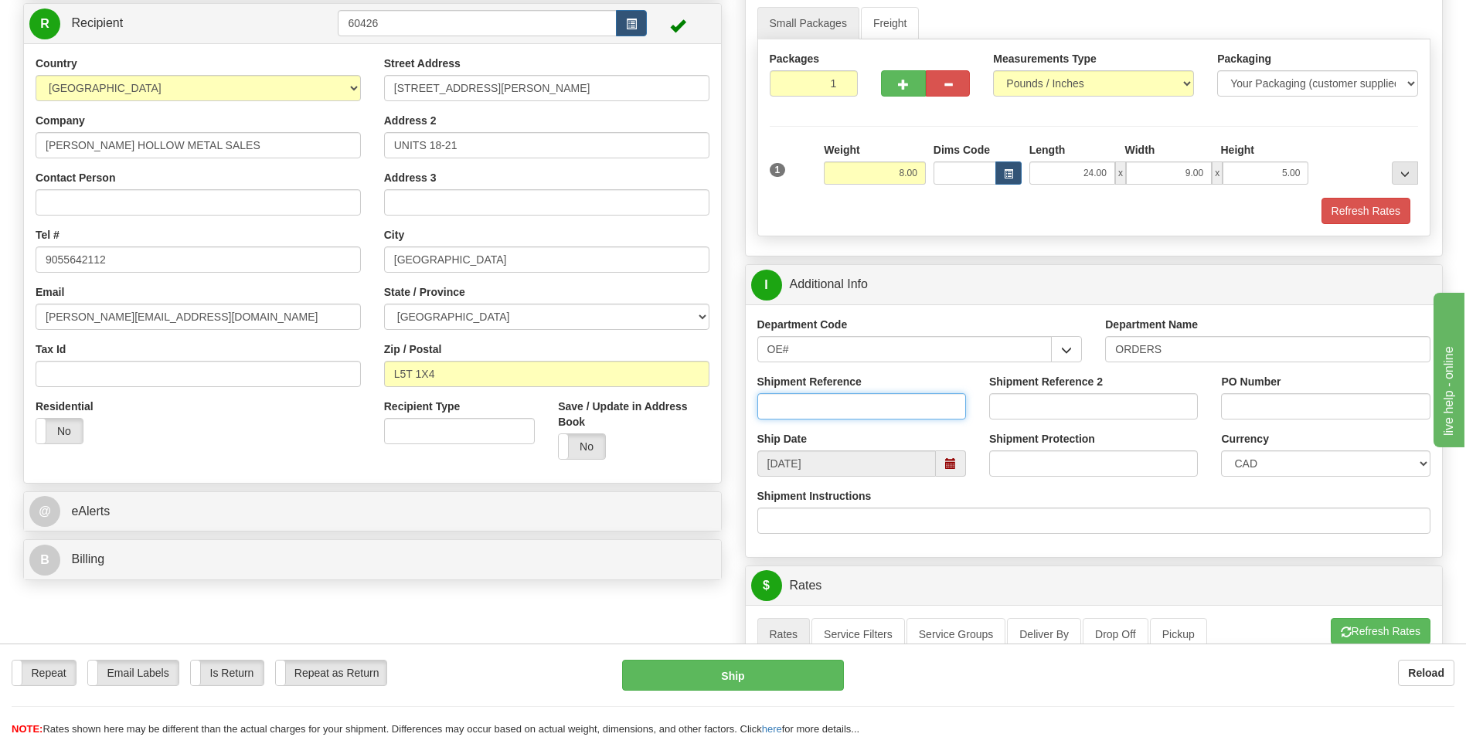
click at [895, 407] on input "Shipment Reference" at bounding box center [861, 406] width 209 height 26
type input "70183418-00"
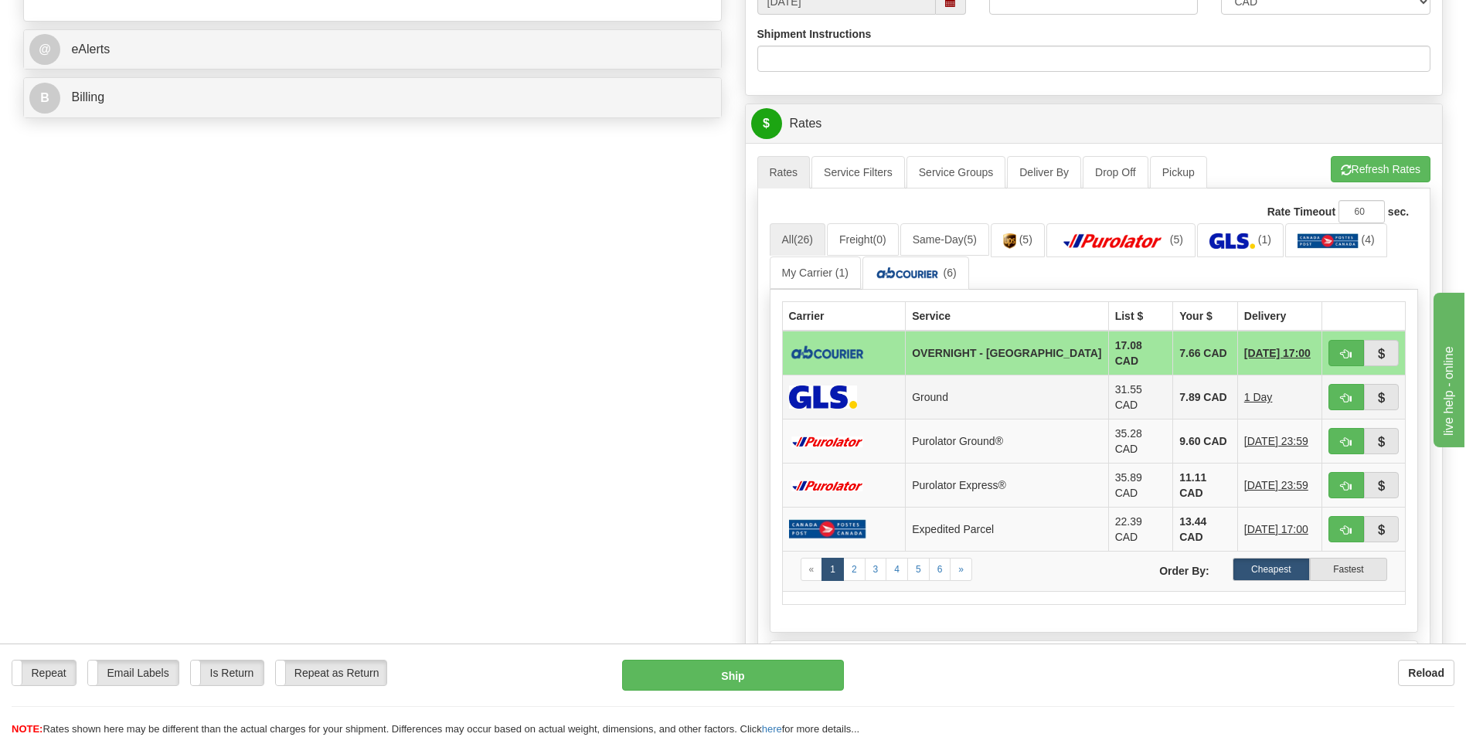
scroll to position [618, 0]
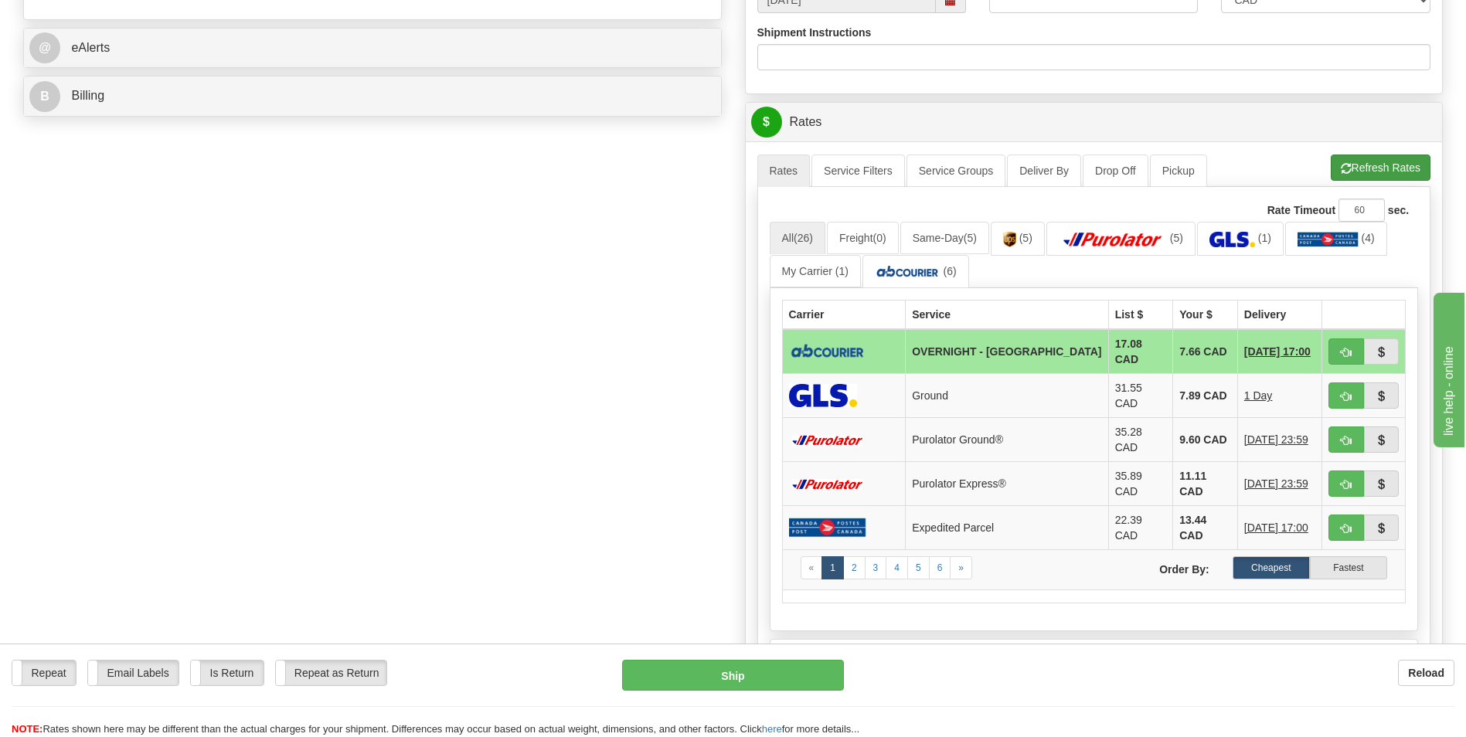
type input "22181-02"
click at [1374, 155] on button "Refresh Rates" at bounding box center [1380, 168] width 100 height 26
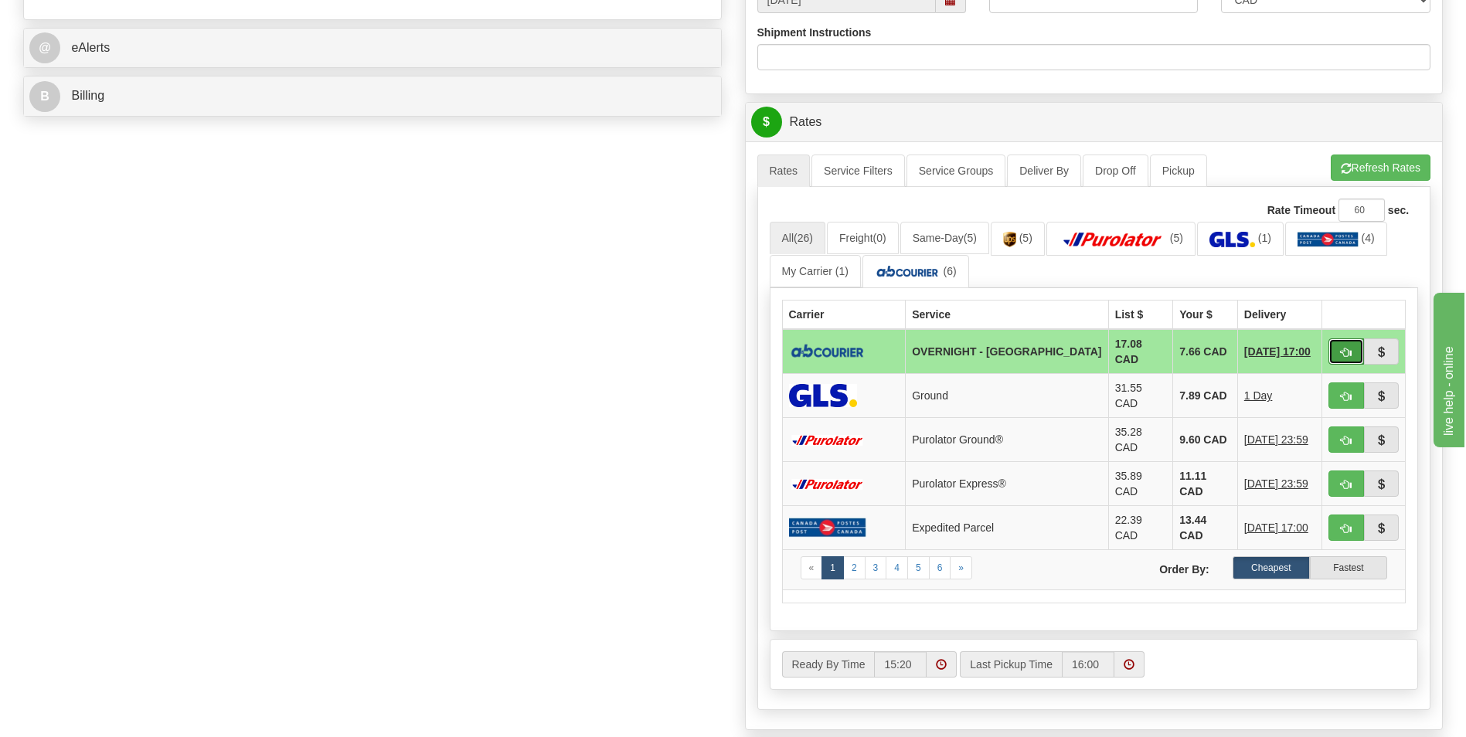
click at [1346, 348] on span "button" at bounding box center [1345, 353] width 11 height 10
type input "4"
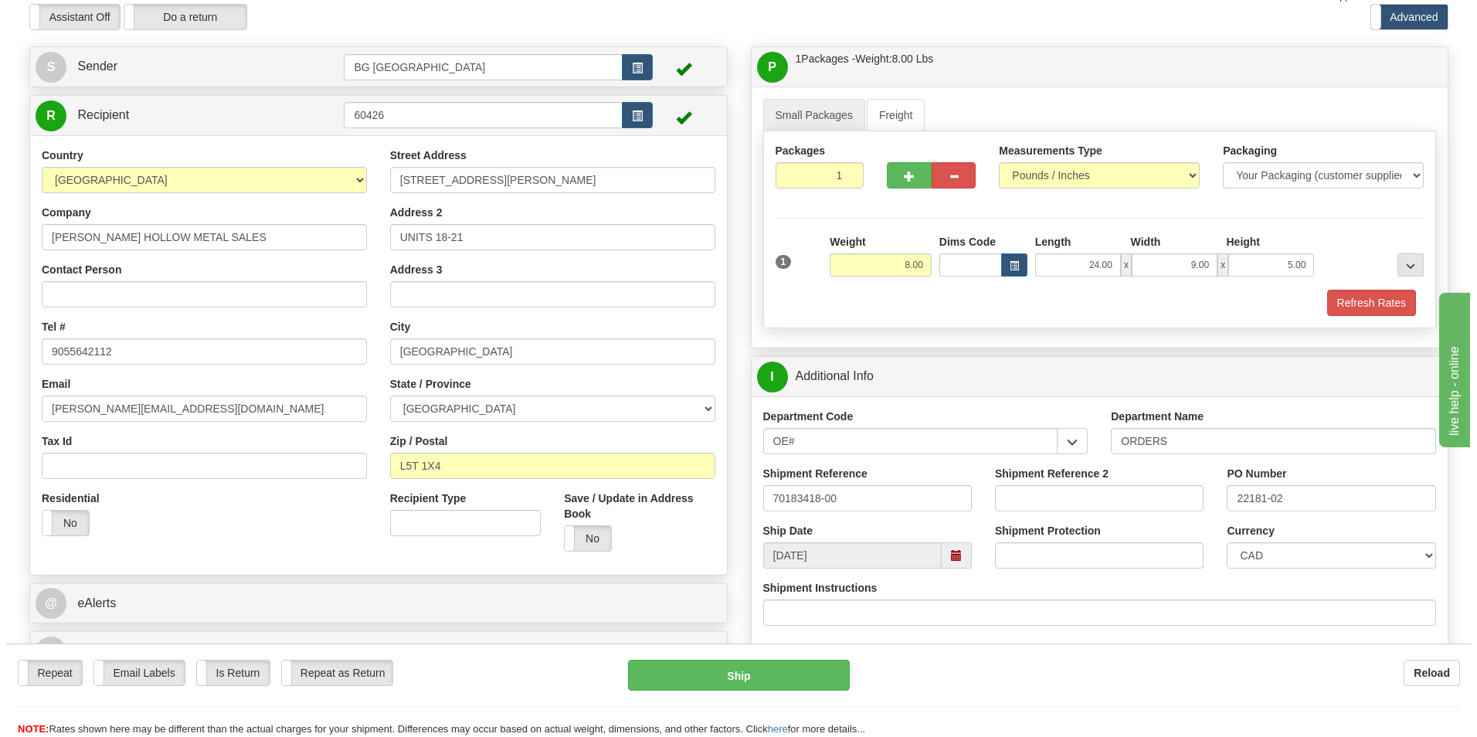
scroll to position [57, 0]
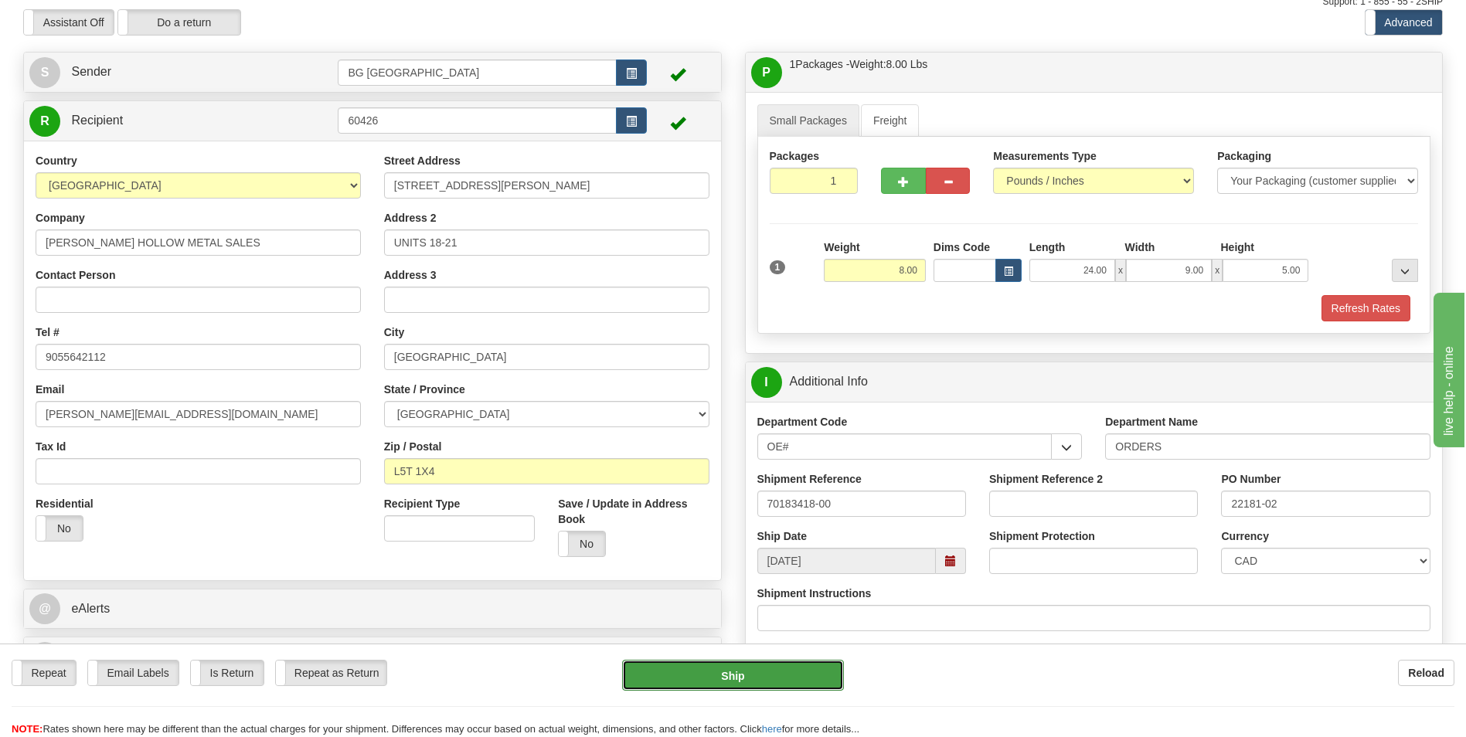
click at [775, 685] on button "Ship" at bounding box center [732, 675] width 221 height 31
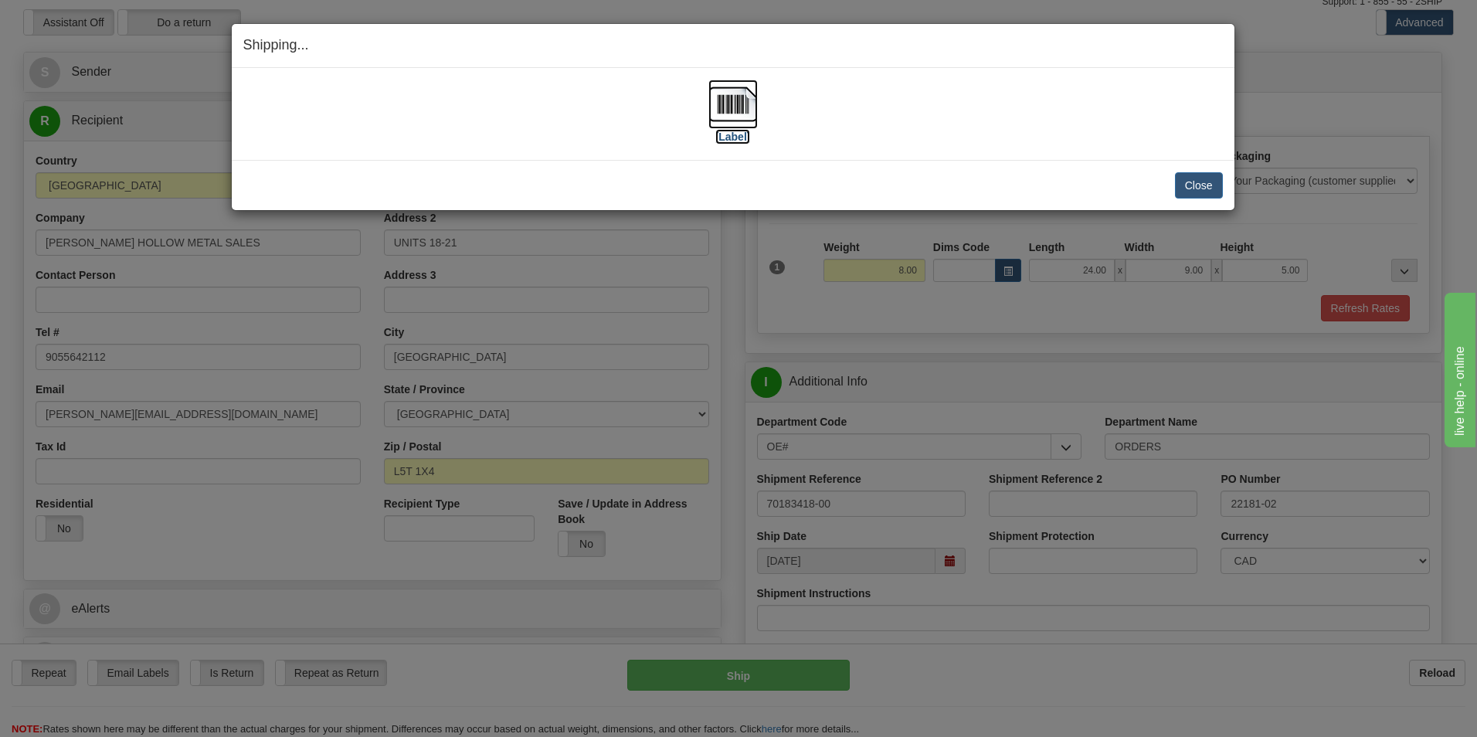
click at [736, 142] on label "[Label]" at bounding box center [733, 136] width 36 height 15
click at [1189, 192] on button "Close" at bounding box center [1199, 185] width 48 height 26
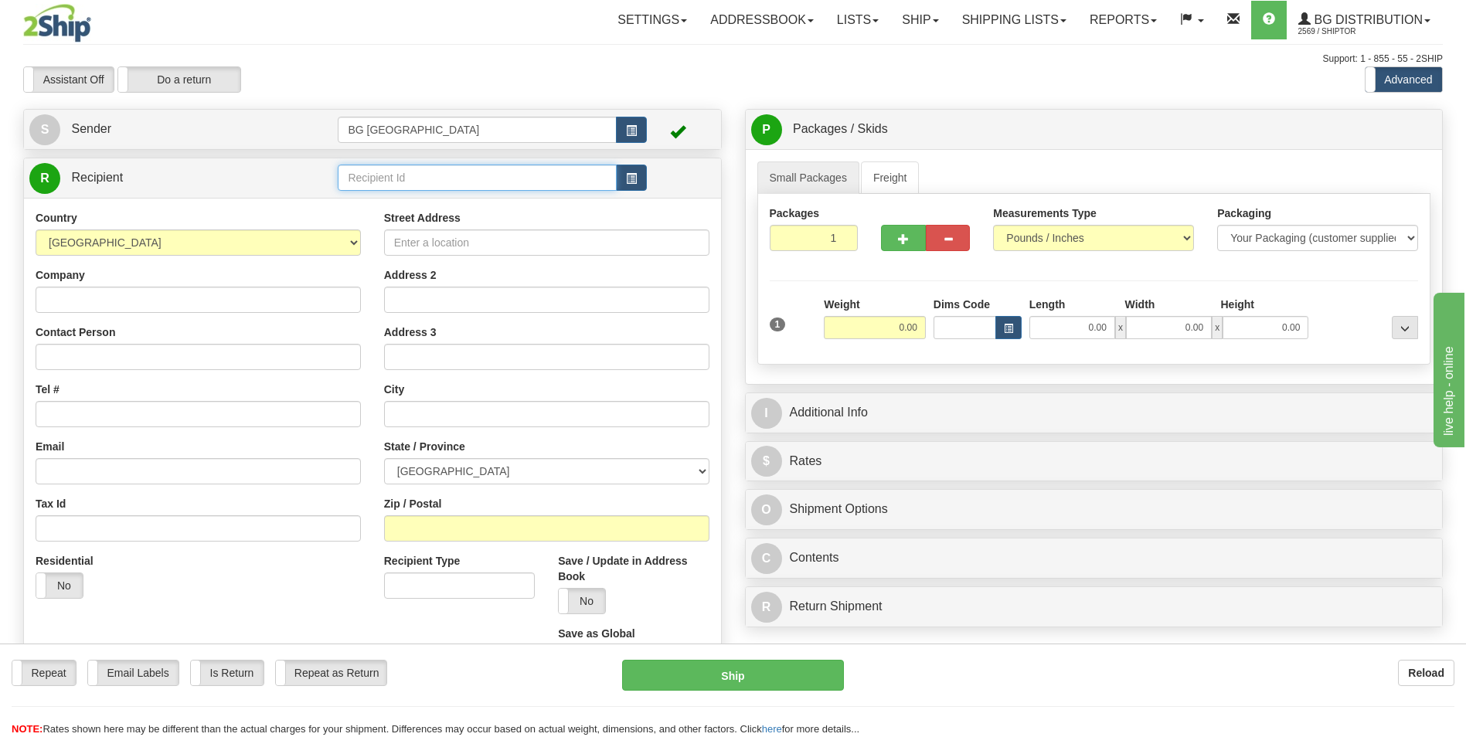
click at [428, 175] on input "text" at bounding box center [477, 178] width 278 height 26
click at [457, 196] on div "60087" at bounding box center [473, 201] width 263 height 17
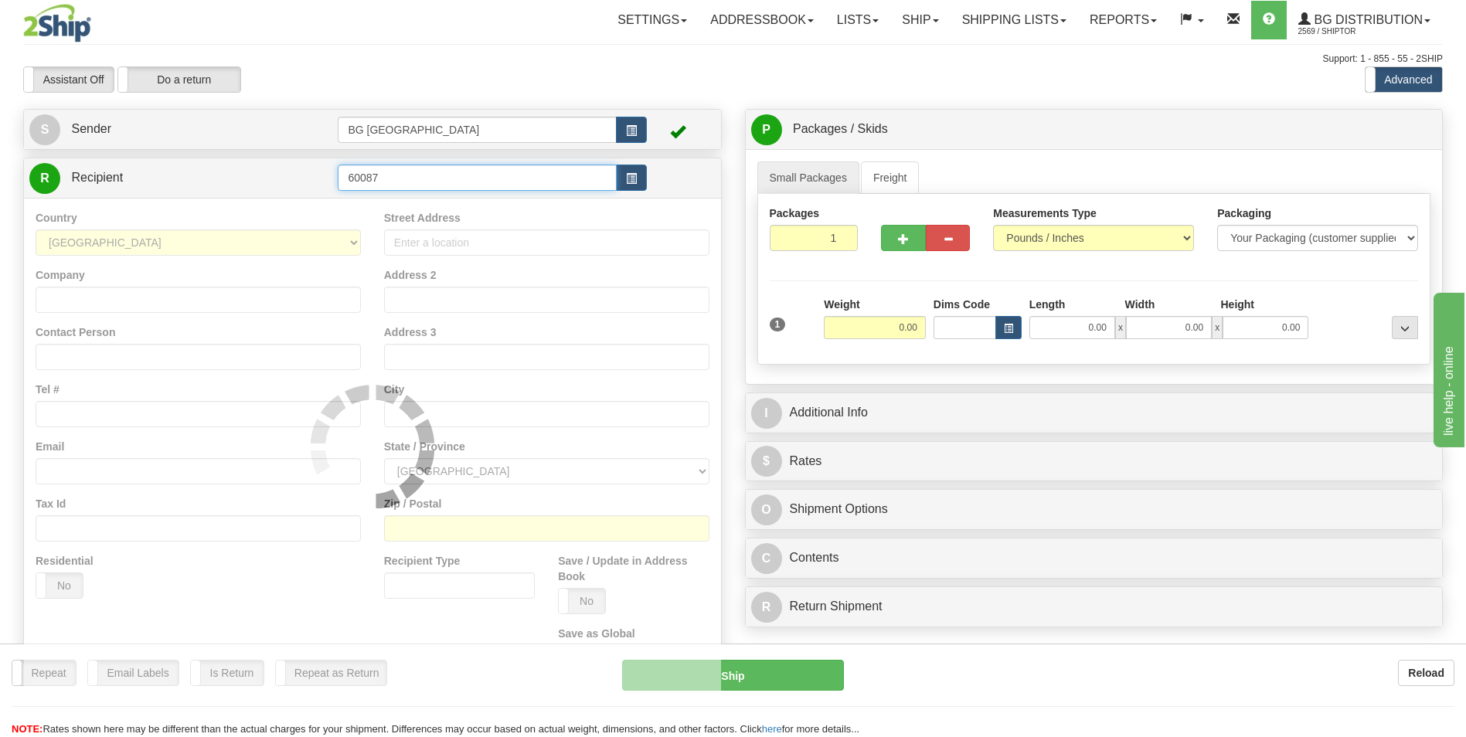
type input "60087"
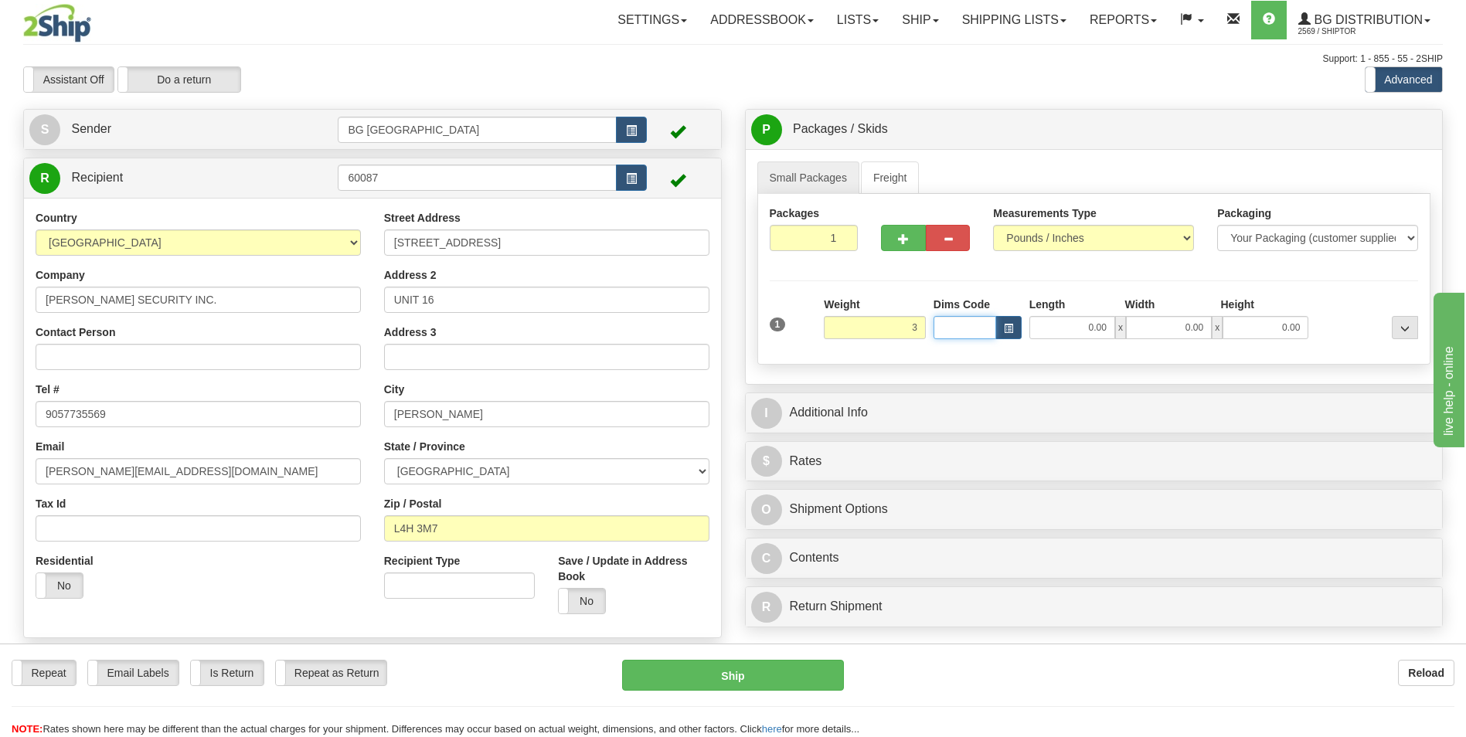
type input "3.00"
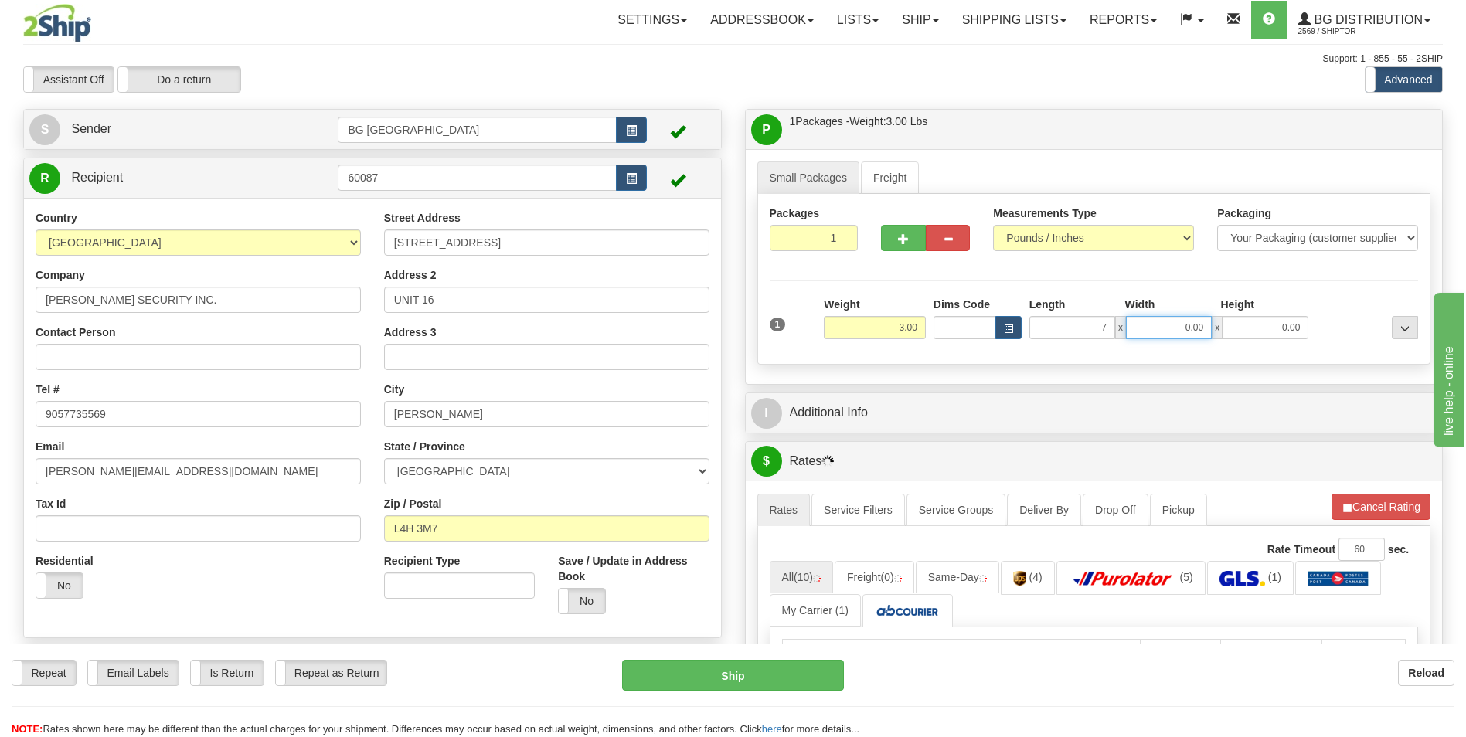
type input "7.00"
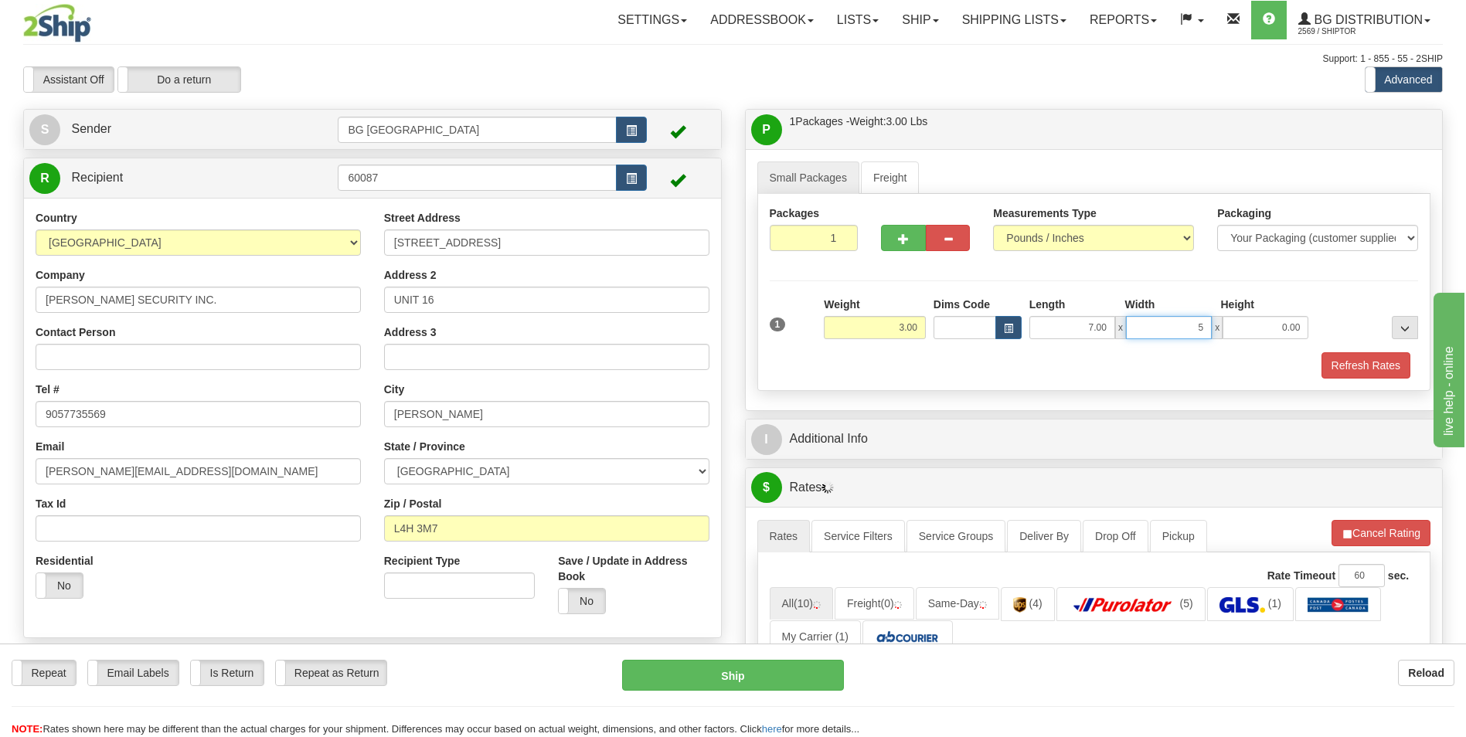
type input "5.00"
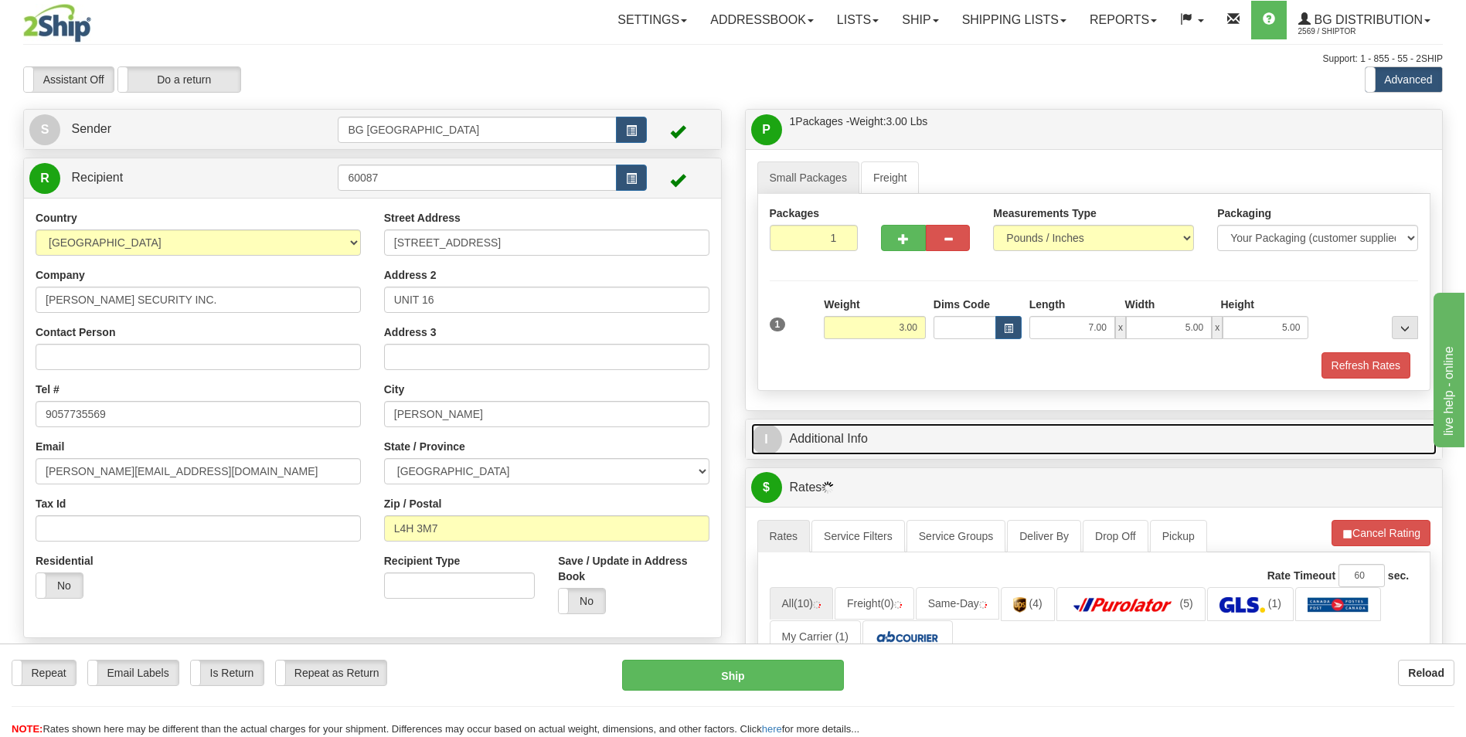
click at [878, 440] on link "I Additional Info" at bounding box center [1094, 439] width 686 height 32
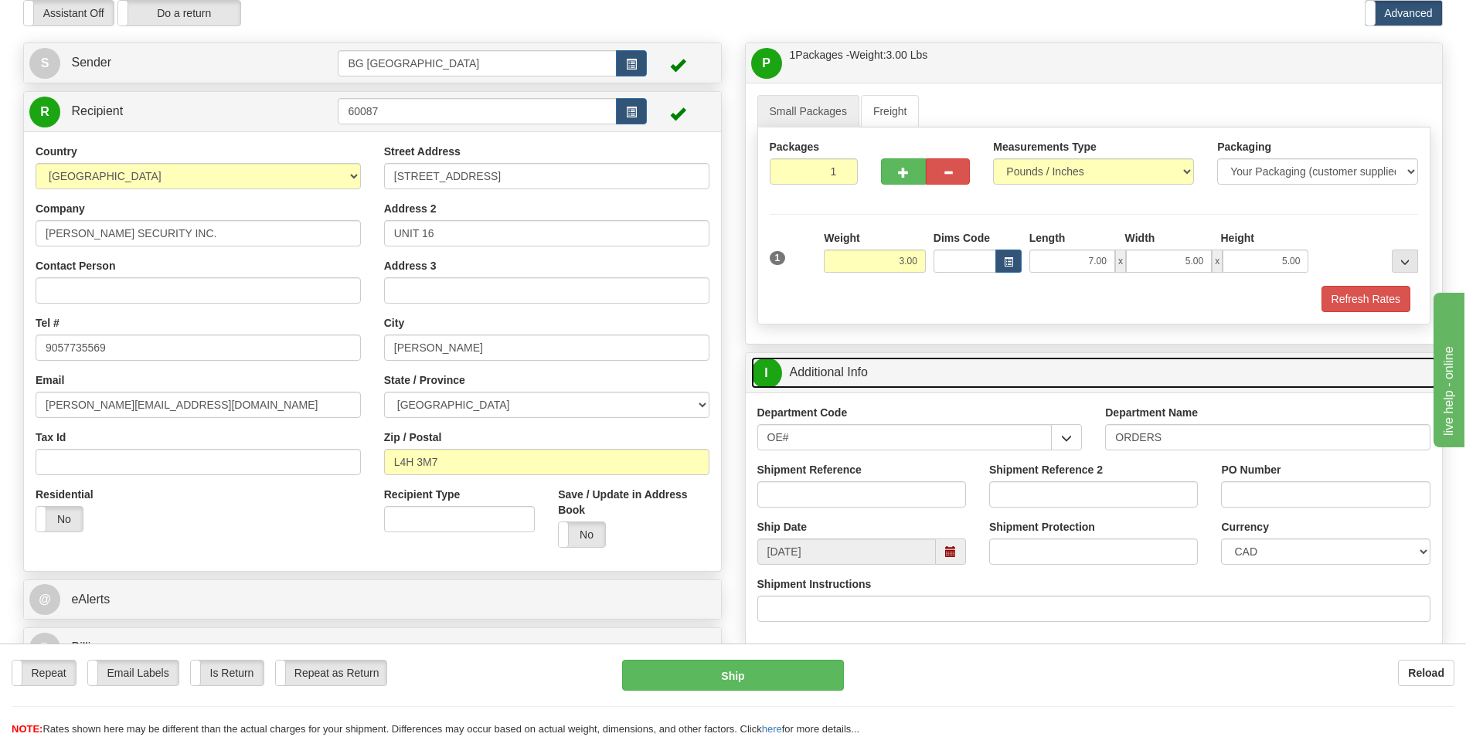
scroll to position [155, 0]
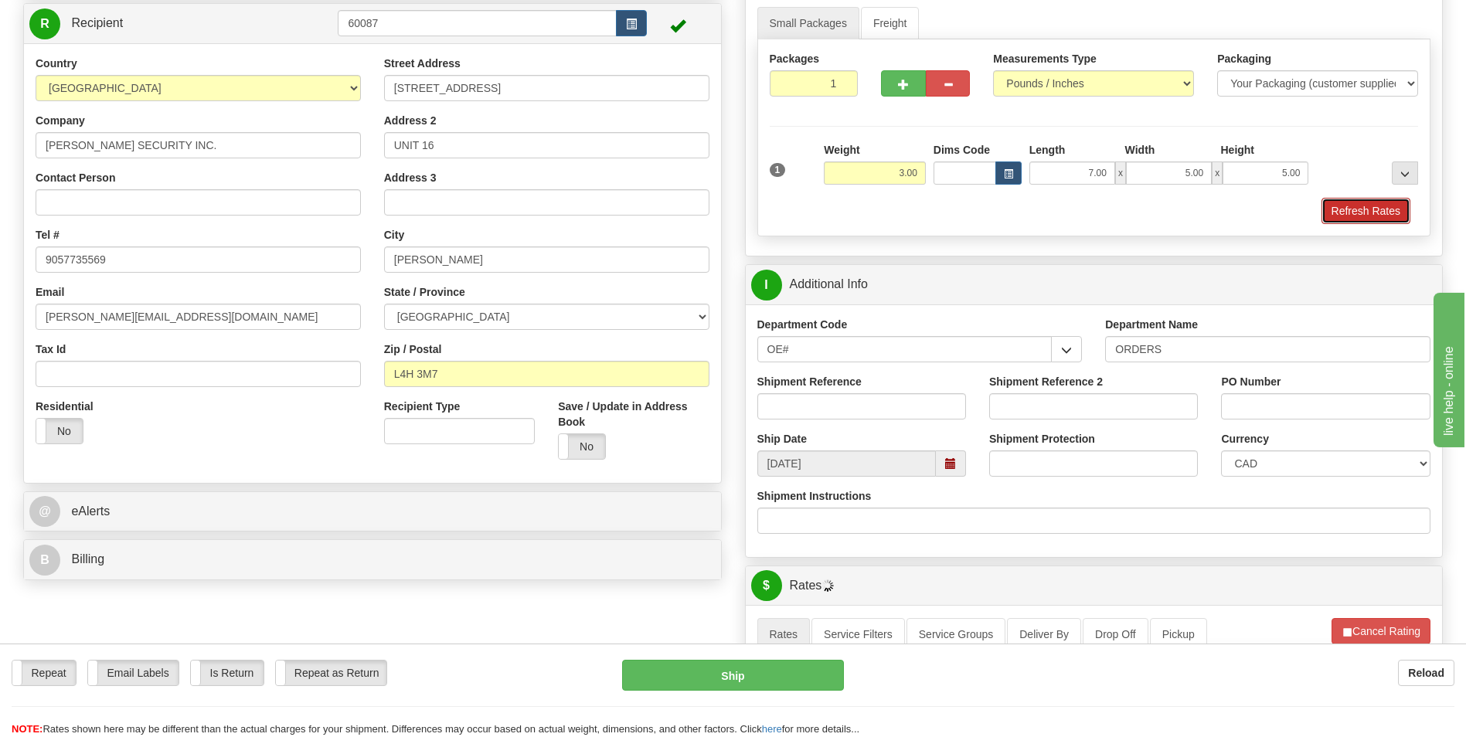
click at [1388, 207] on button "Refresh Rates" at bounding box center [1365, 211] width 89 height 26
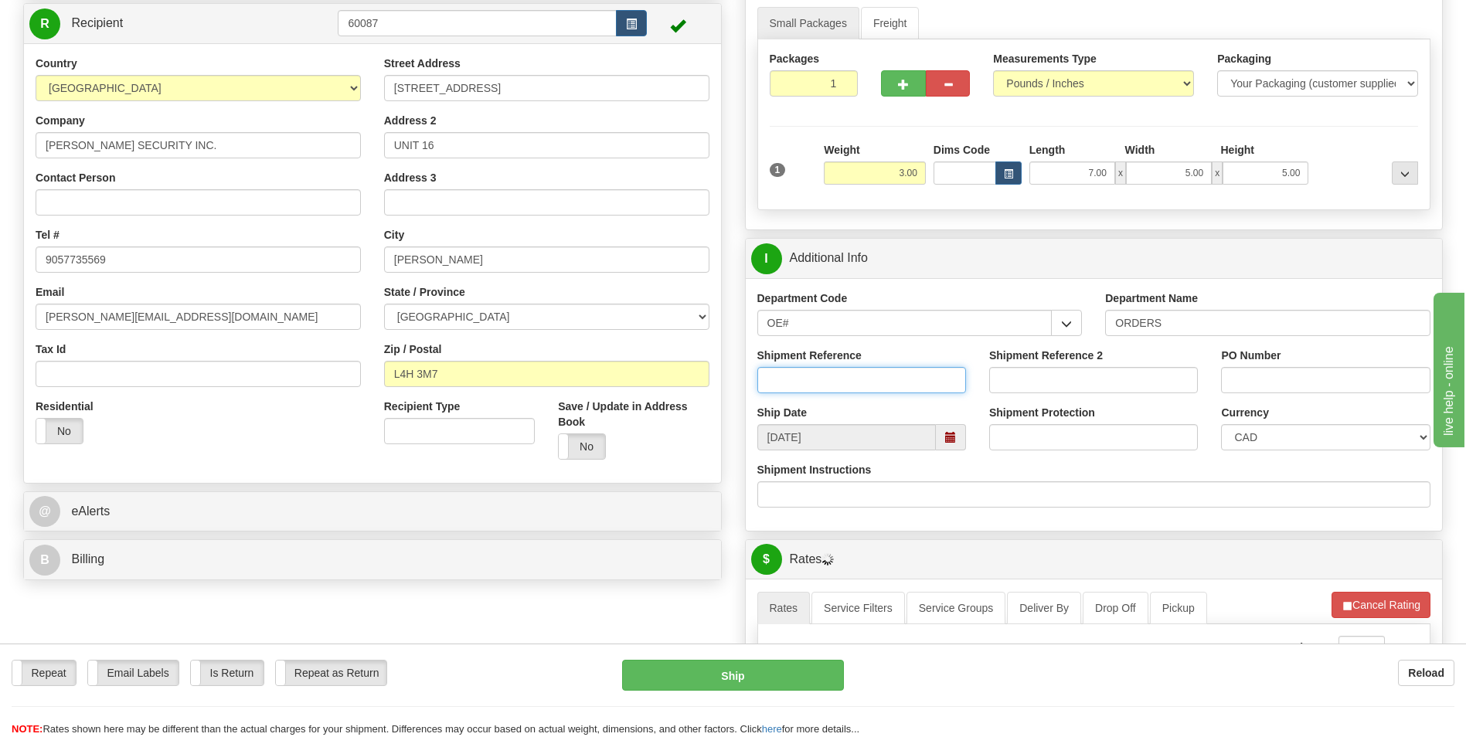
click at [837, 384] on input "Shipment Reference" at bounding box center [861, 380] width 209 height 26
type input "70183324-00"
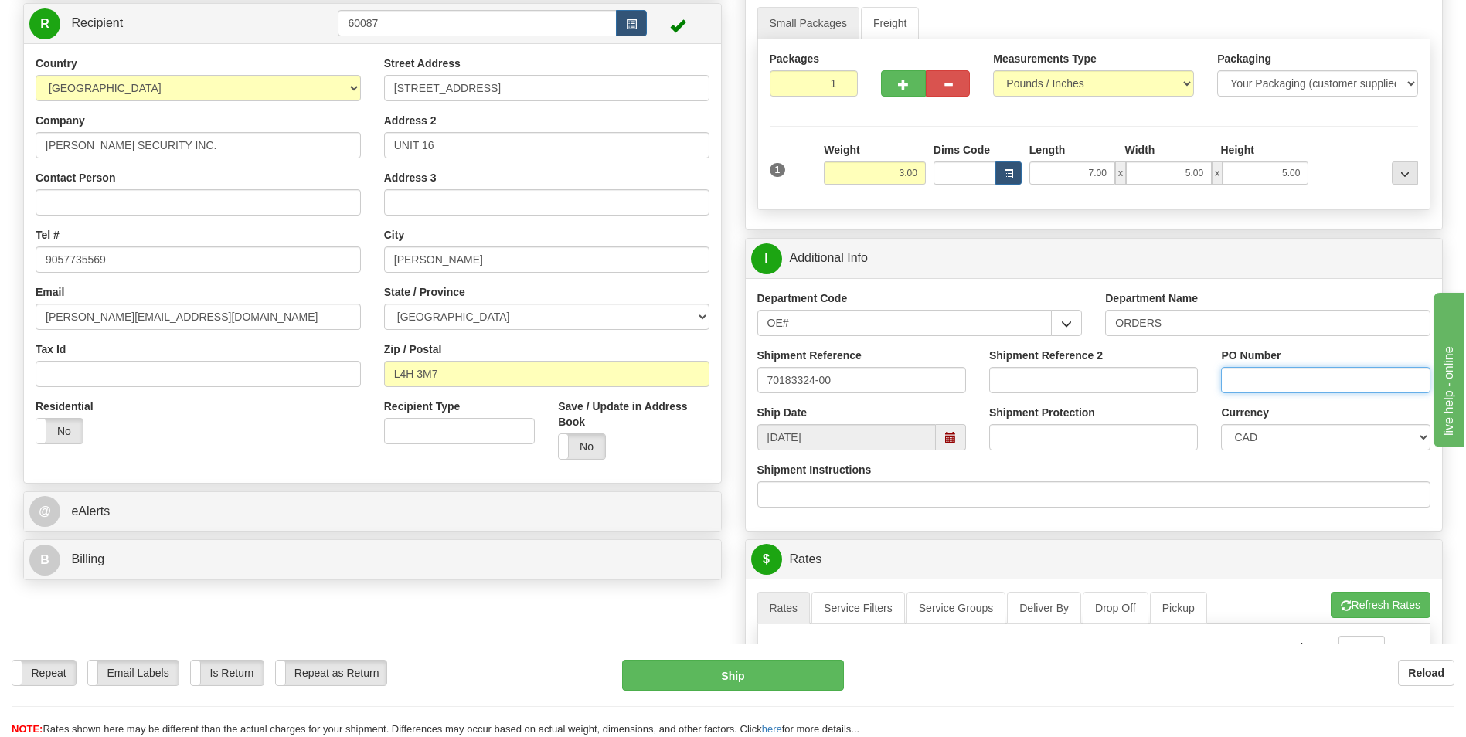
click at [1293, 380] on input "PO Number" at bounding box center [1325, 380] width 209 height 26
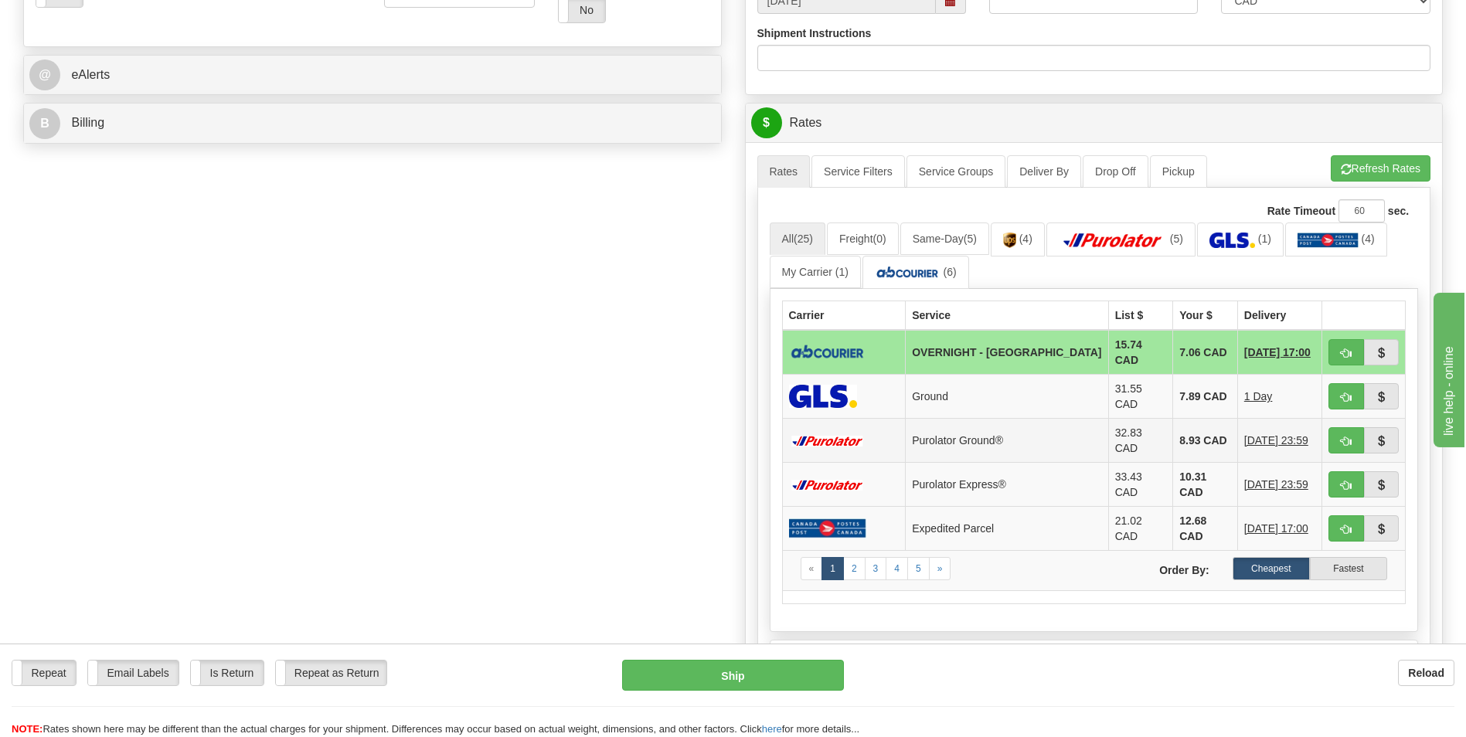
scroll to position [618, 0]
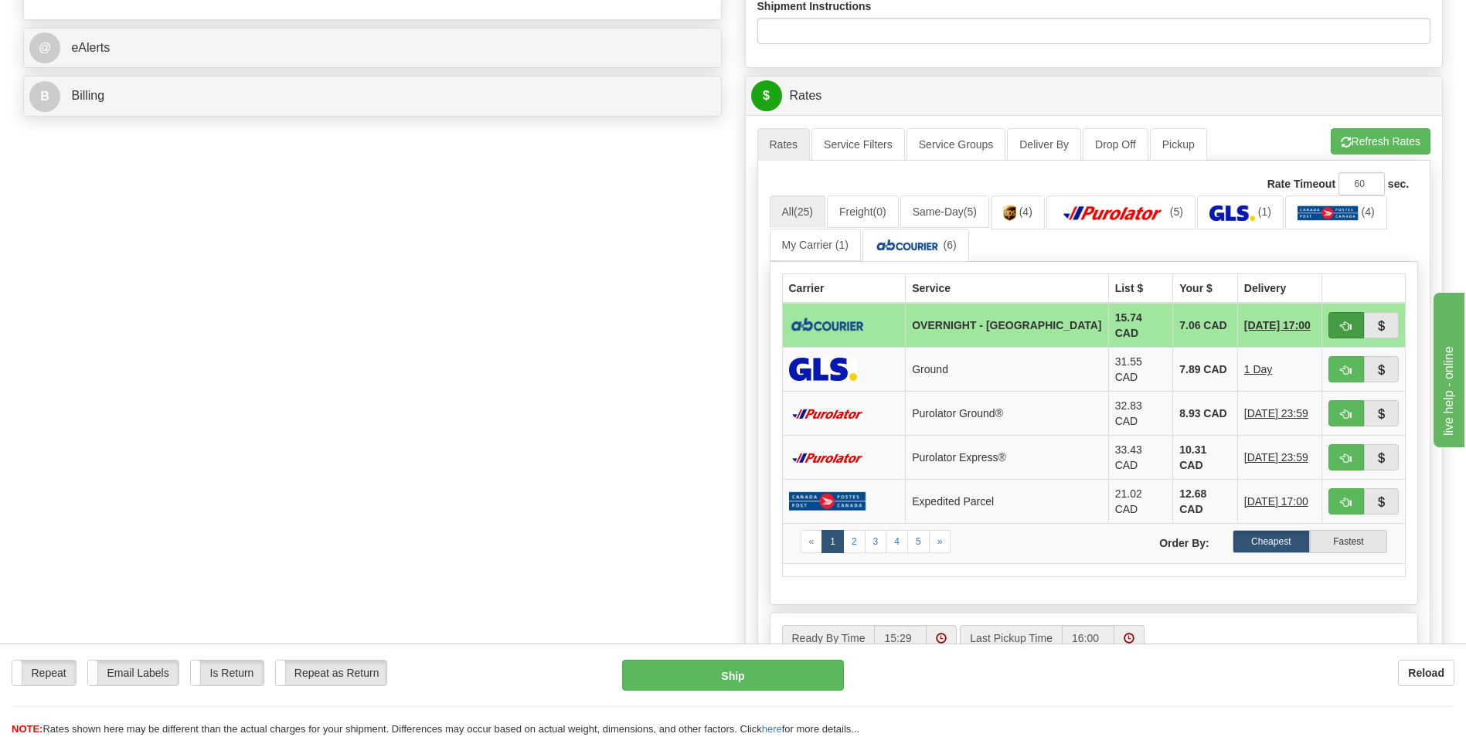
type input "3035942"
click at [1338, 326] on button "button" at bounding box center [1346, 325] width 36 height 26
type input "4"
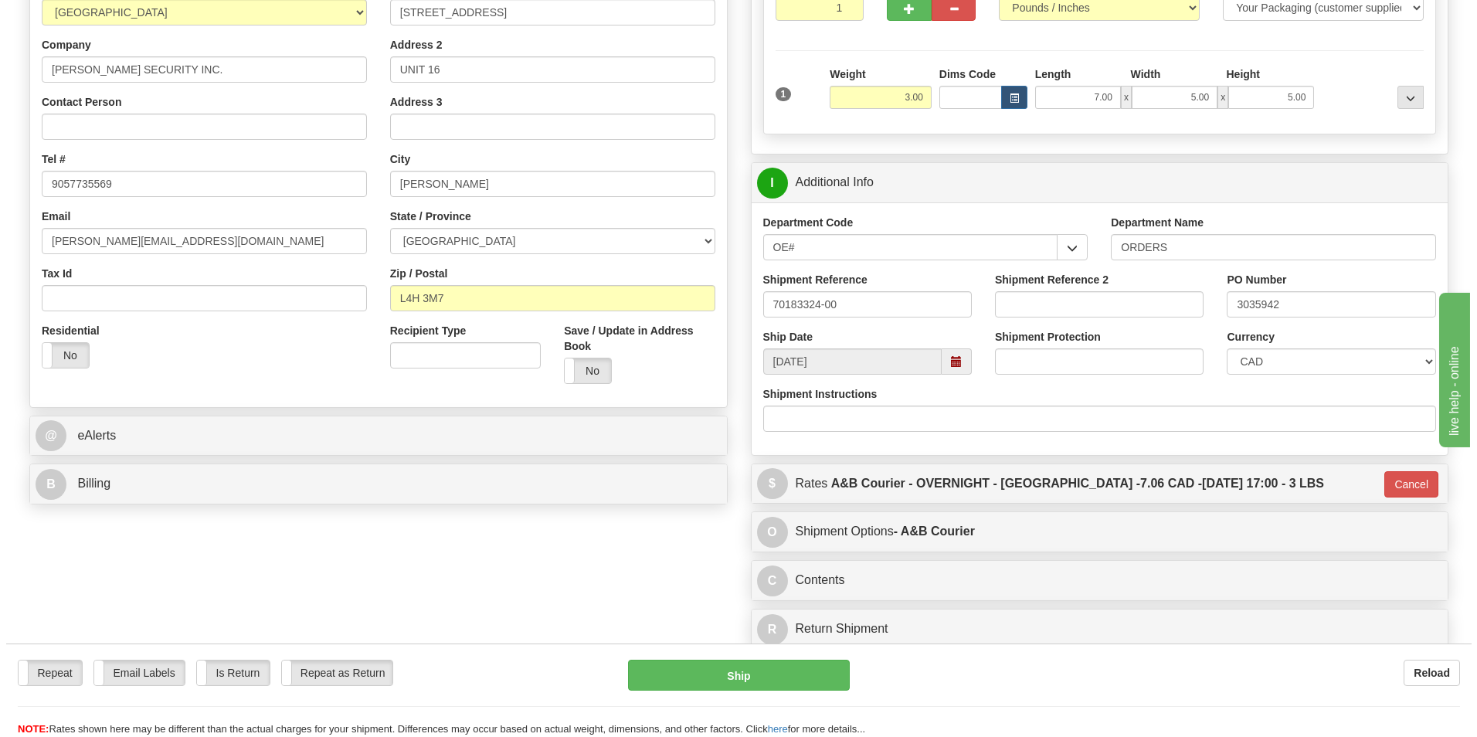
scroll to position [232, 0]
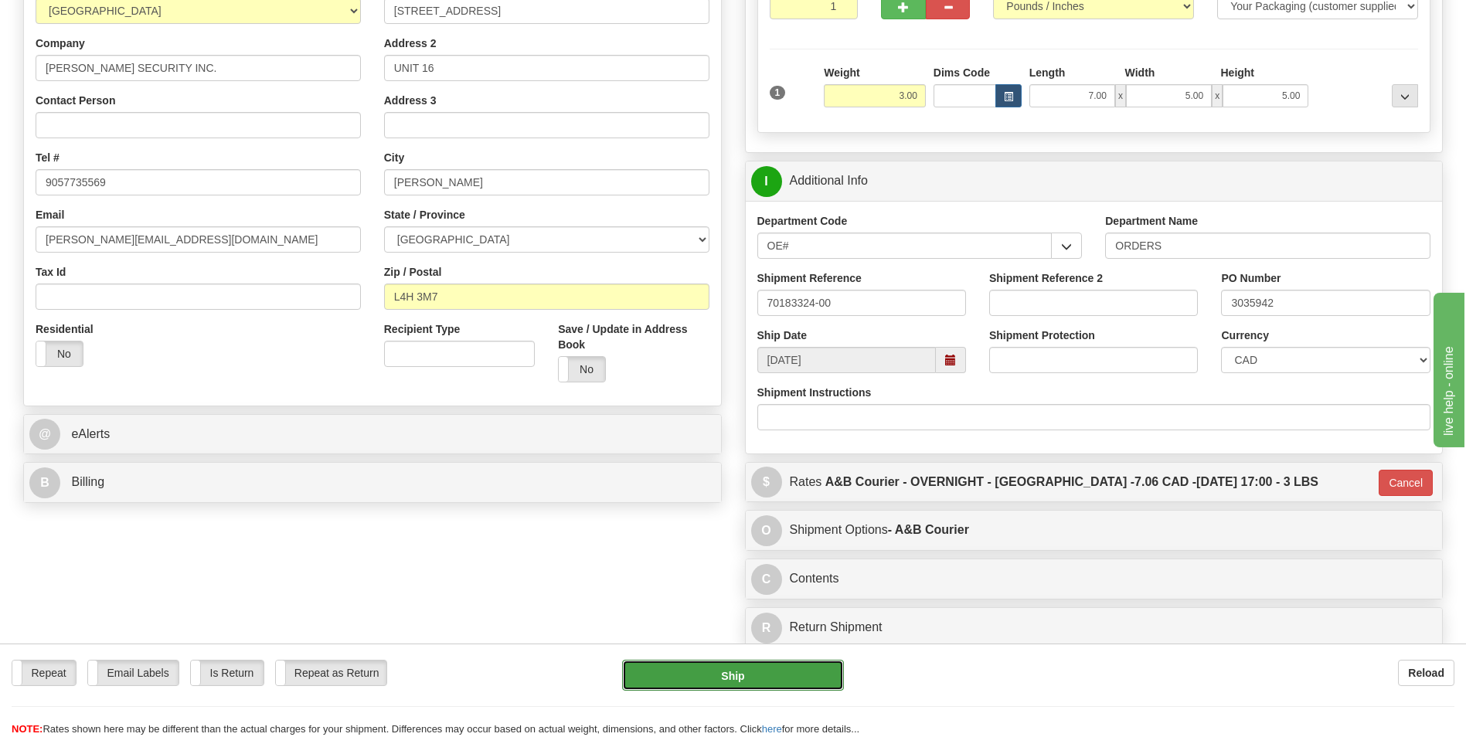
click at [811, 674] on button "Ship" at bounding box center [732, 675] width 221 height 31
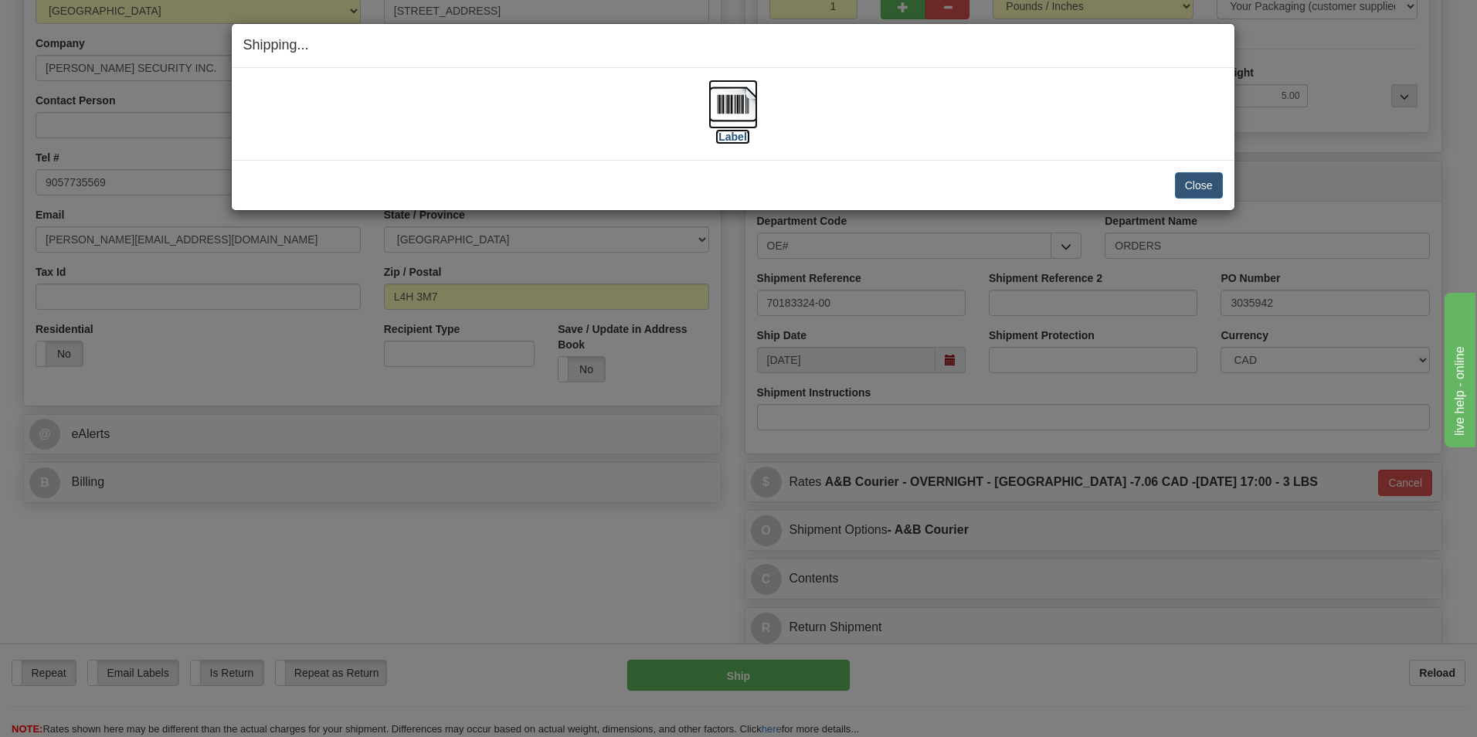
click at [742, 134] on label "[Label]" at bounding box center [733, 136] width 36 height 15
